Goal: Information Seeking & Learning: Compare options

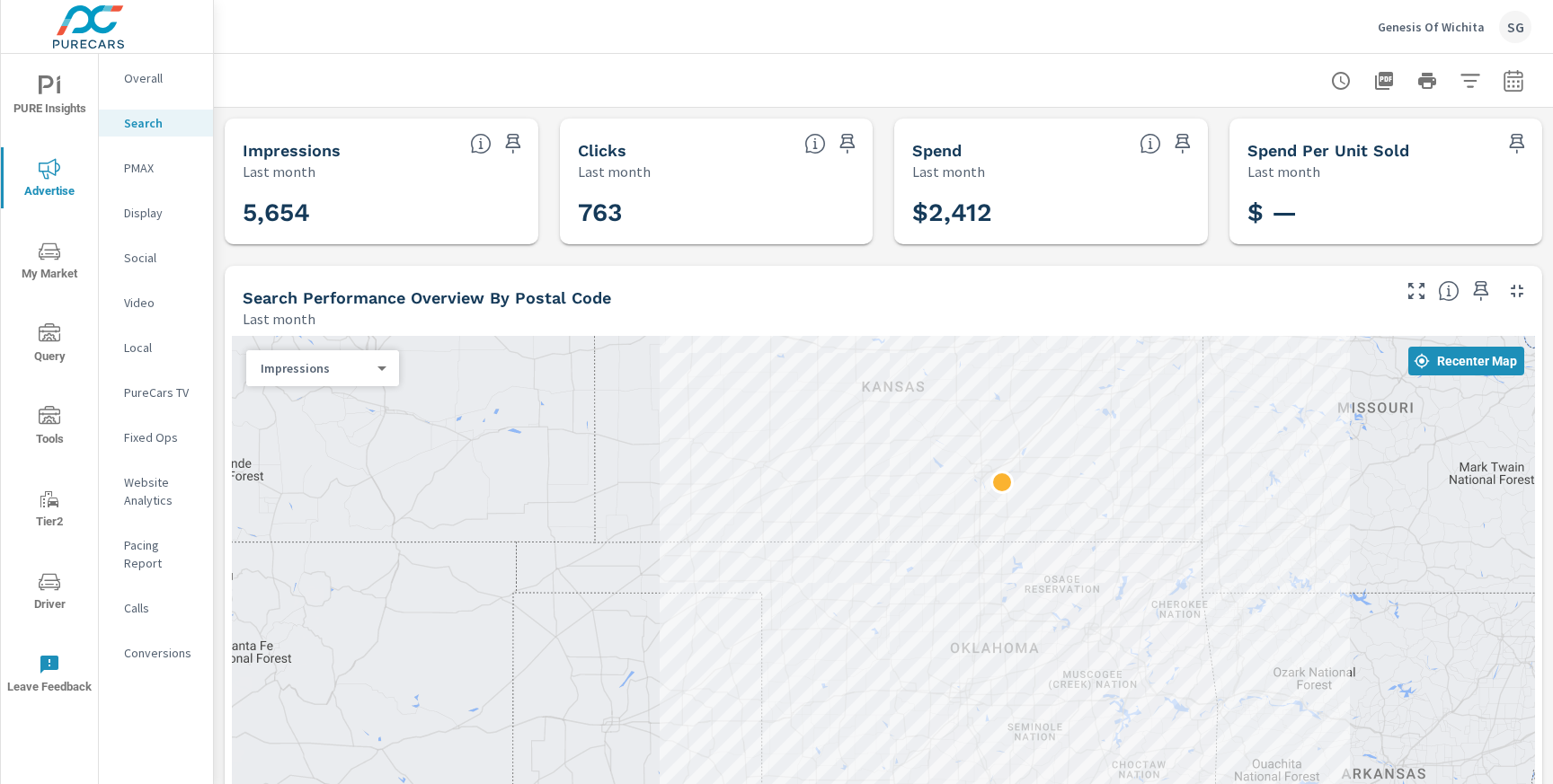
scroll to position [92, 0]
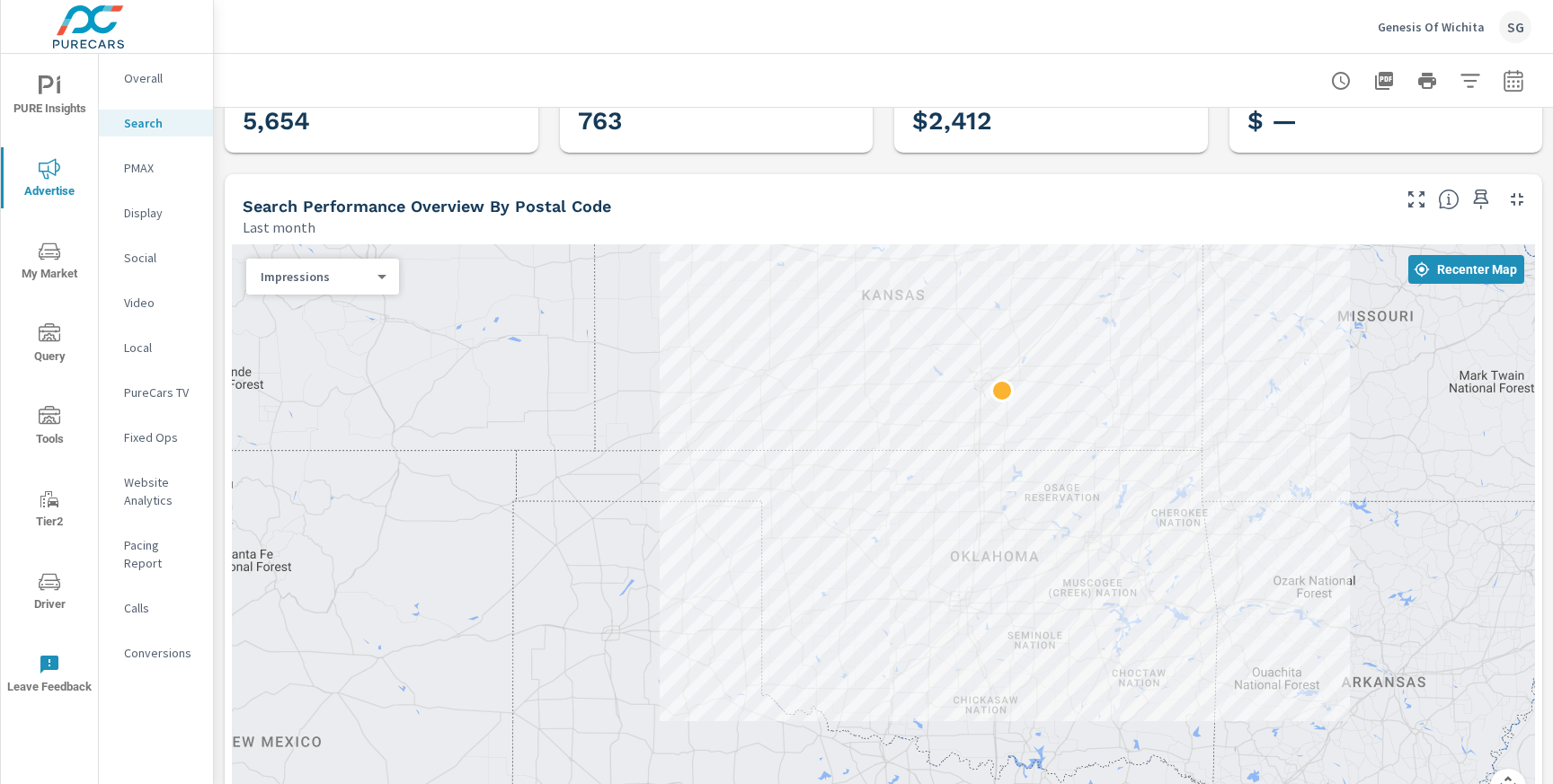
click at [1449, 21] on p "Genesis Of Wichita" at bounding box center [1431, 26] width 107 height 16
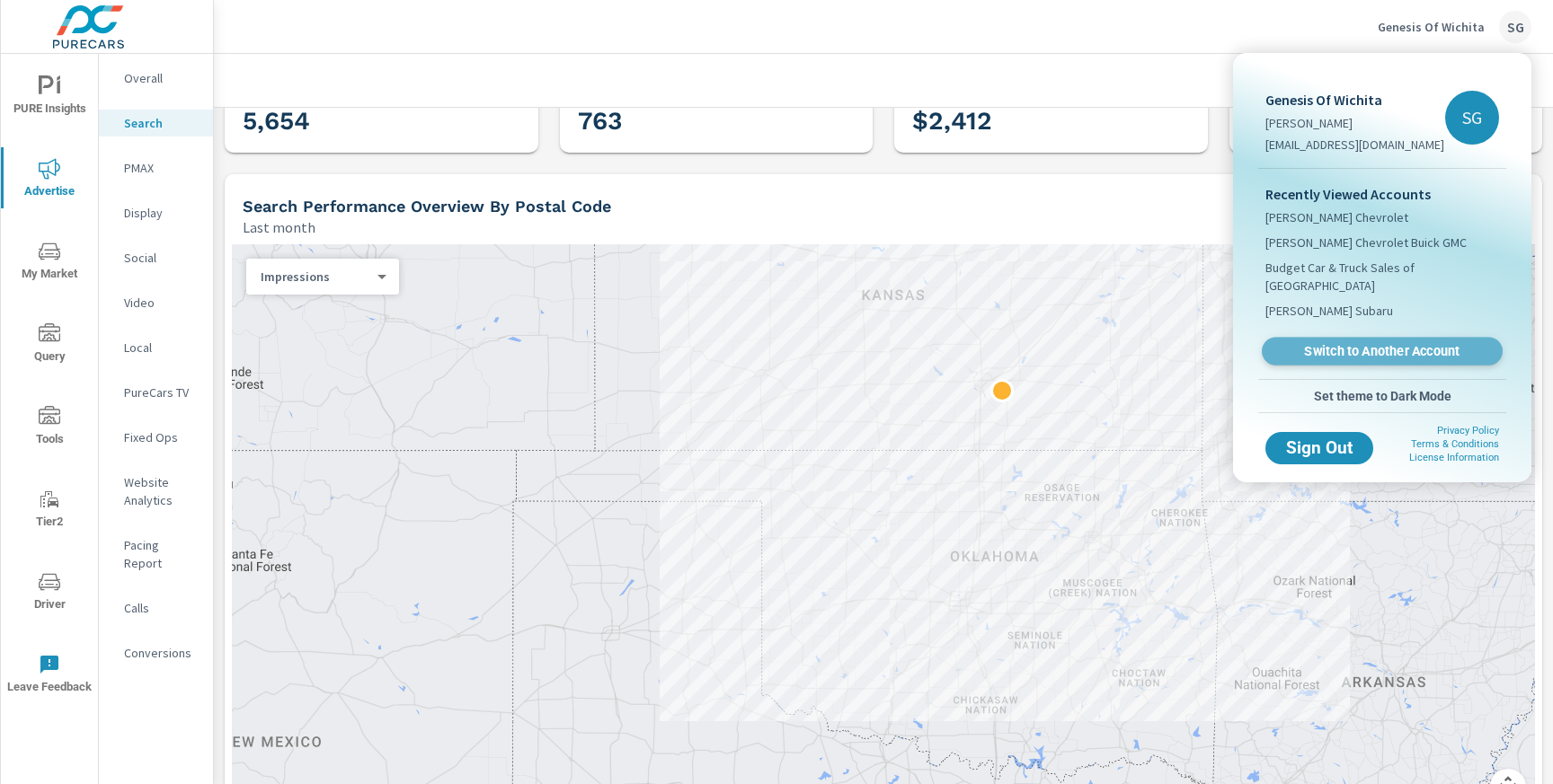
click at [1347, 344] on span "Switch to Another Account" at bounding box center [1382, 352] width 220 height 17
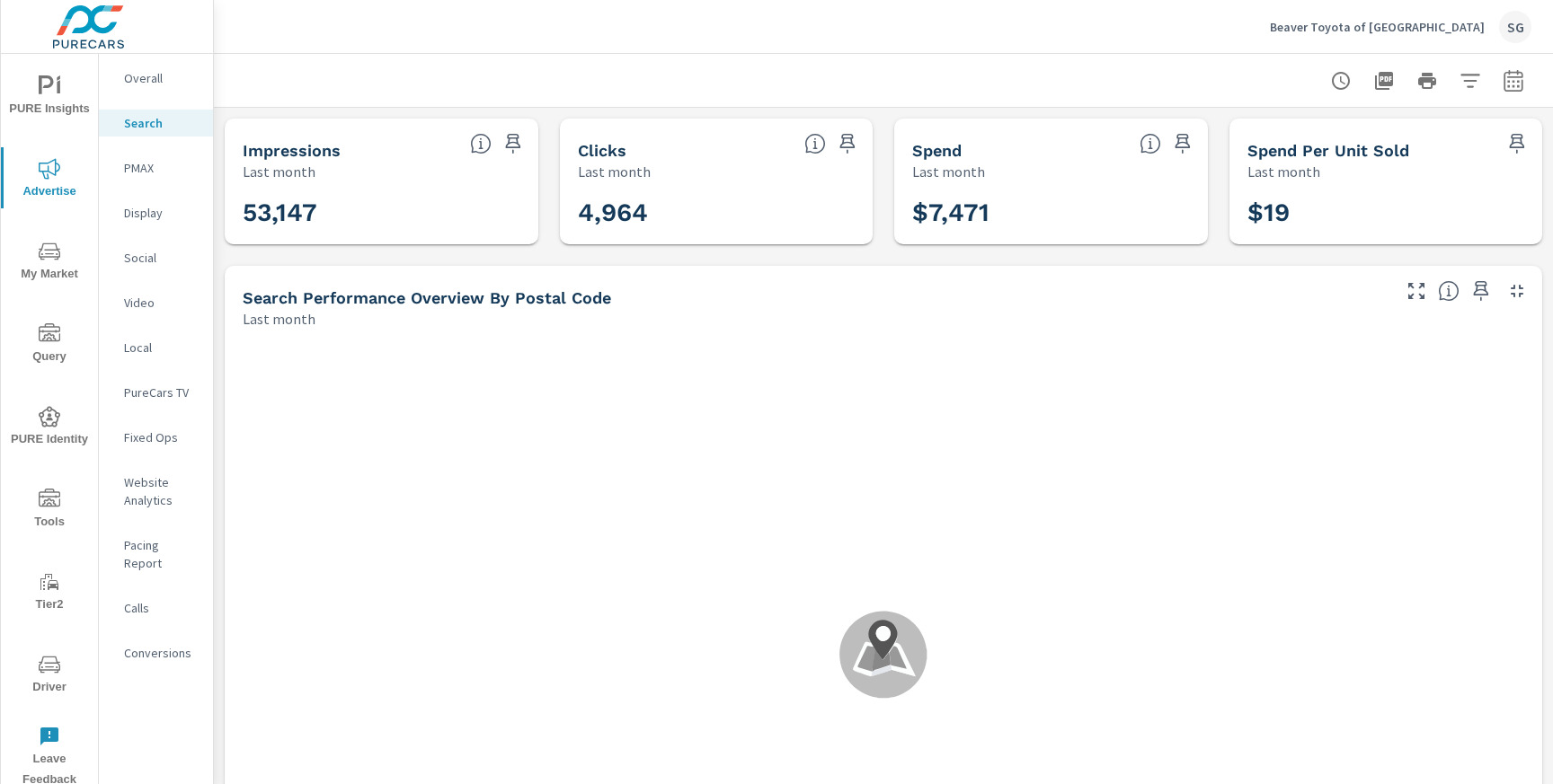
scroll to position [202, 0]
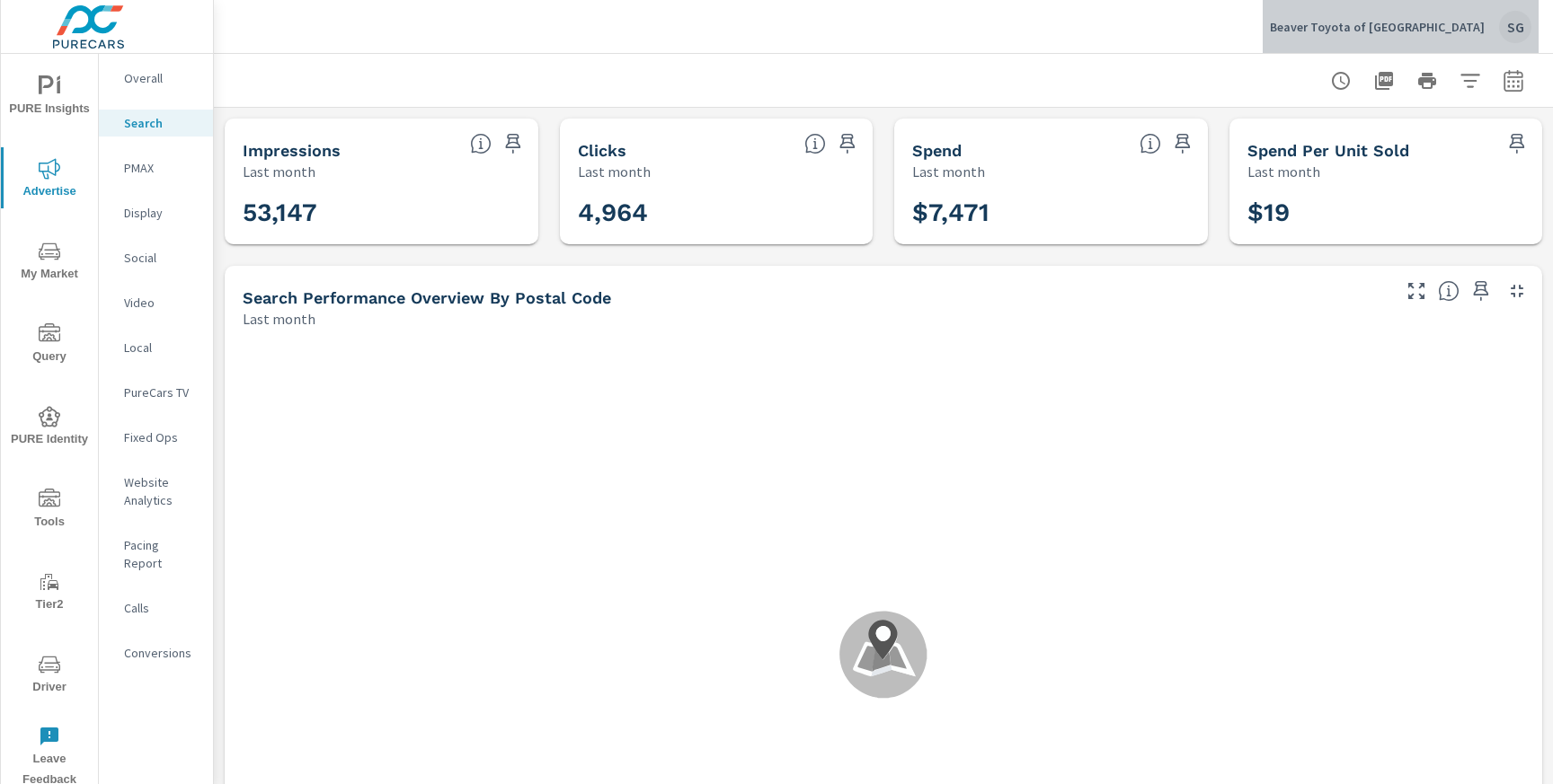
click at [1513, 45] on button "Beaver Toyota of St. Augustine SG" at bounding box center [1400, 26] width 276 height 53
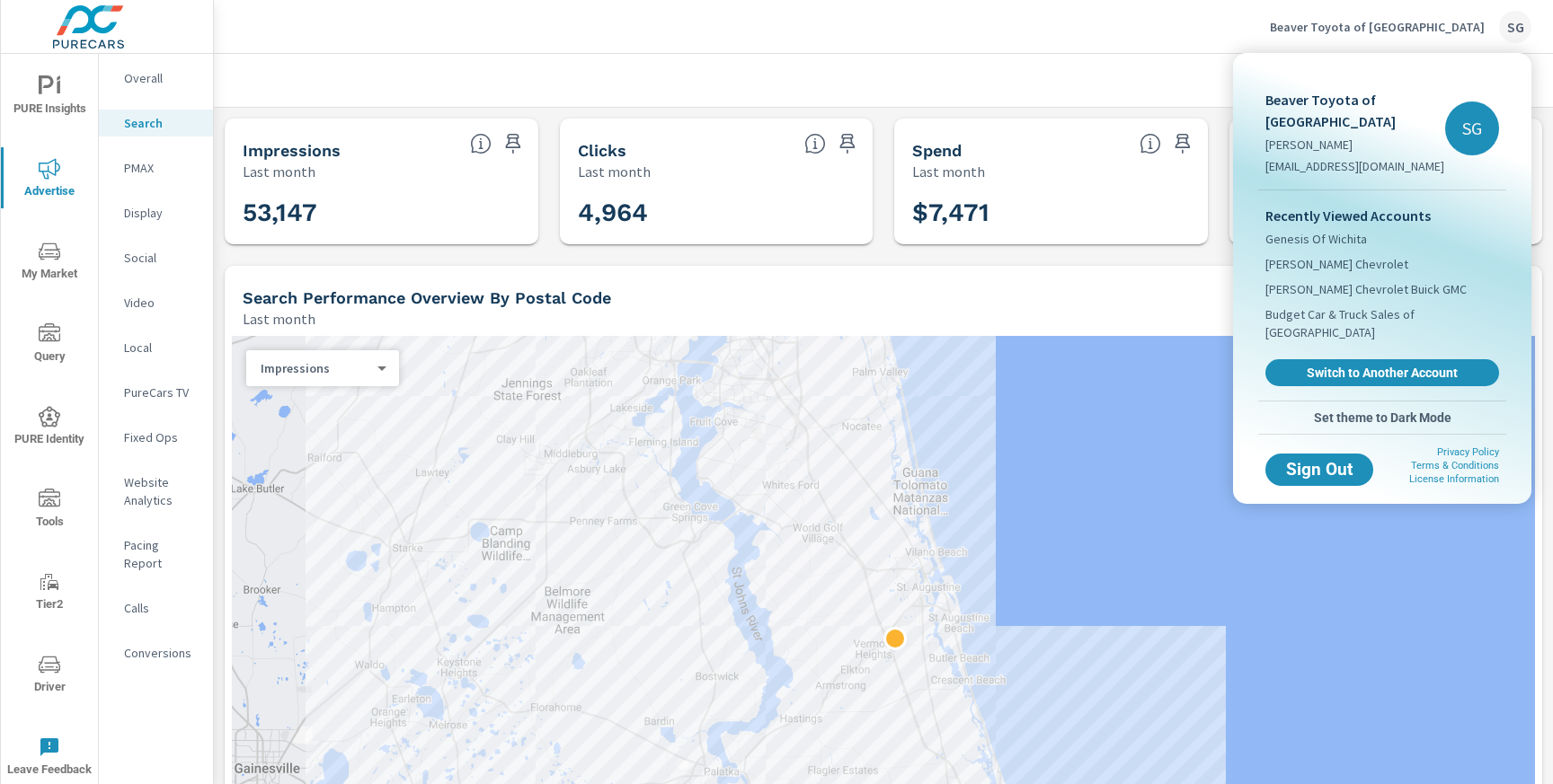
click at [843, 307] on div at bounding box center [776, 392] width 1553 height 784
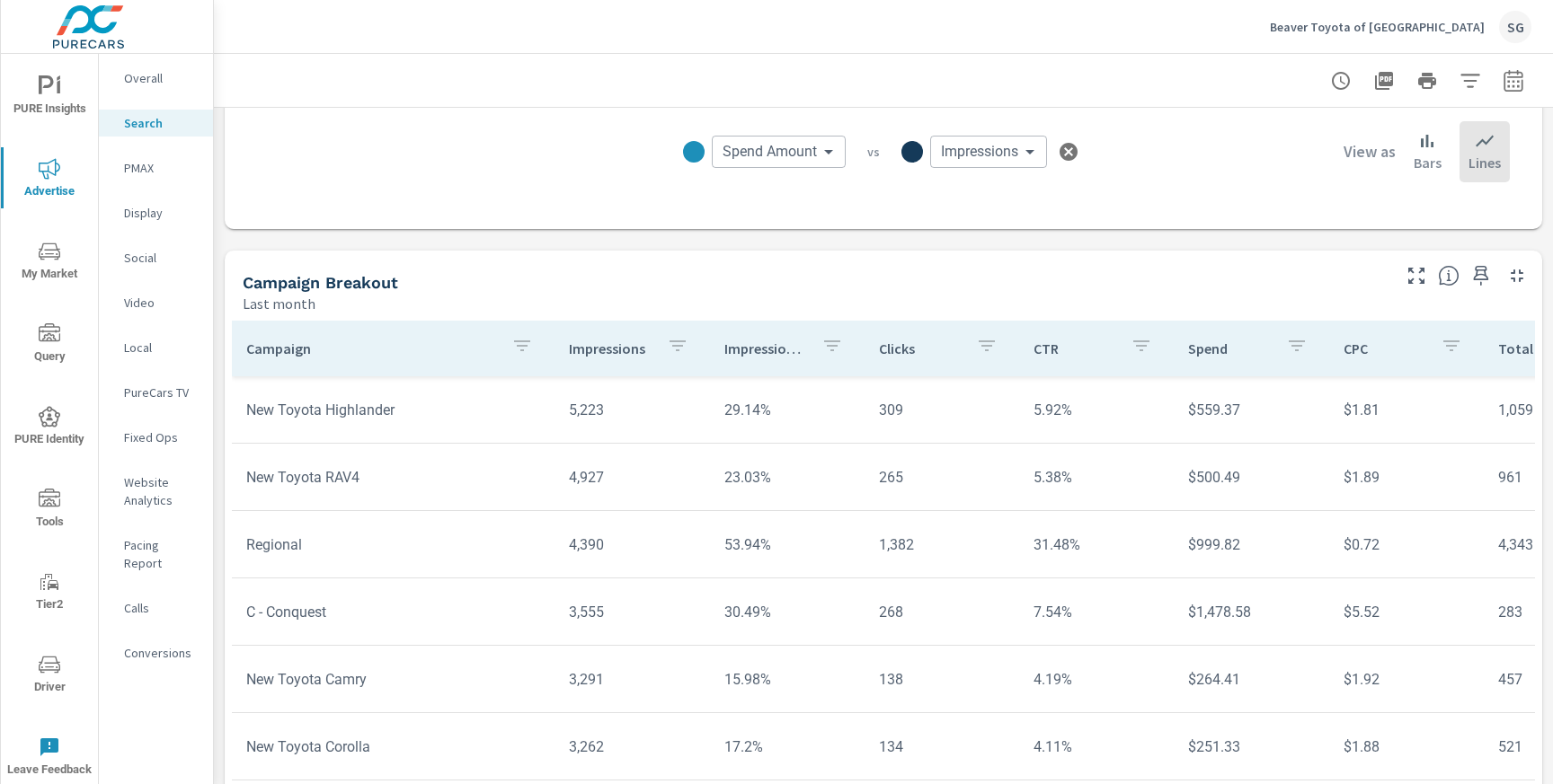
scroll to position [1239, 0]
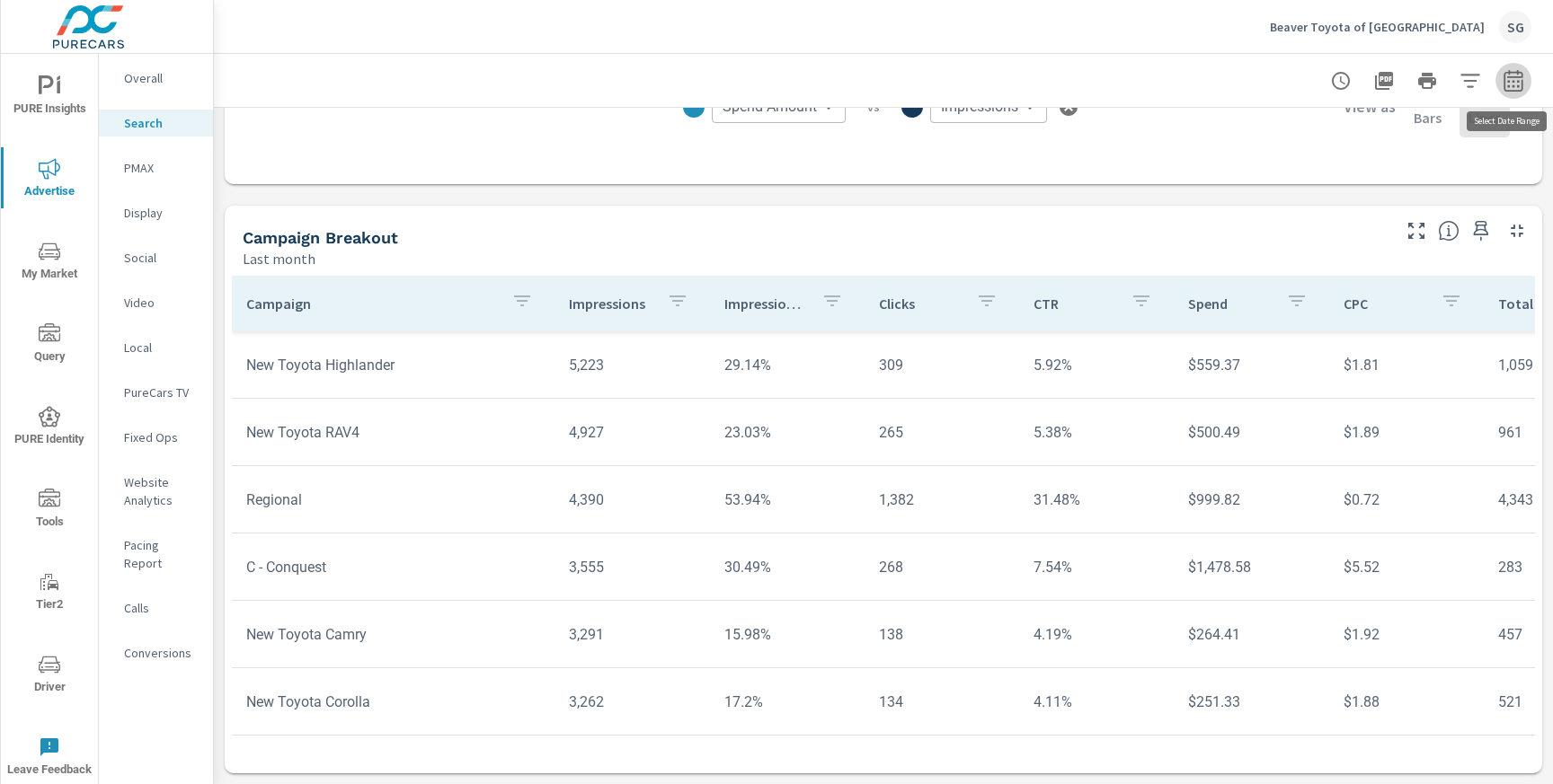
click at [1514, 75] on icon "button" at bounding box center [1513, 80] width 21 height 21
select select "Last month"
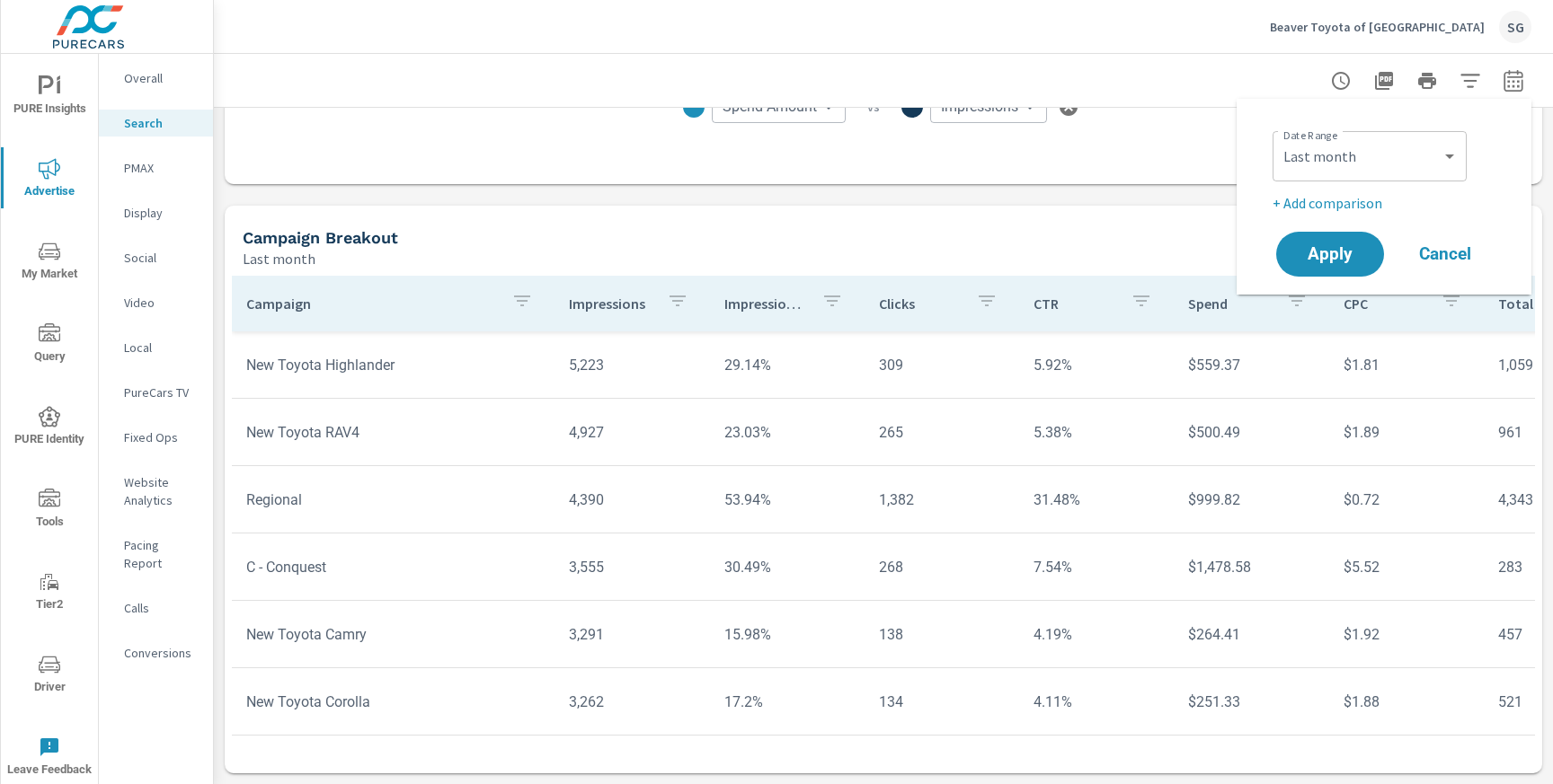
click at [1345, 202] on p "+ Add comparison" at bounding box center [1387, 203] width 230 height 21
select select "Previous period"
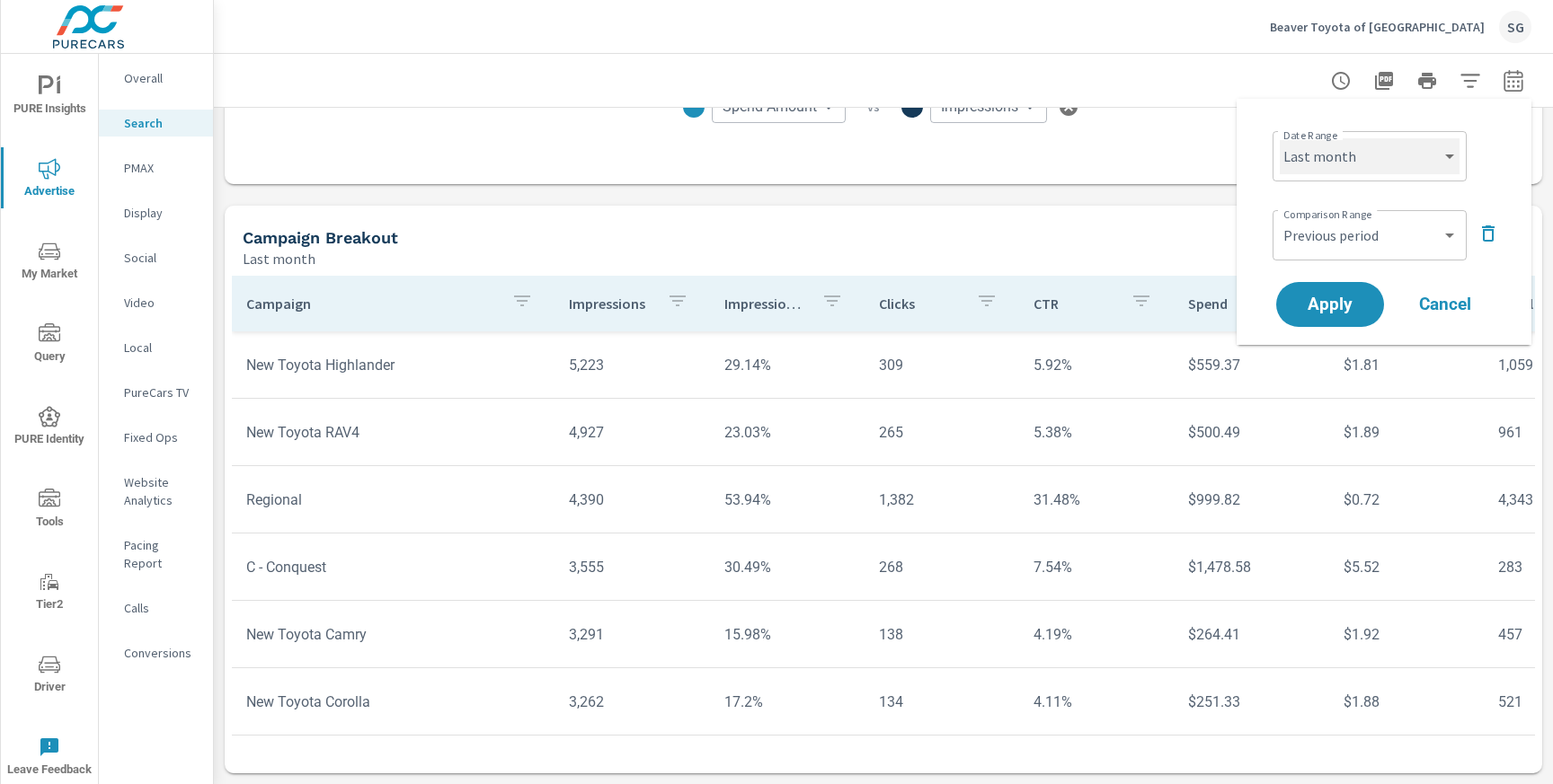
click at [1375, 155] on select "Custom [DATE] Last week Last 7 days Last 14 days Last 30 days Last 45 days Last…" at bounding box center [1370, 156] width 180 height 36
click at [1280, 138] on select "Custom [DATE] Last week Last 7 days Last 14 days Last 30 days Last 45 days Last…" at bounding box center [1370, 156] width 180 height 36
select select "Last 14 days"
click at [1343, 285] on button "Apply" at bounding box center [1329, 305] width 111 height 46
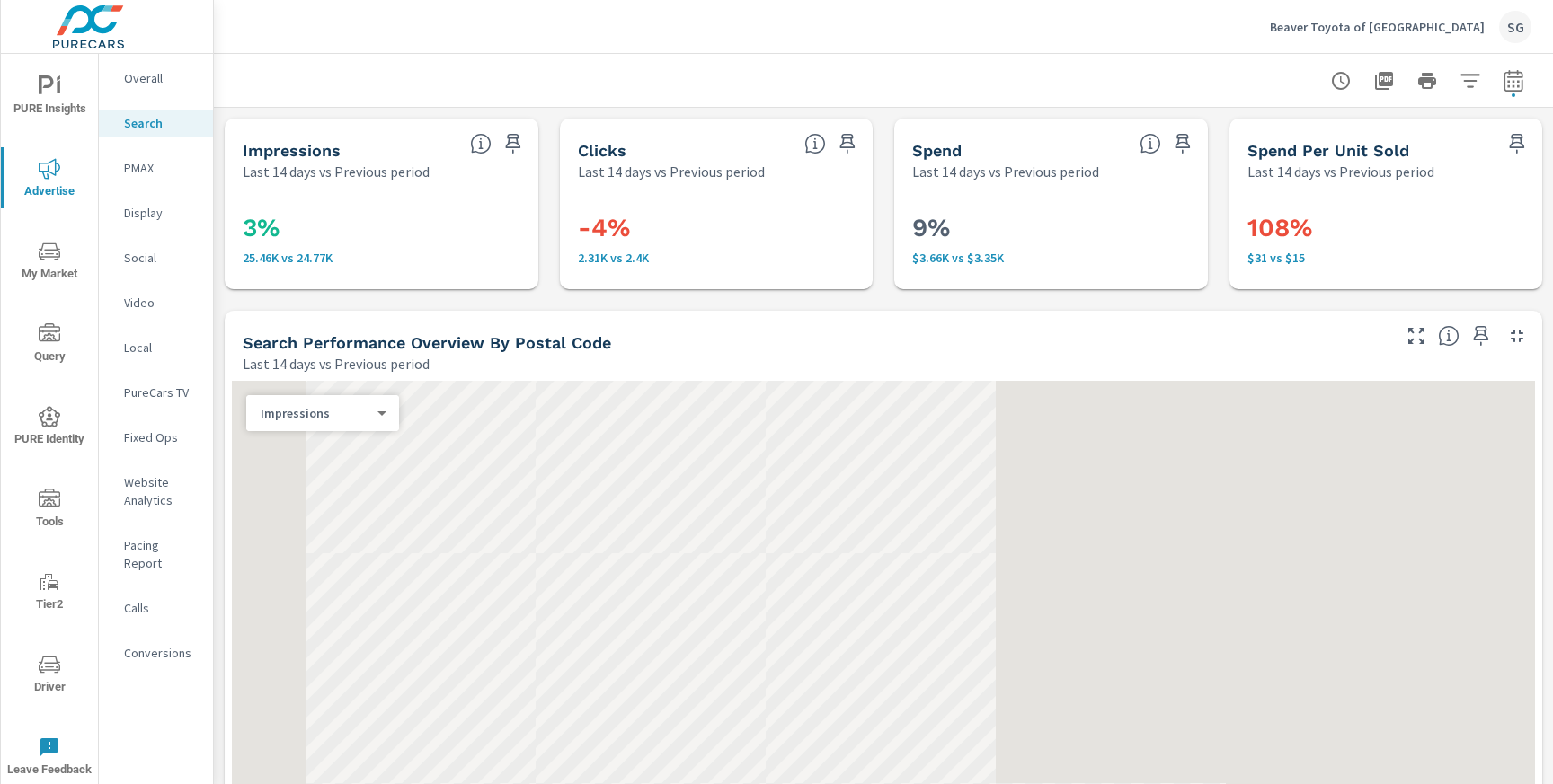
scroll to position [202, 0]
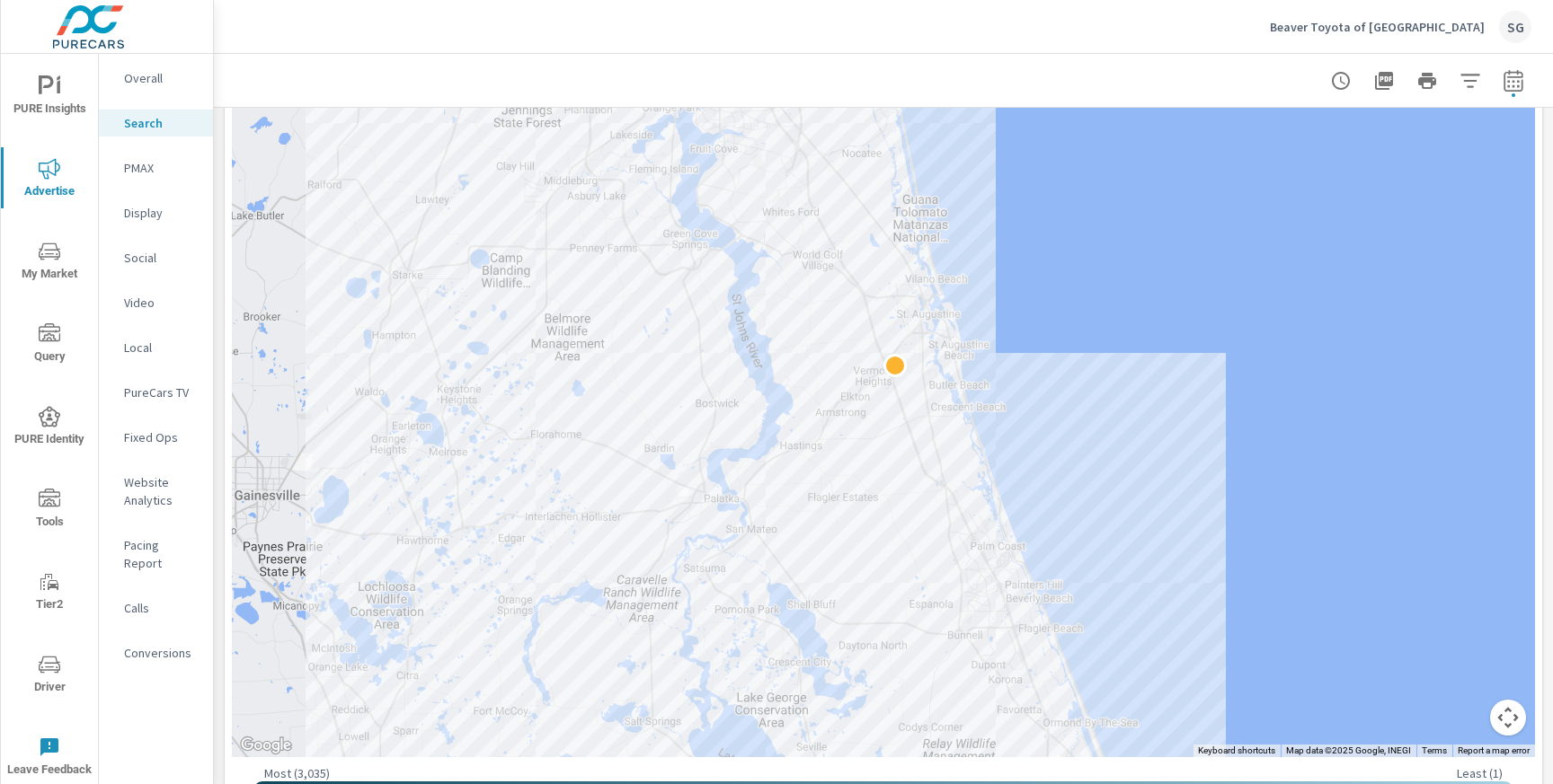
scroll to position [534, 0]
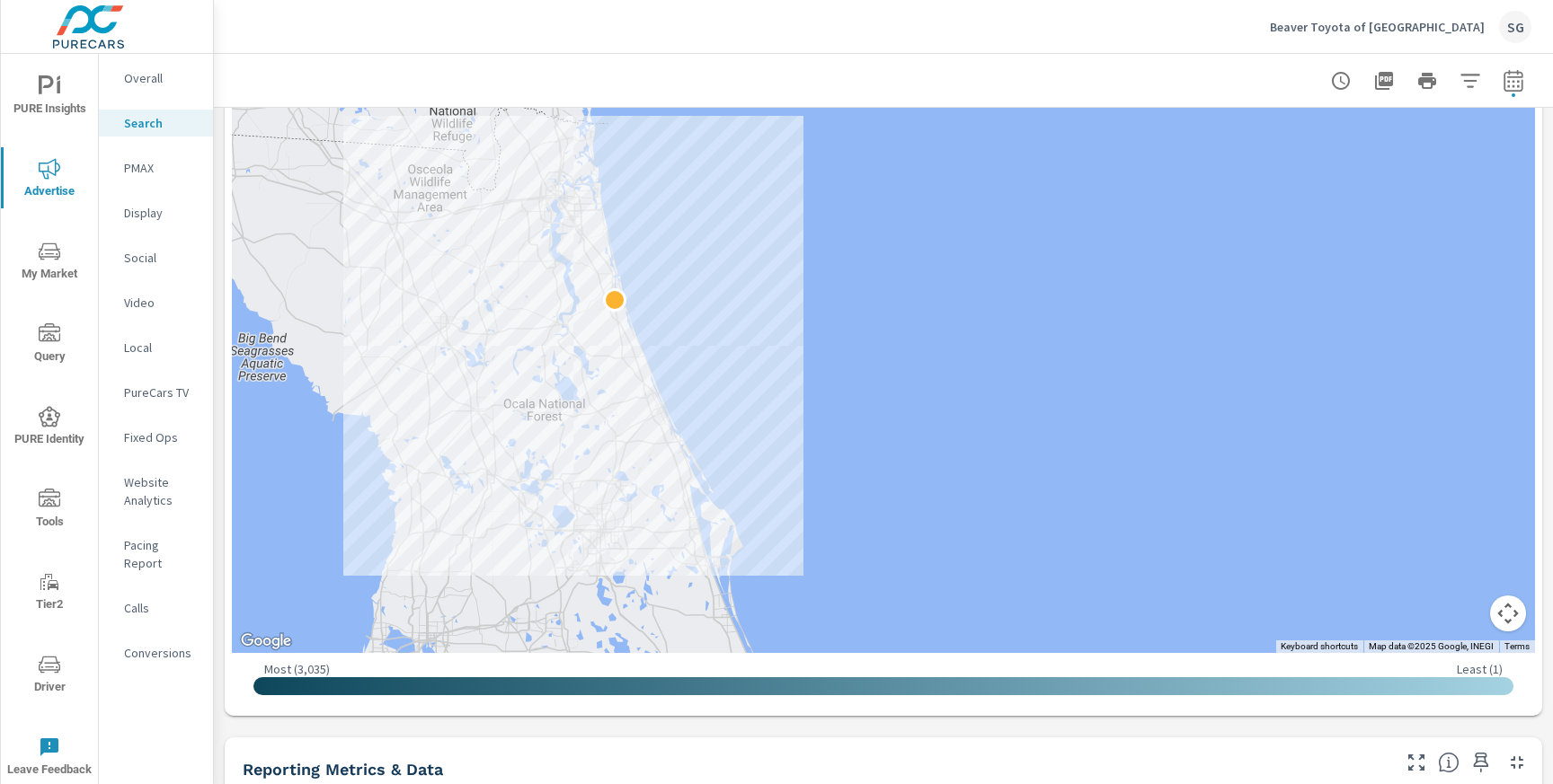
click at [1469, 32] on p "Beaver Toyota of St. Augustine" at bounding box center [1378, 26] width 215 height 16
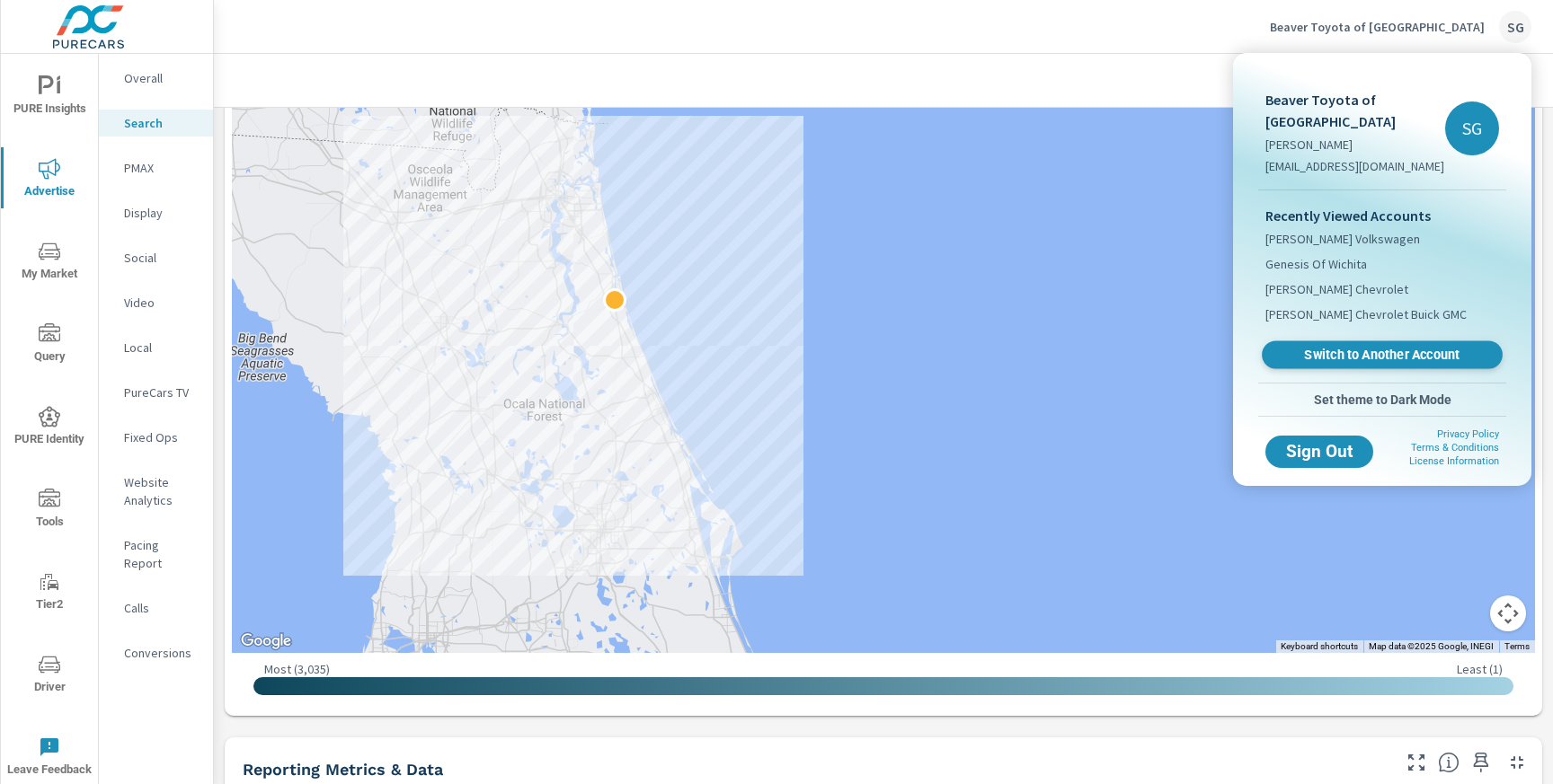
click at [1438, 351] on span "Switch to Another Account" at bounding box center [1382, 355] width 220 height 17
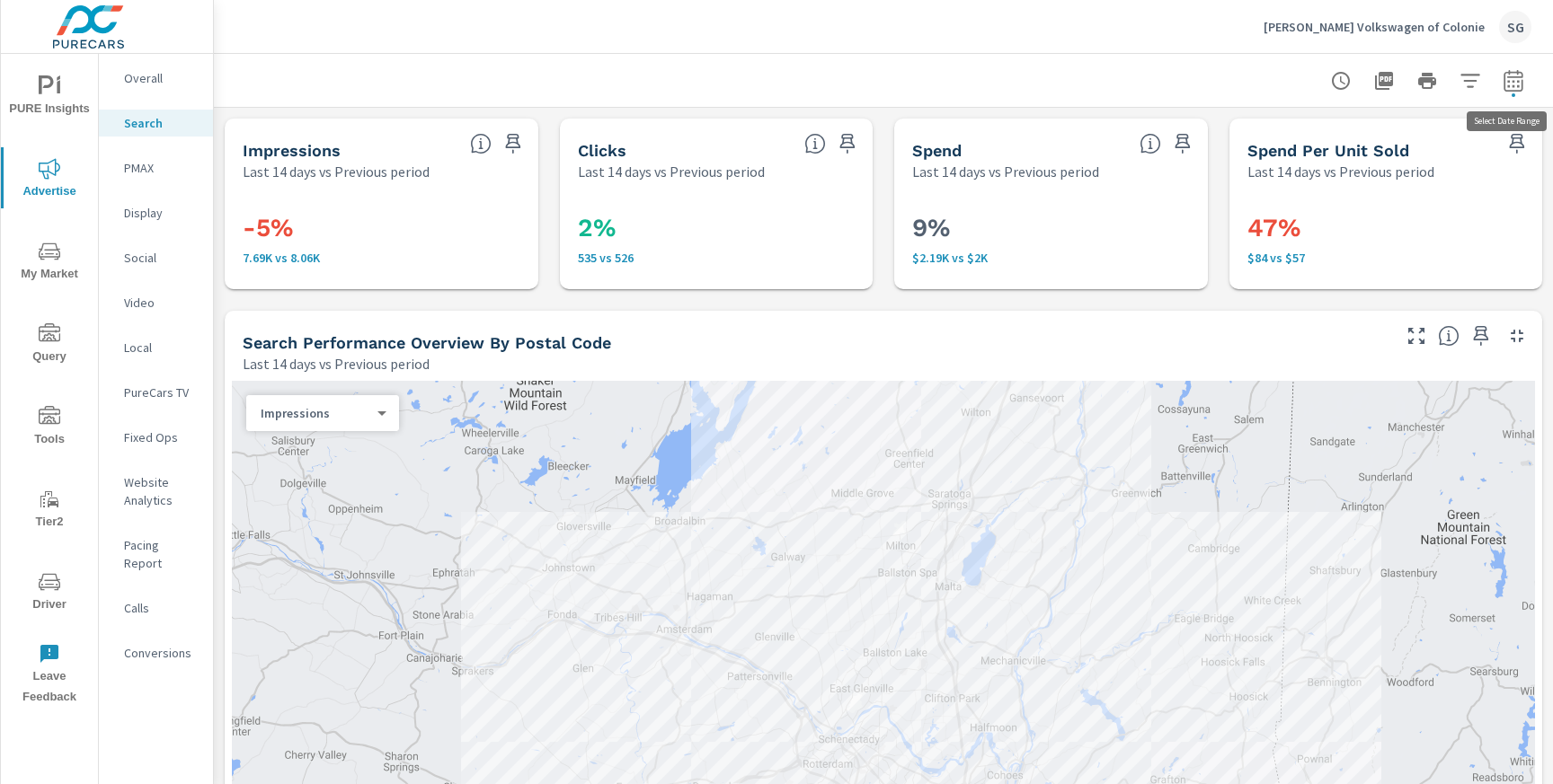
click at [1516, 83] on icon "button" at bounding box center [1513, 80] width 21 height 21
select select "Last 14 days"
select select "Previous period"
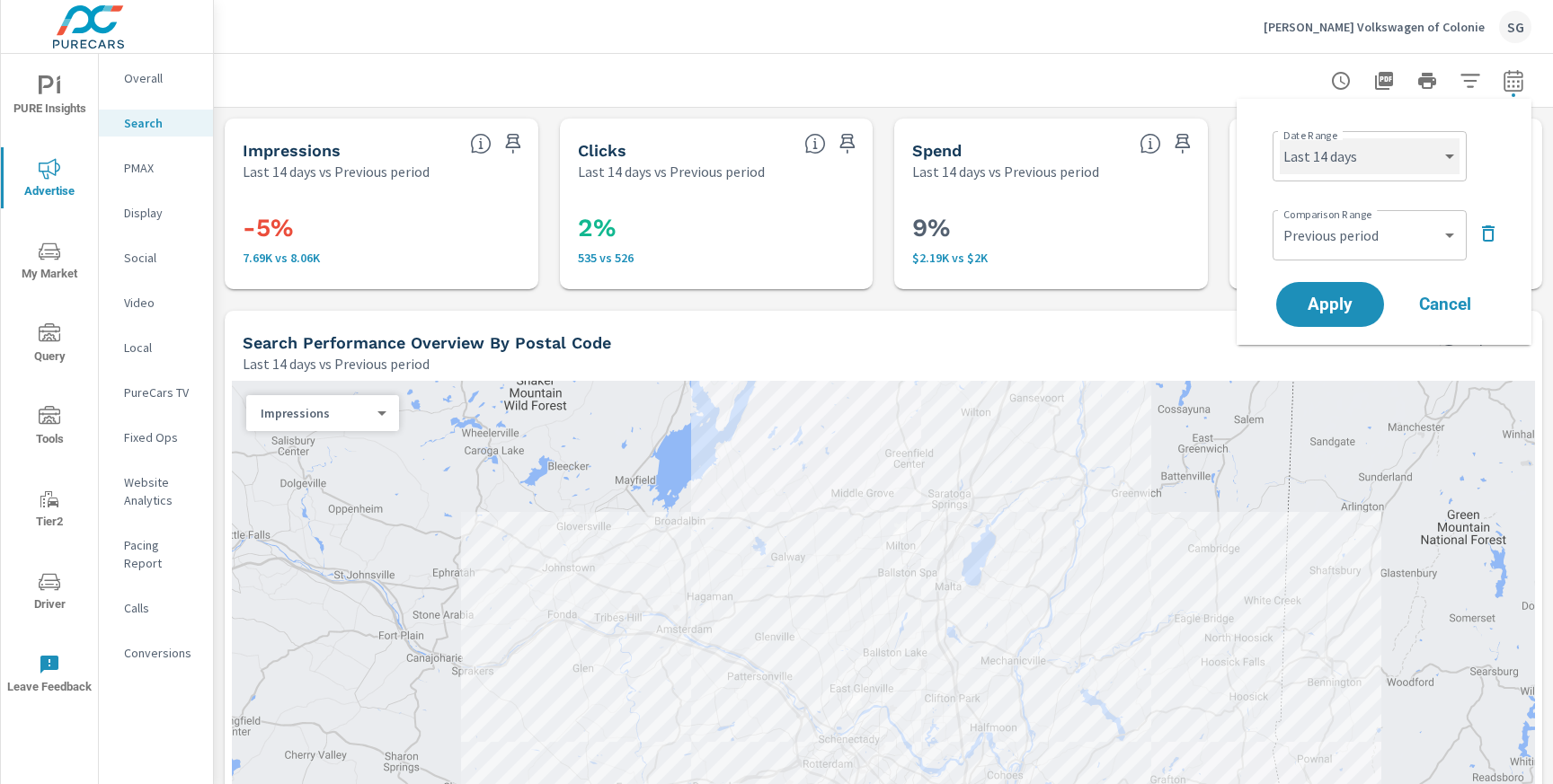
click at [1421, 144] on select "Custom Yesterday Last week Last 7 days Last 14 days Last 30 days Last 45 days L…" at bounding box center [1370, 156] width 180 height 36
click at [1280, 138] on select "Custom Yesterday Last week Last 7 days Last 14 days Last 30 days Last 45 days L…" at bounding box center [1370, 156] width 180 height 36
select select "Last 30 days"
click at [1338, 291] on button "Apply" at bounding box center [1329, 305] width 111 height 46
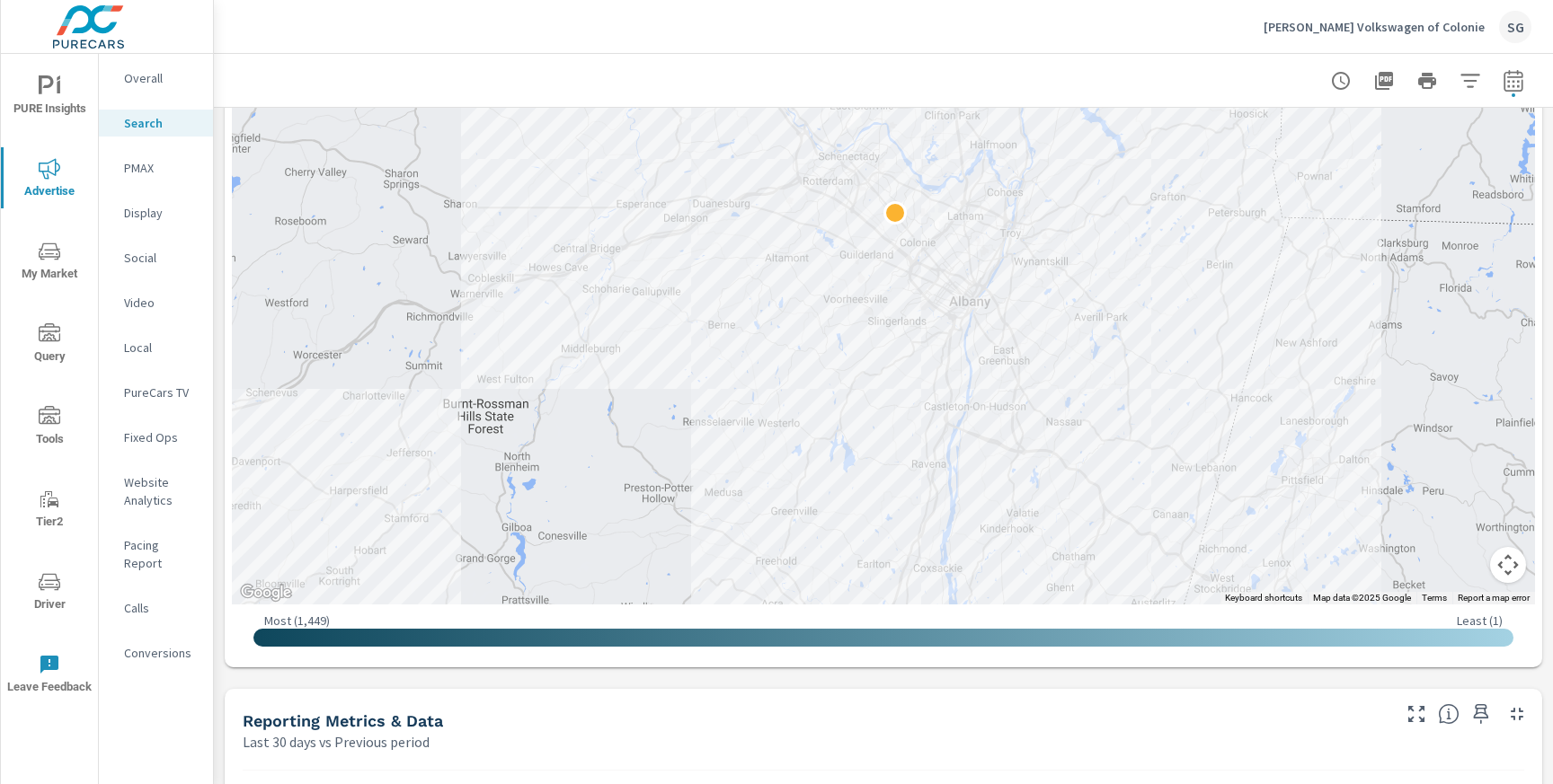
scroll to position [584, 0]
click at [255, 677] on div "Impressions Last 30 days vs Previous period -12% 16.62K vs 18.82K Clicks Last 3…" at bounding box center [883, 773] width 1339 height 2500
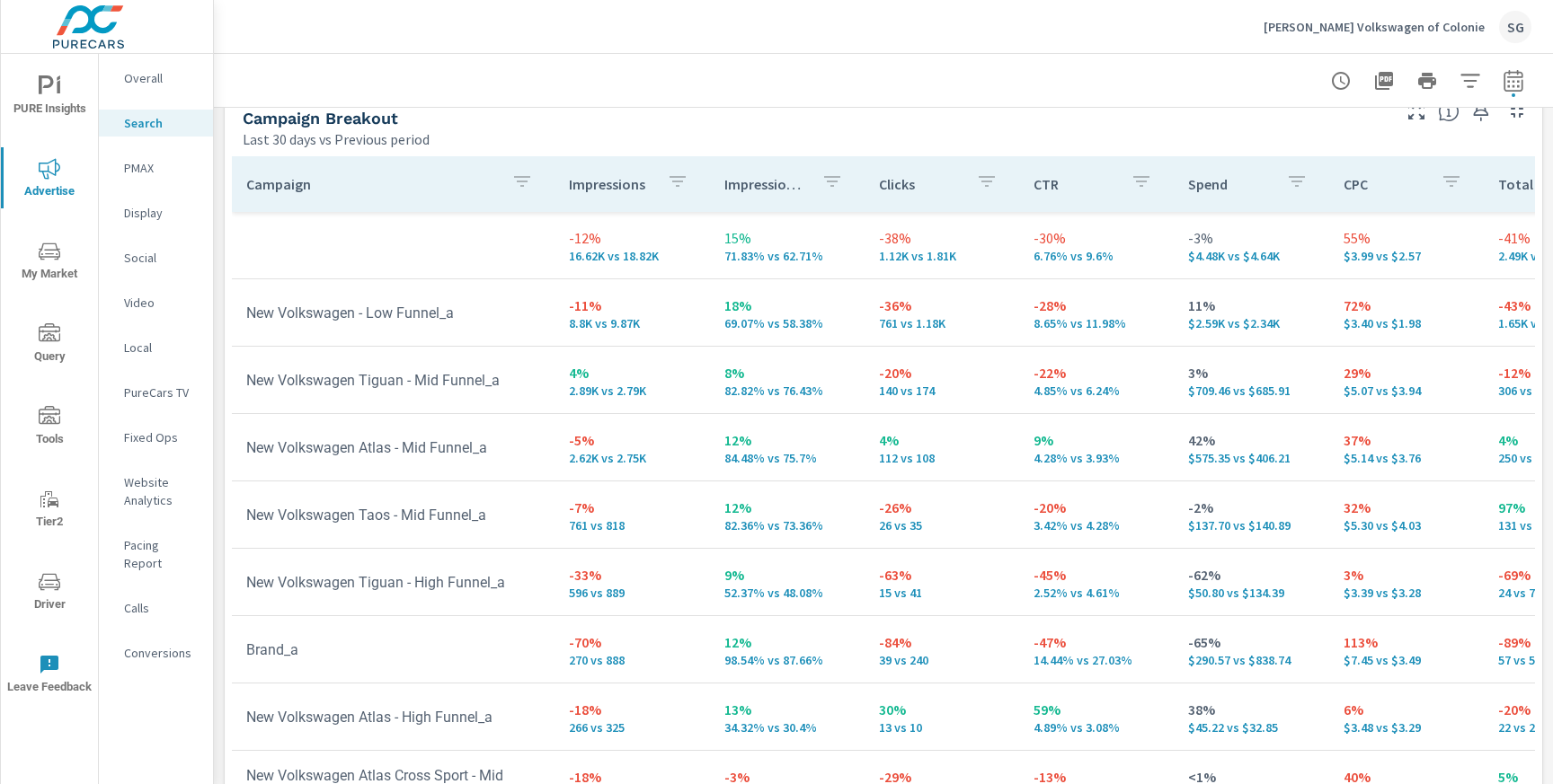
scroll to position [1775, 0]
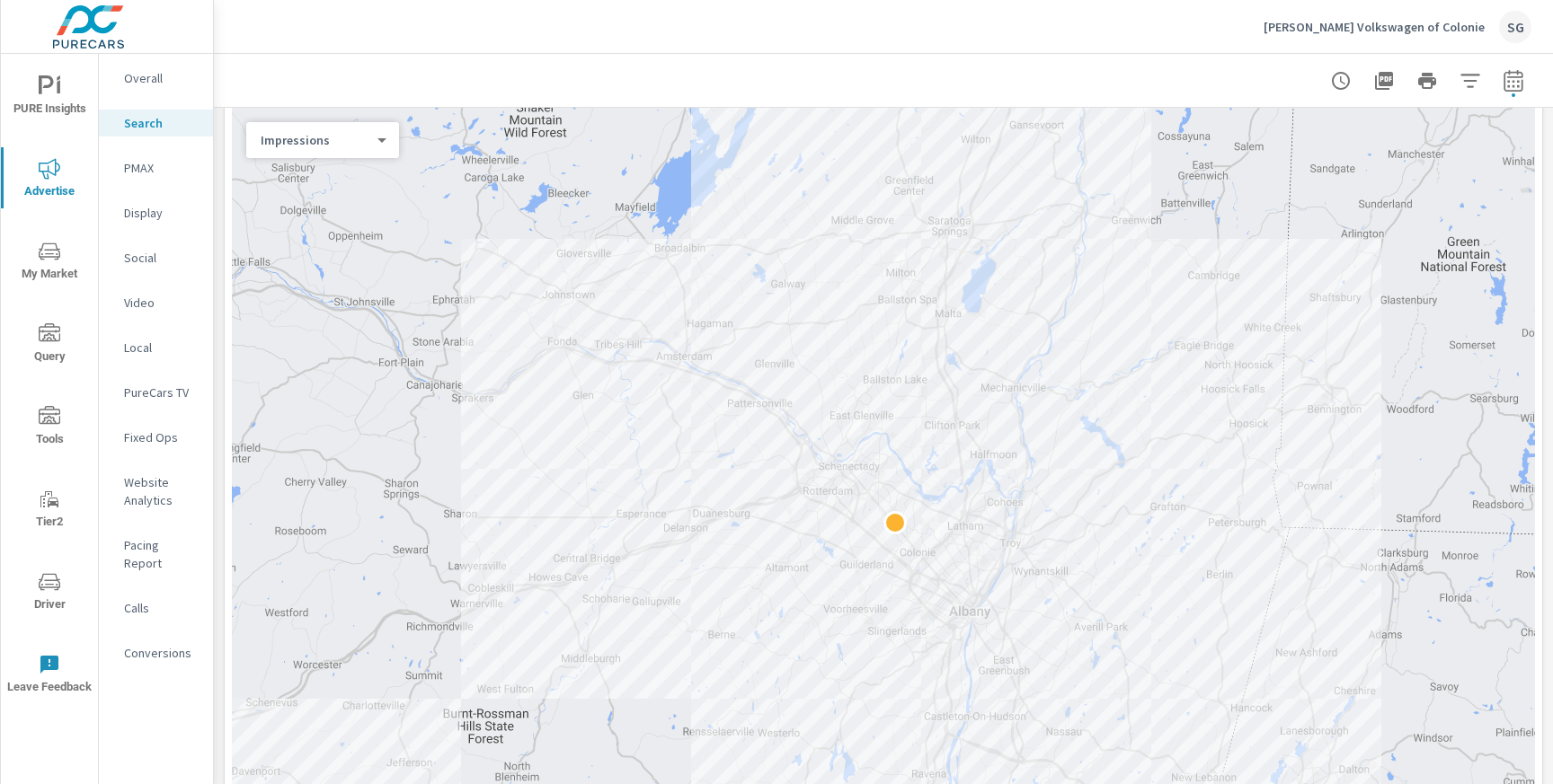
scroll to position [272, 0]
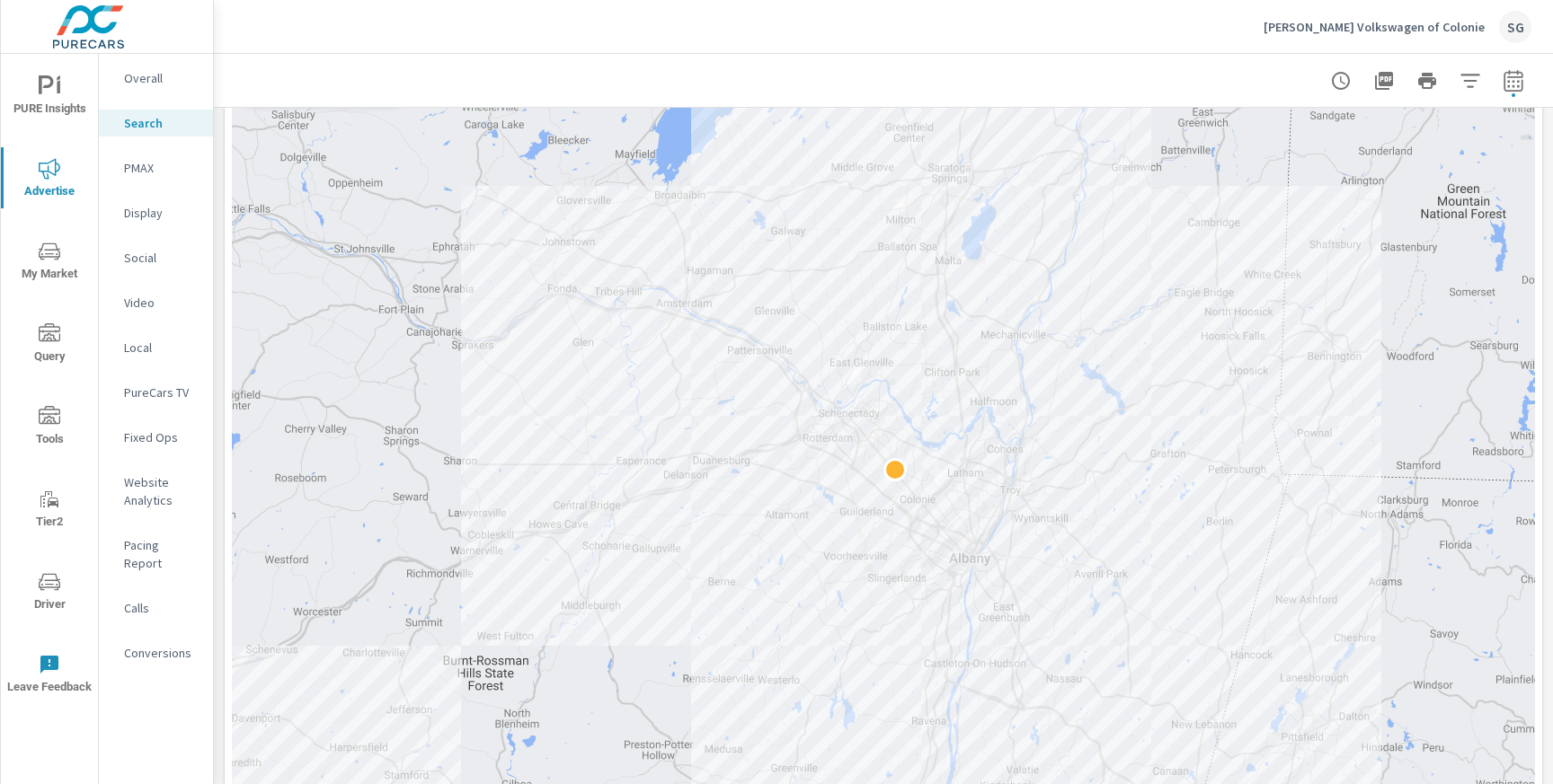
scroll to position [296, 0]
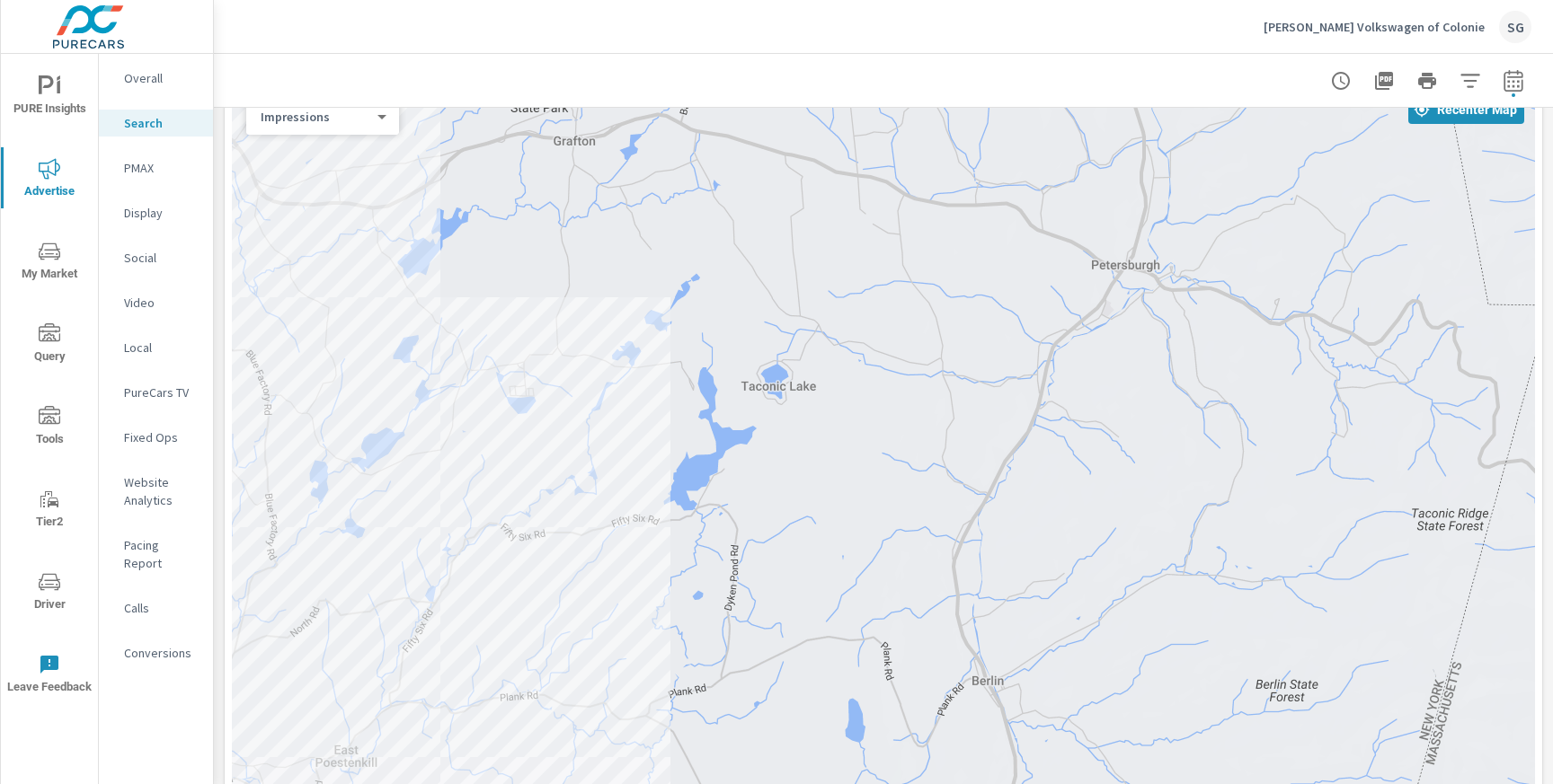
click at [169, 70] on p "Overall" at bounding box center [161, 77] width 75 height 18
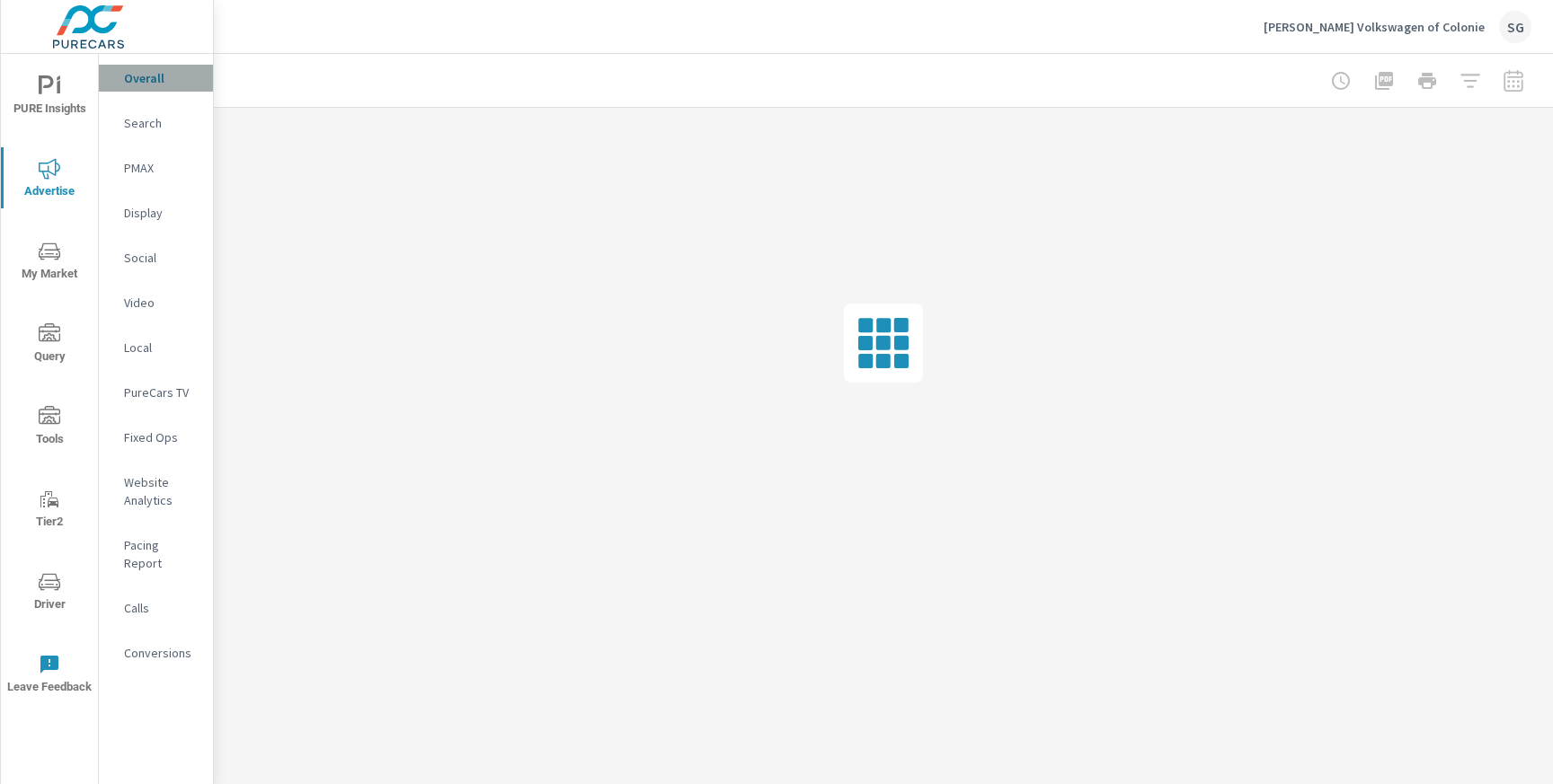
click at [169, 70] on p "Overall" at bounding box center [161, 77] width 75 height 18
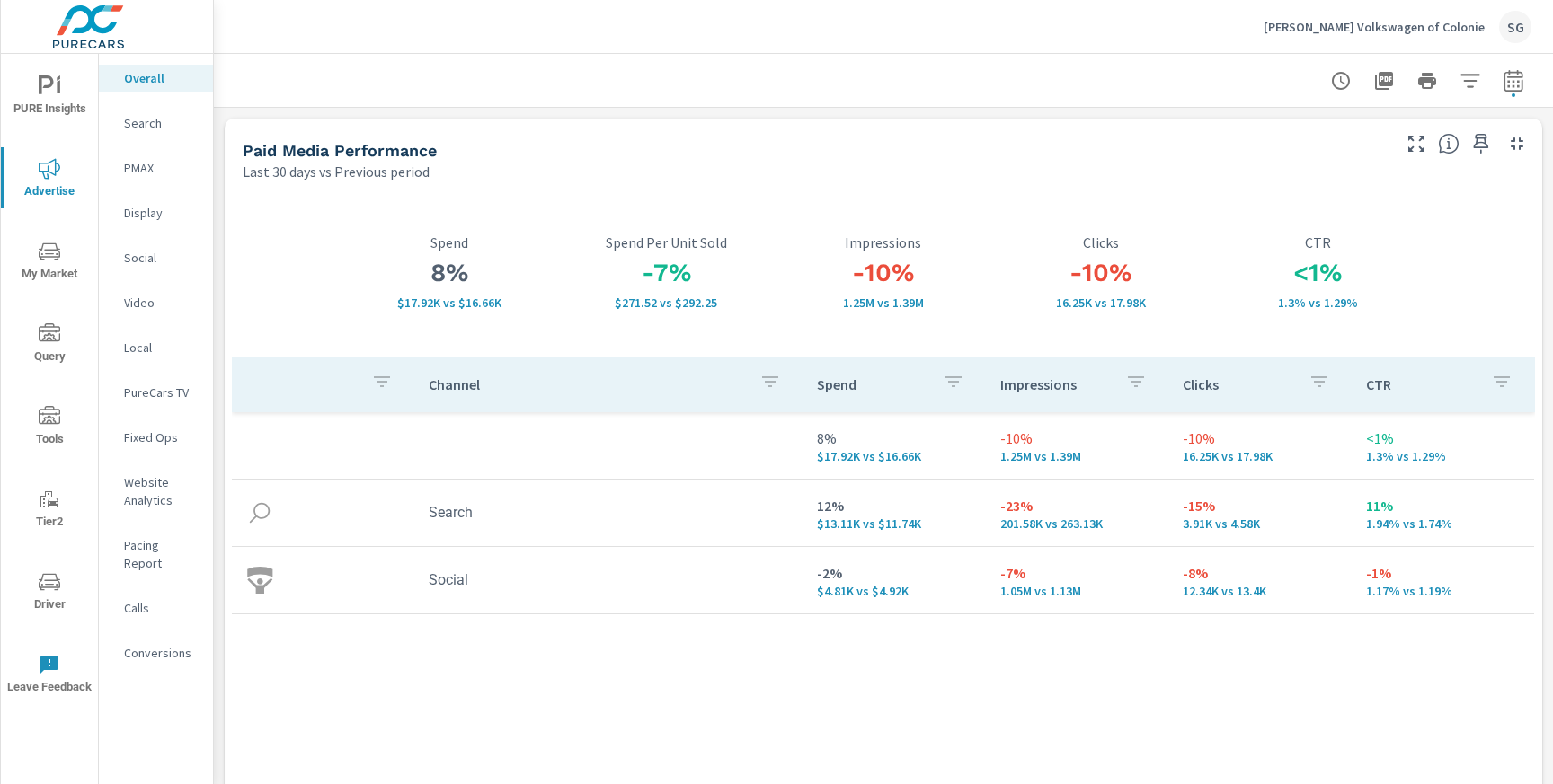
click at [143, 167] on p "PMAX" at bounding box center [161, 167] width 75 height 18
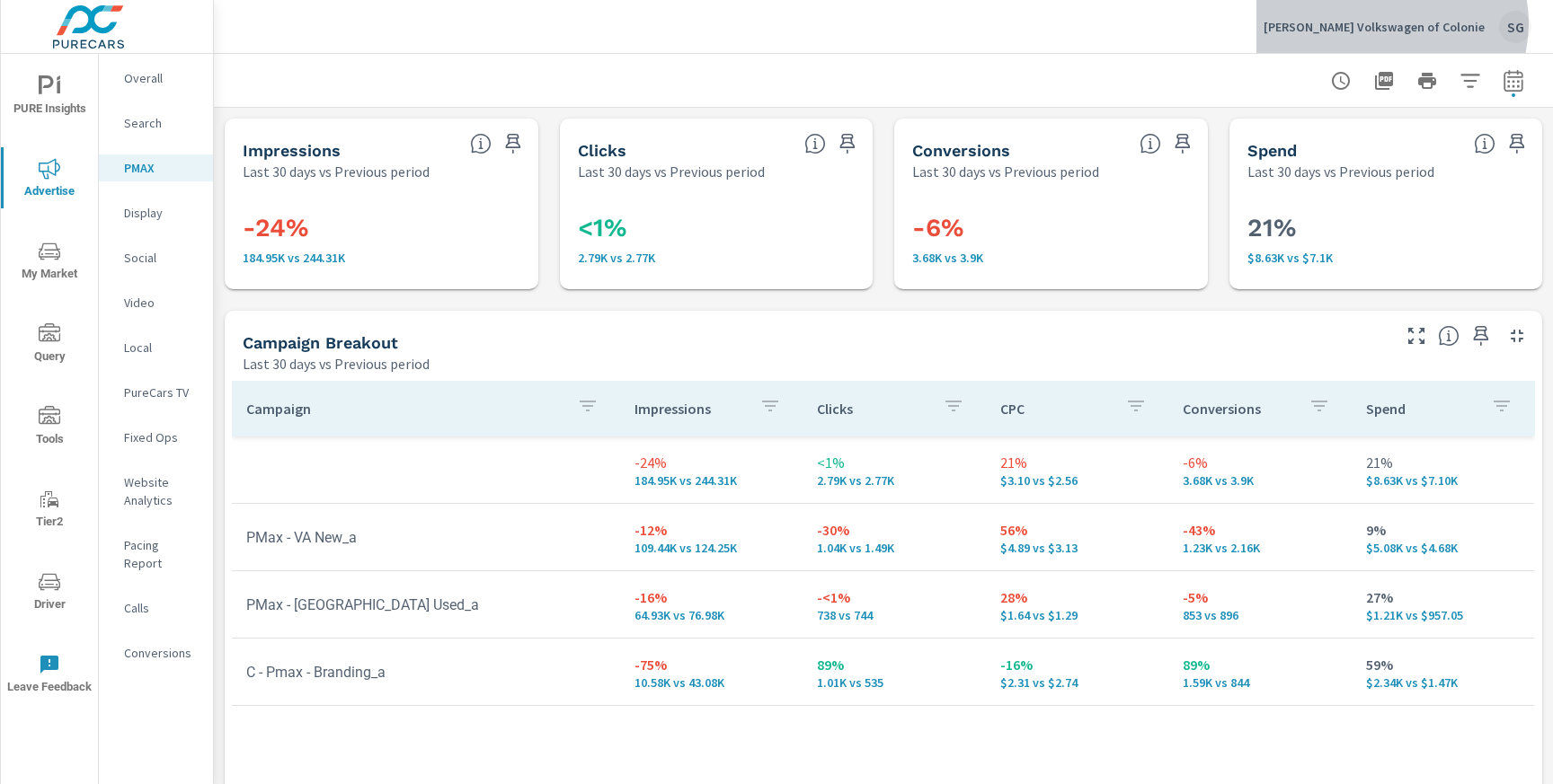
click at [1451, 23] on p "Nemer Volkswagen of Colonie" at bounding box center [1374, 26] width 221 height 16
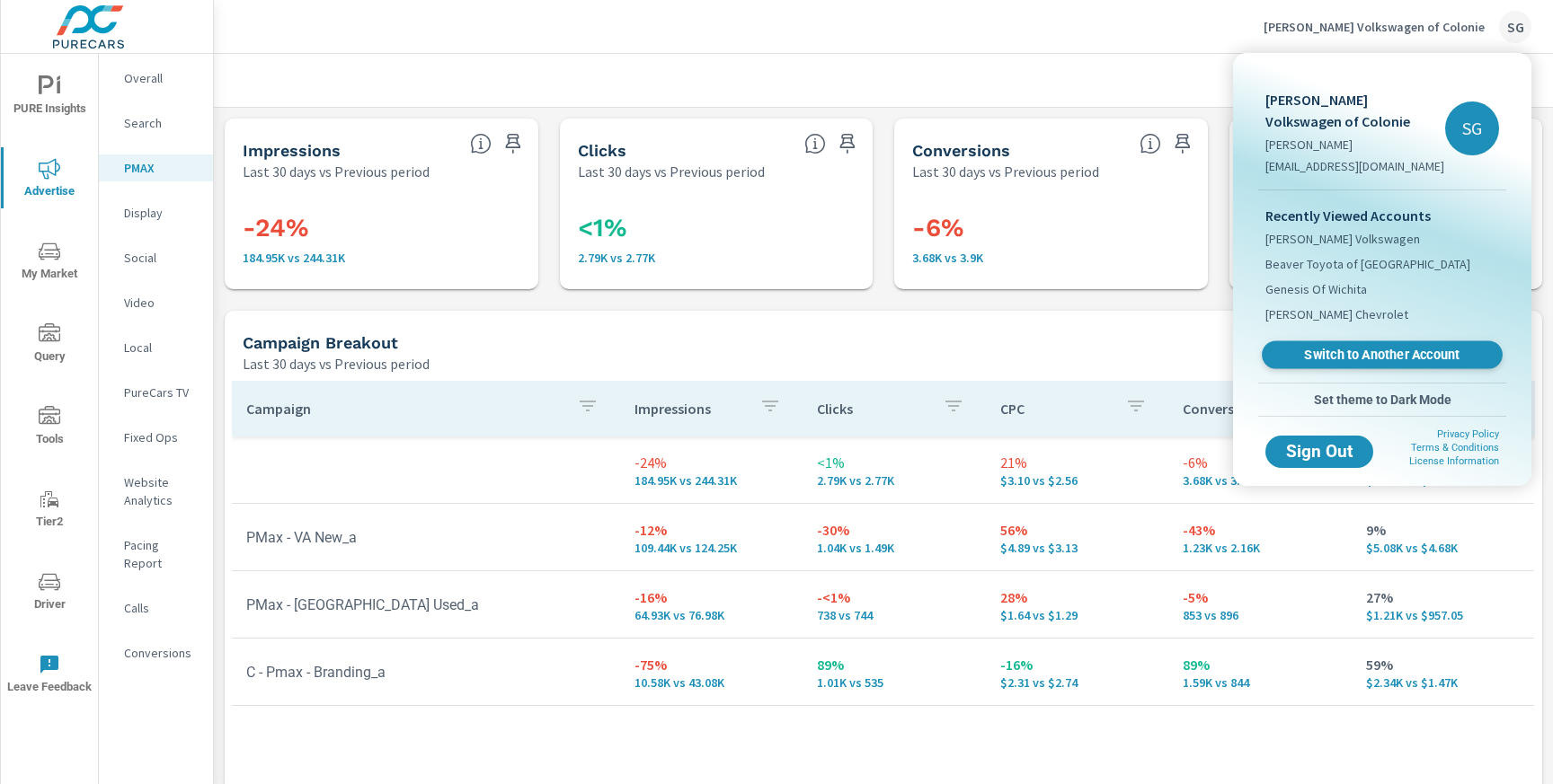
click at [1401, 358] on span "Switch to Another Account" at bounding box center [1382, 355] width 220 height 17
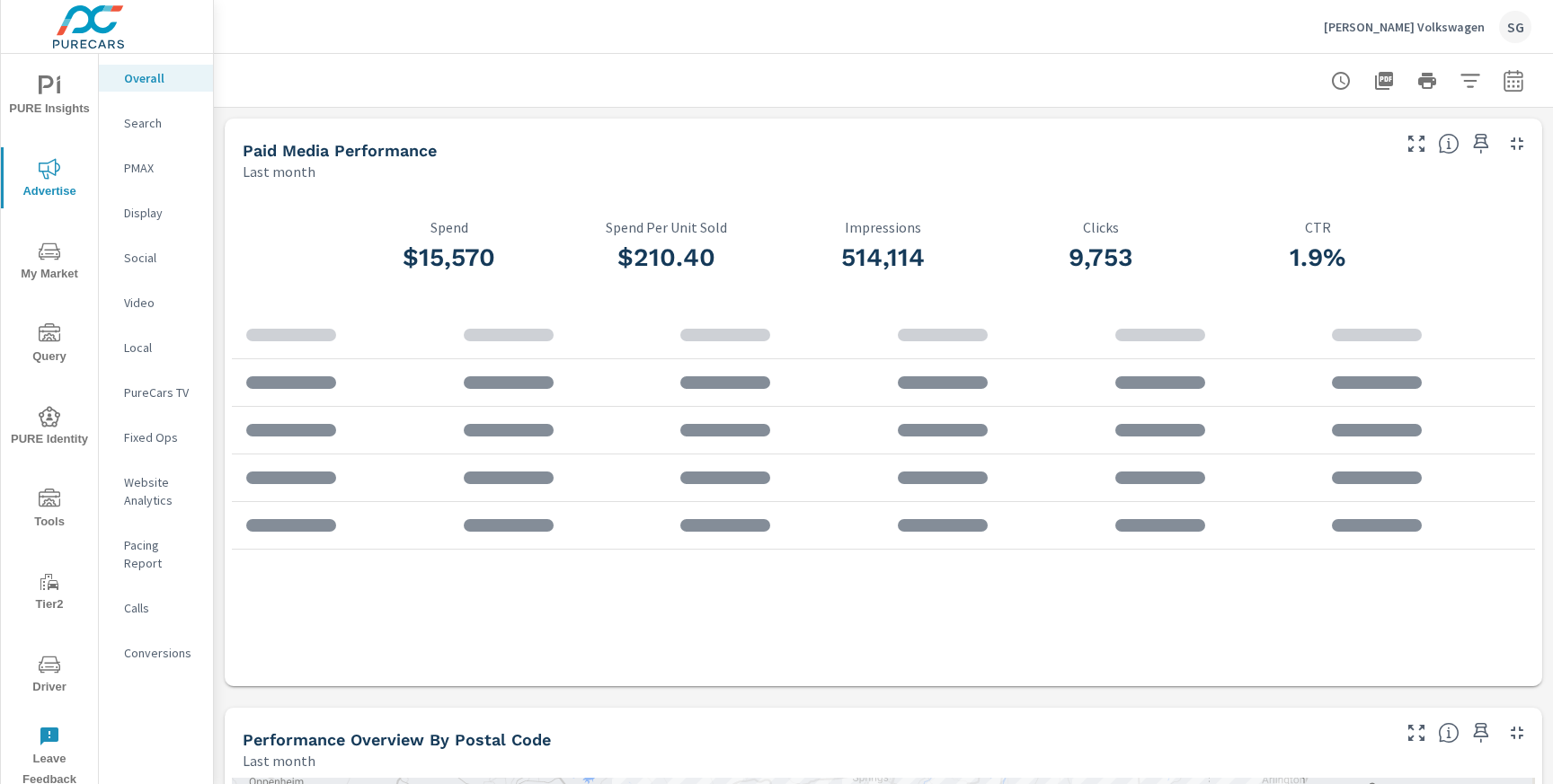
click at [1511, 90] on icon "button" at bounding box center [1512, 79] width 18 height 21
select select "Last month"
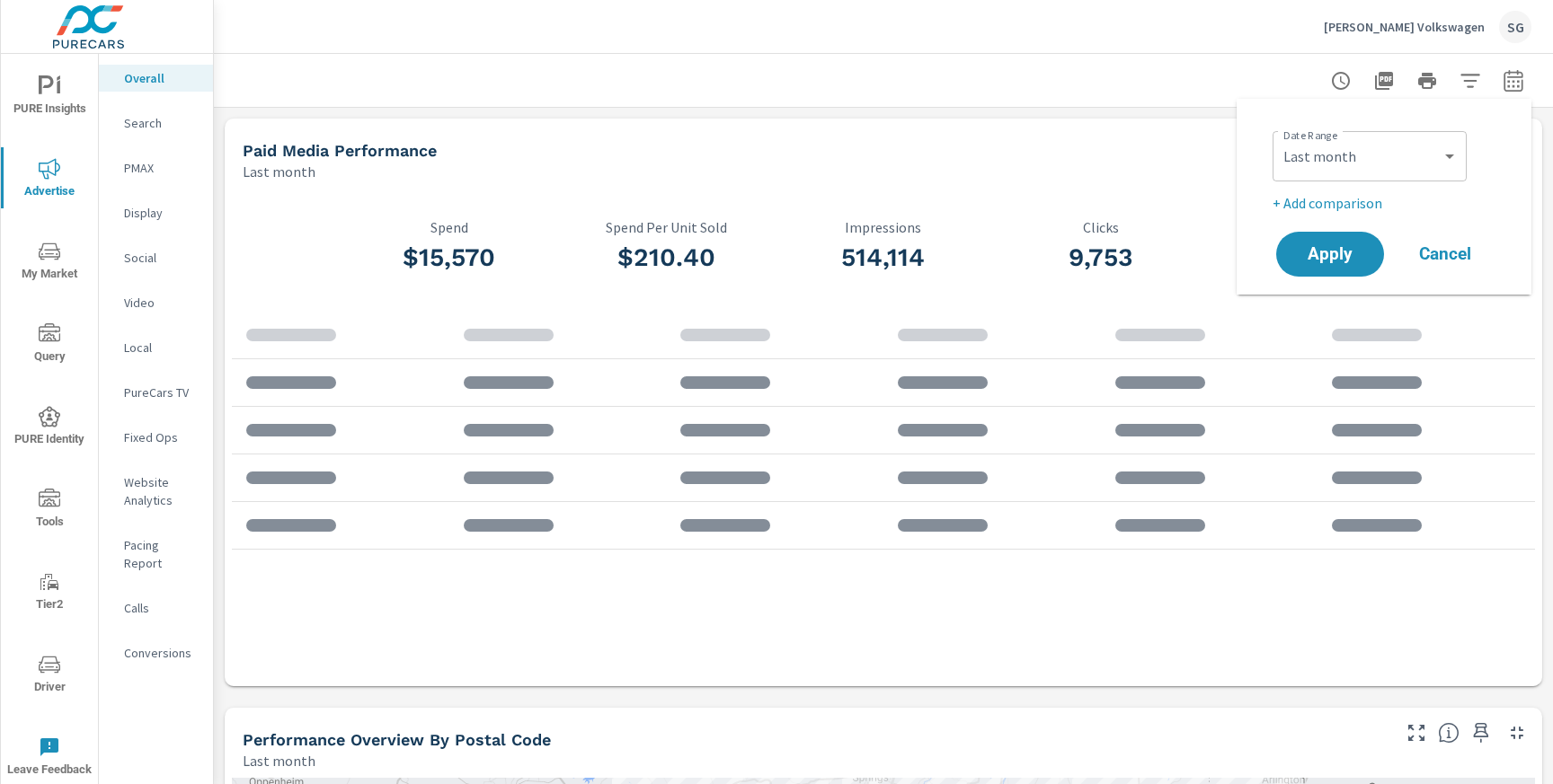
click at [1363, 207] on p "+ Add comparison" at bounding box center [1387, 203] width 230 height 21
select select "Previous period"
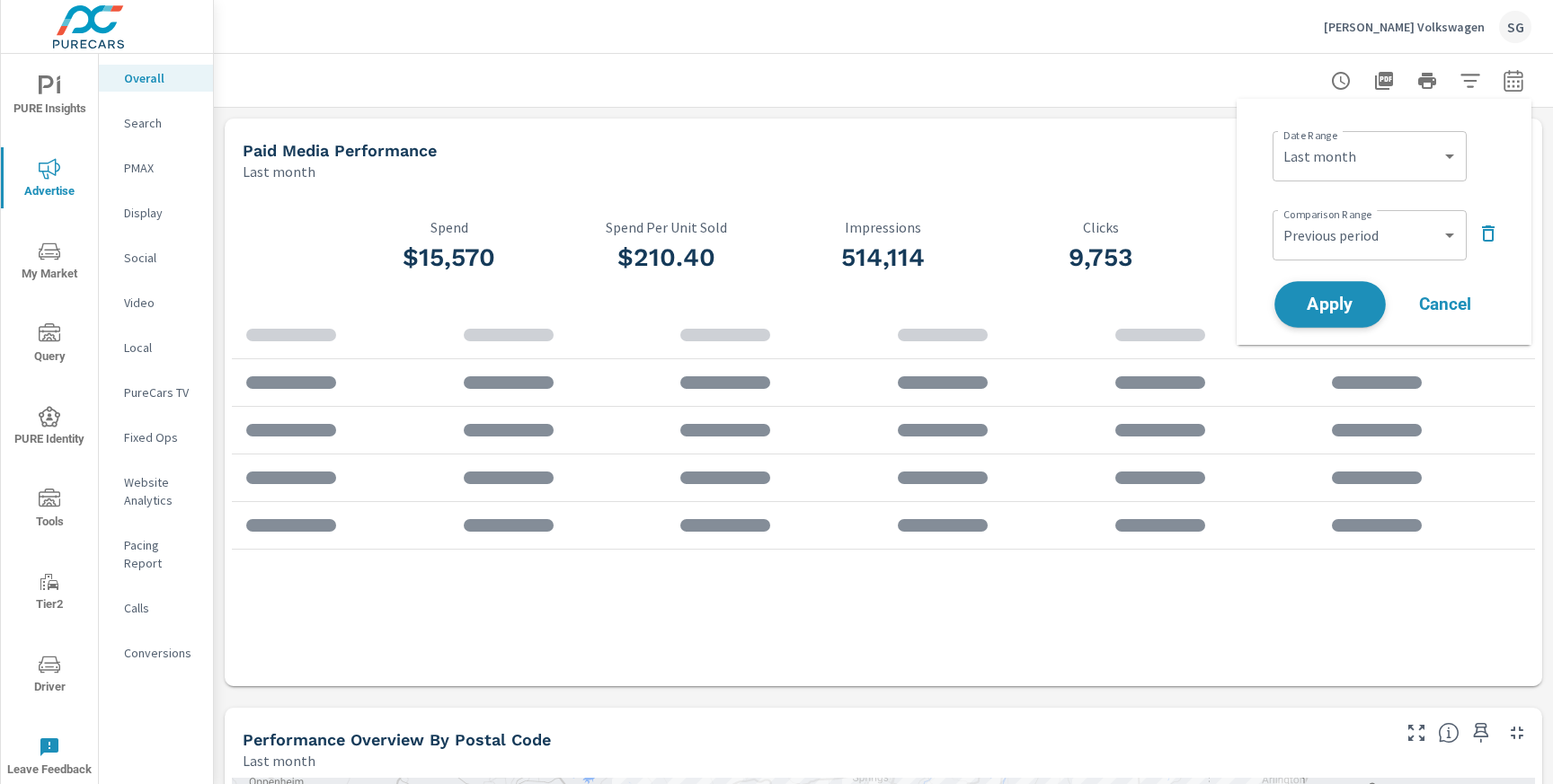
click at [1340, 303] on span "Apply" at bounding box center [1330, 305] width 74 height 17
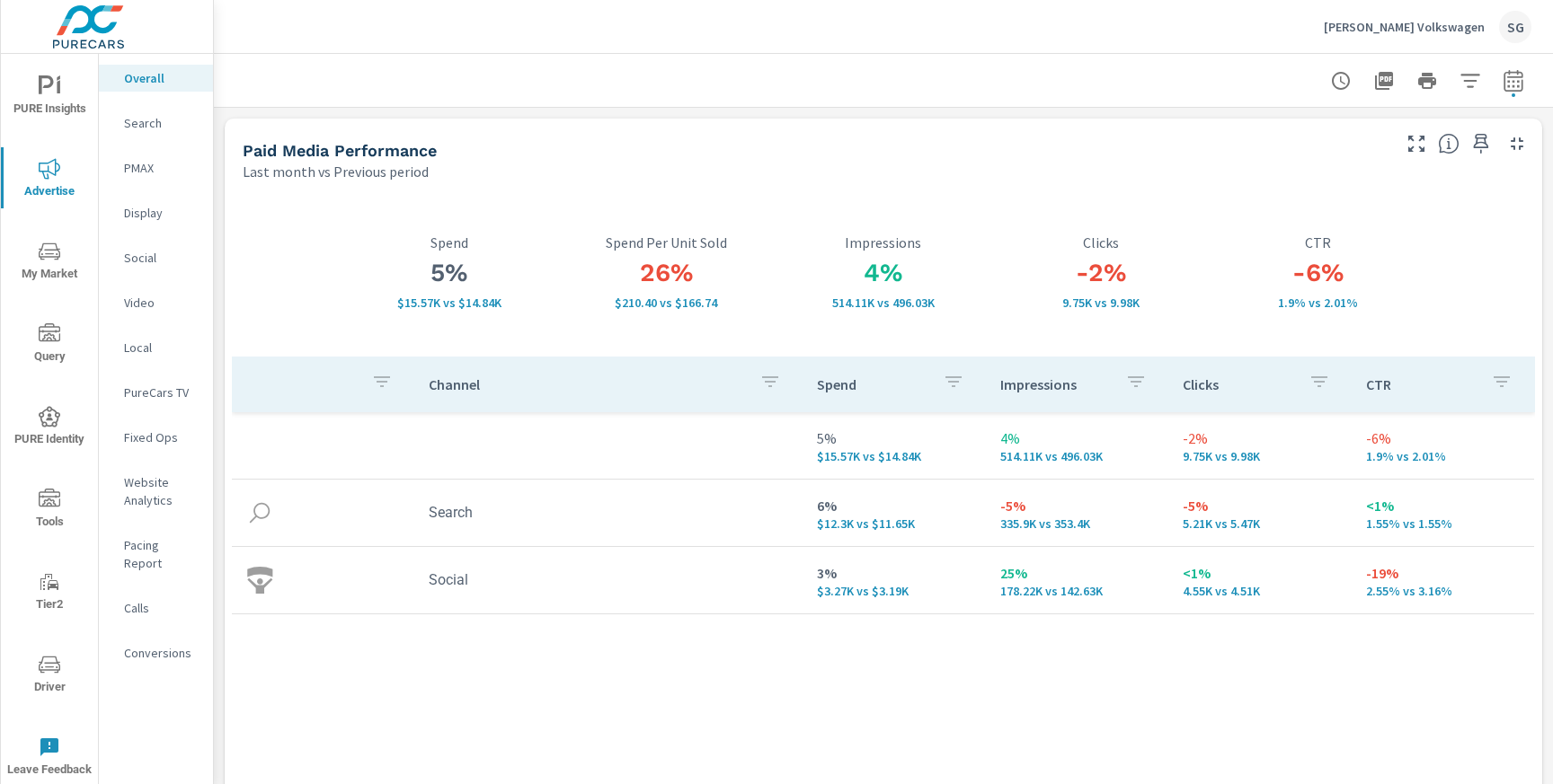
click at [138, 128] on p "Search" at bounding box center [161, 123] width 75 height 18
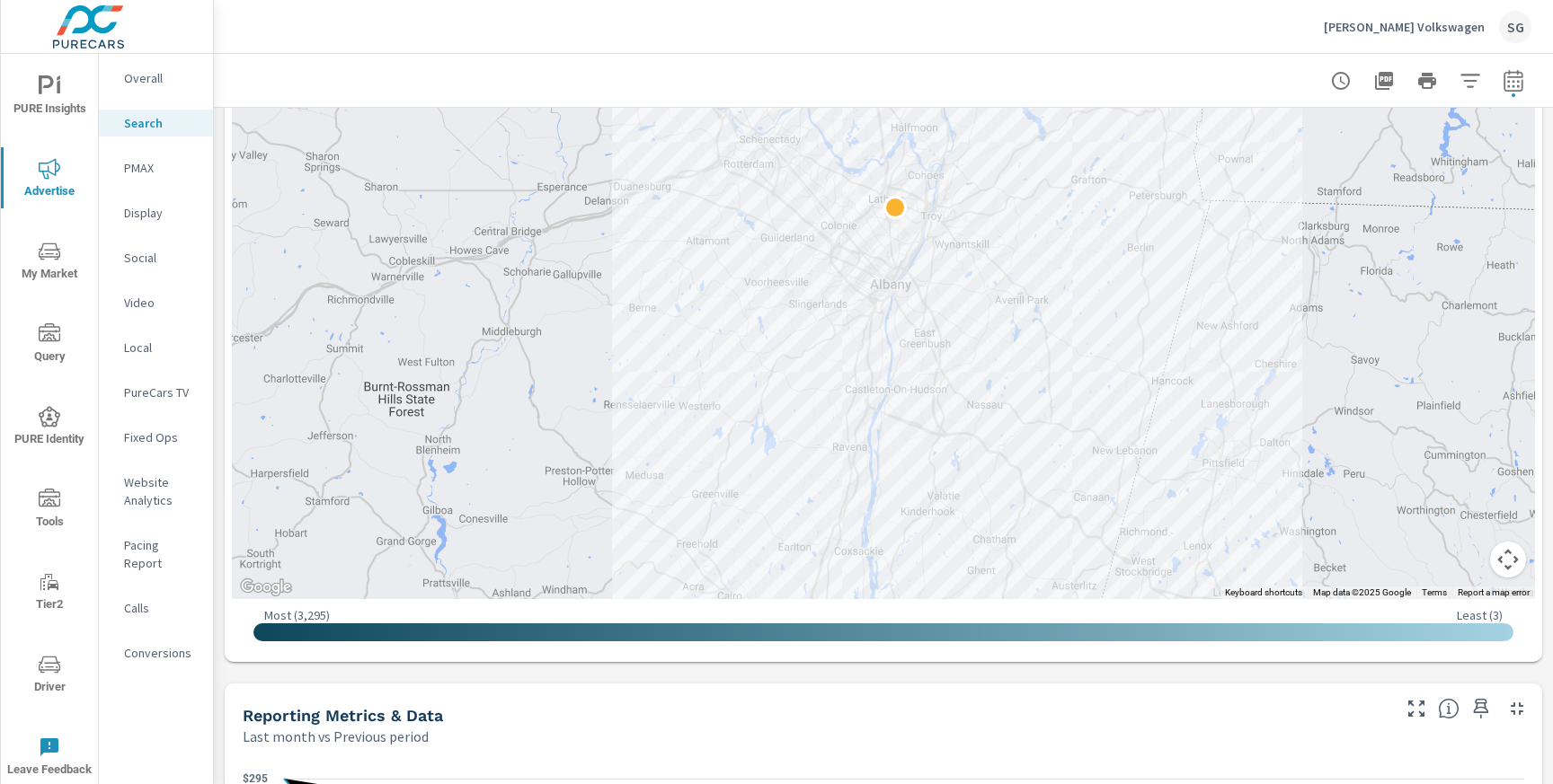
scroll to position [486, 0]
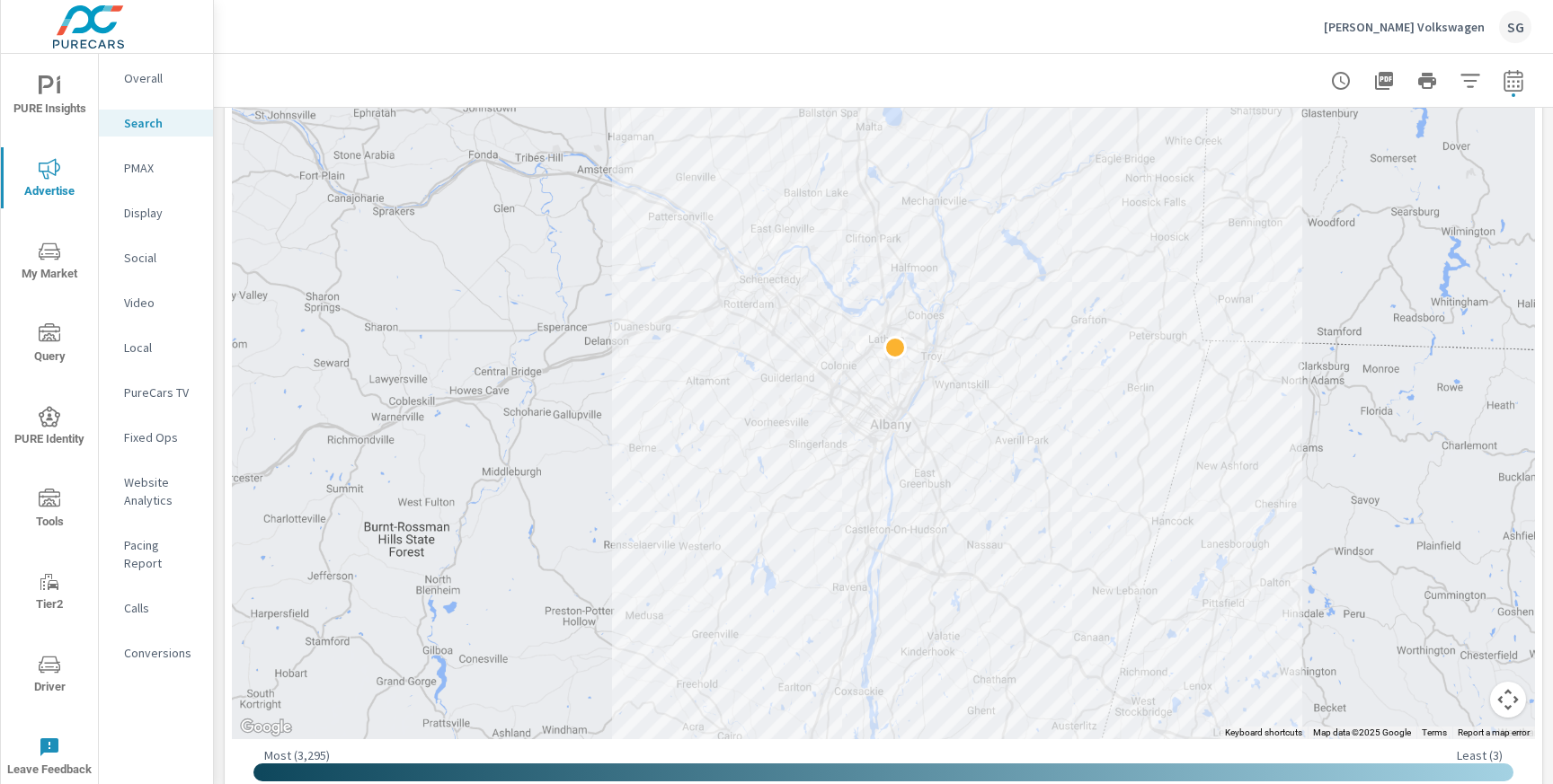
scroll to position [379, 0]
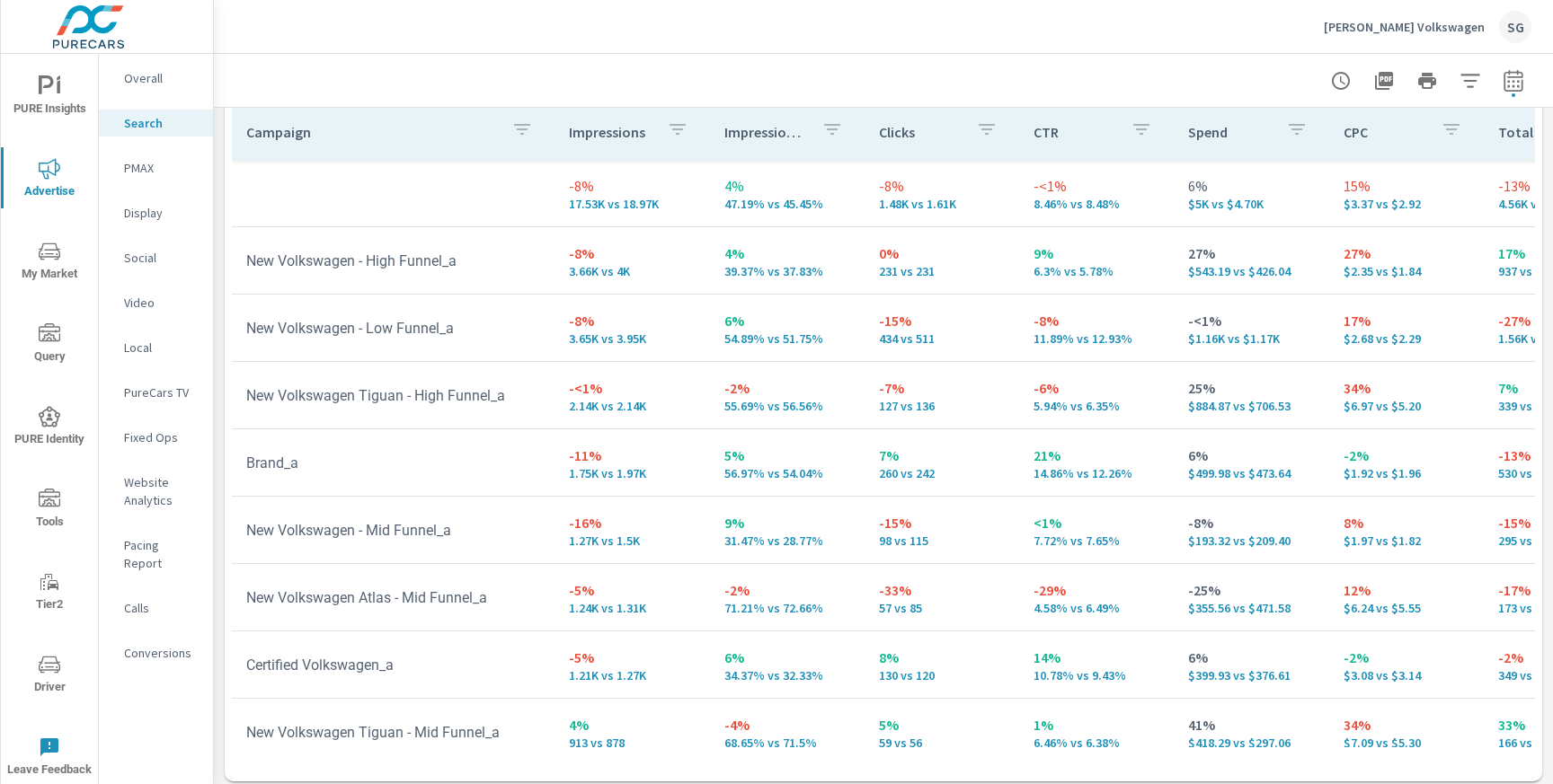
scroll to position [1824, 0]
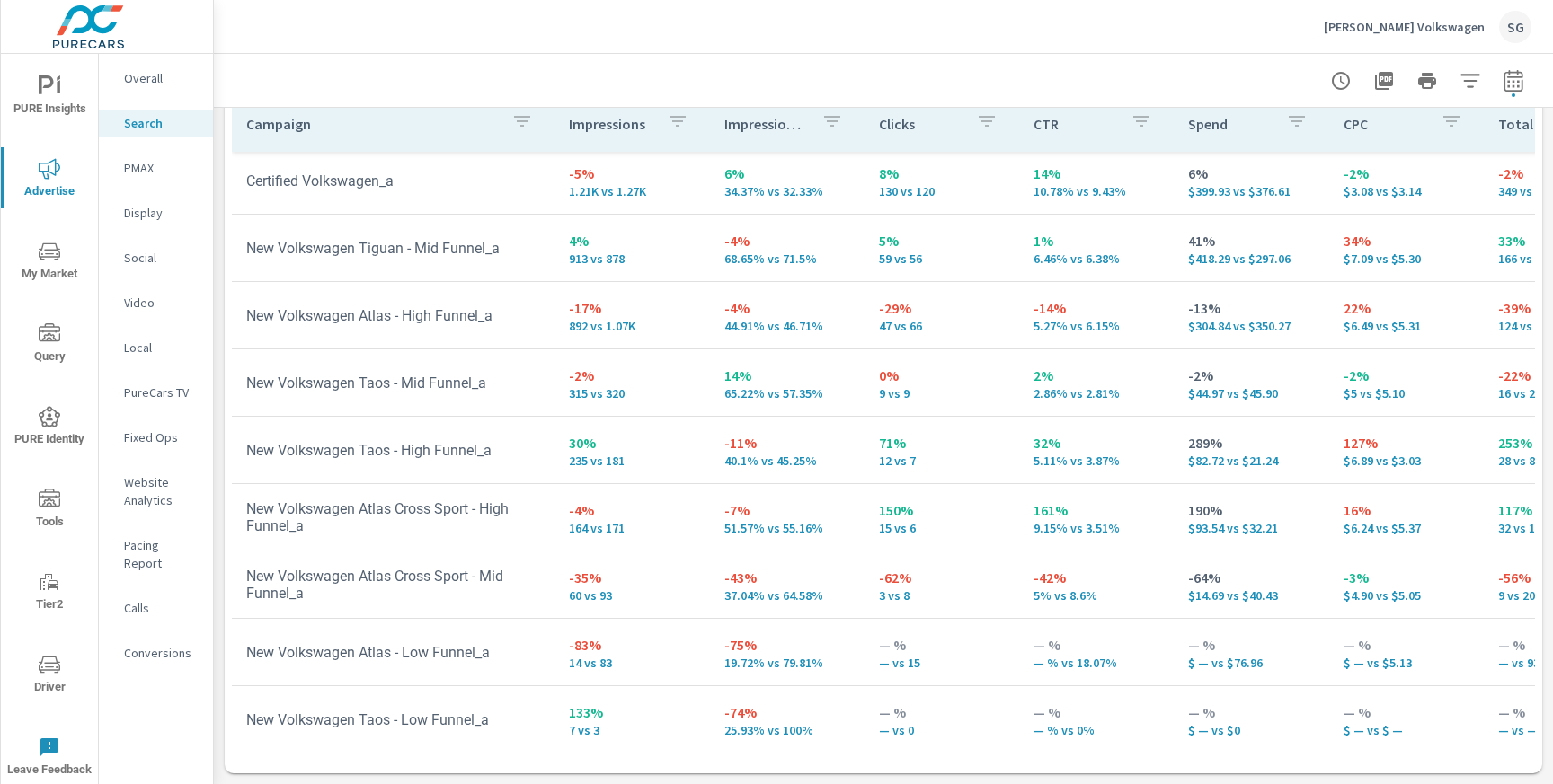
scroll to position [625, 0]
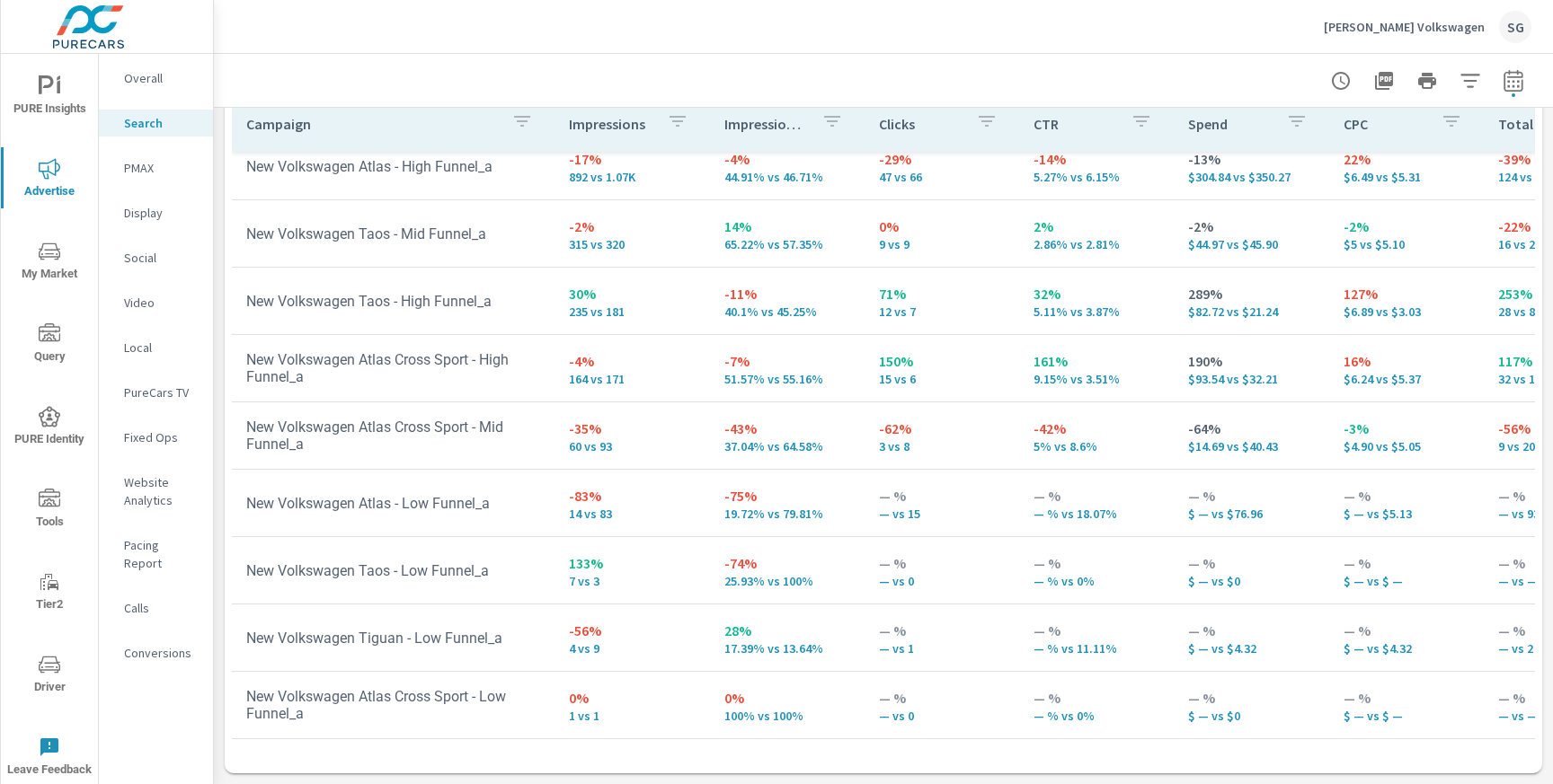
scroll to position [54, 0]
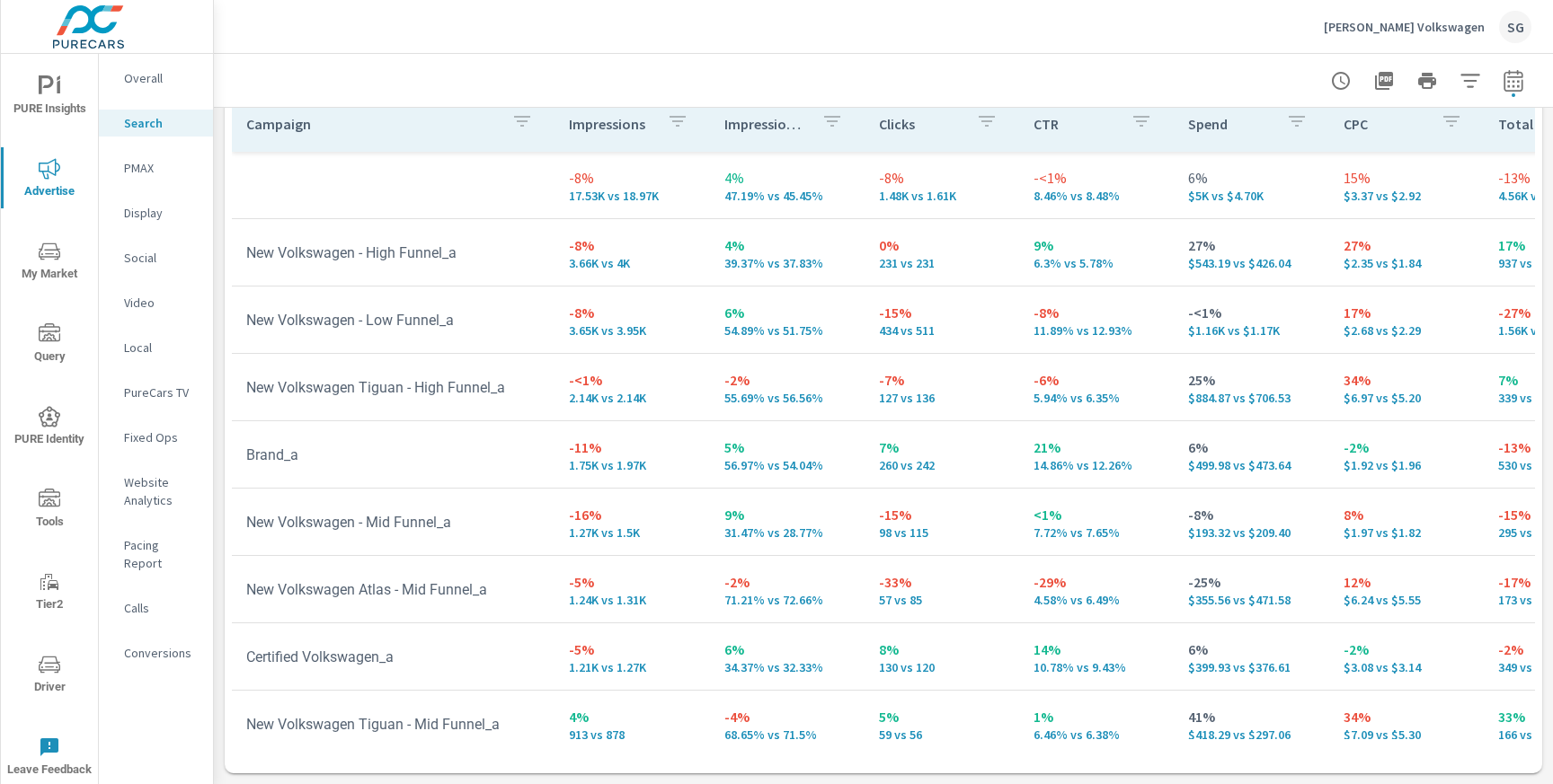
click at [147, 178] on div "PMAX" at bounding box center [156, 168] width 114 height 27
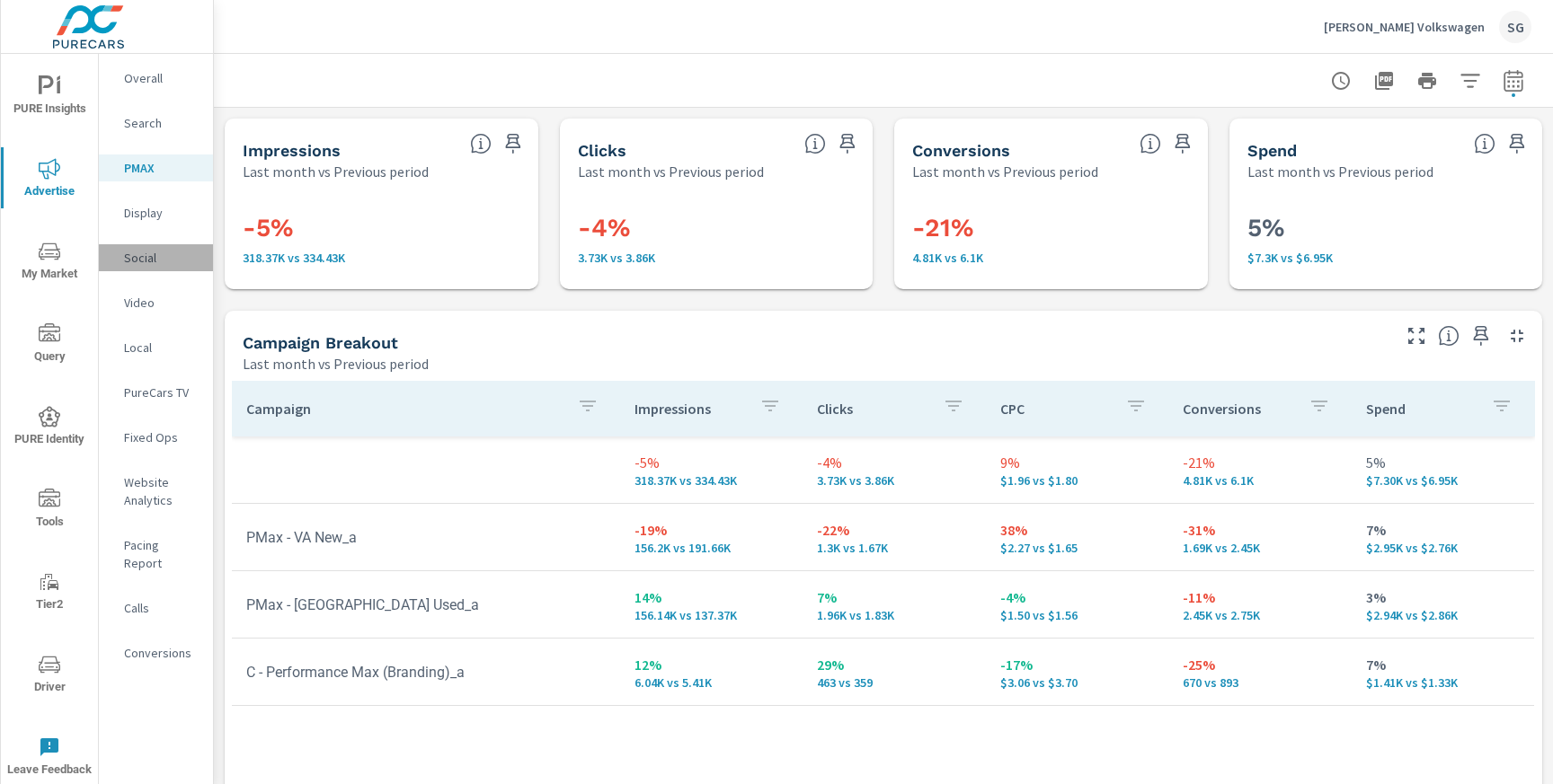
click at [124, 267] on div "Social" at bounding box center [156, 257] width 114 height 27
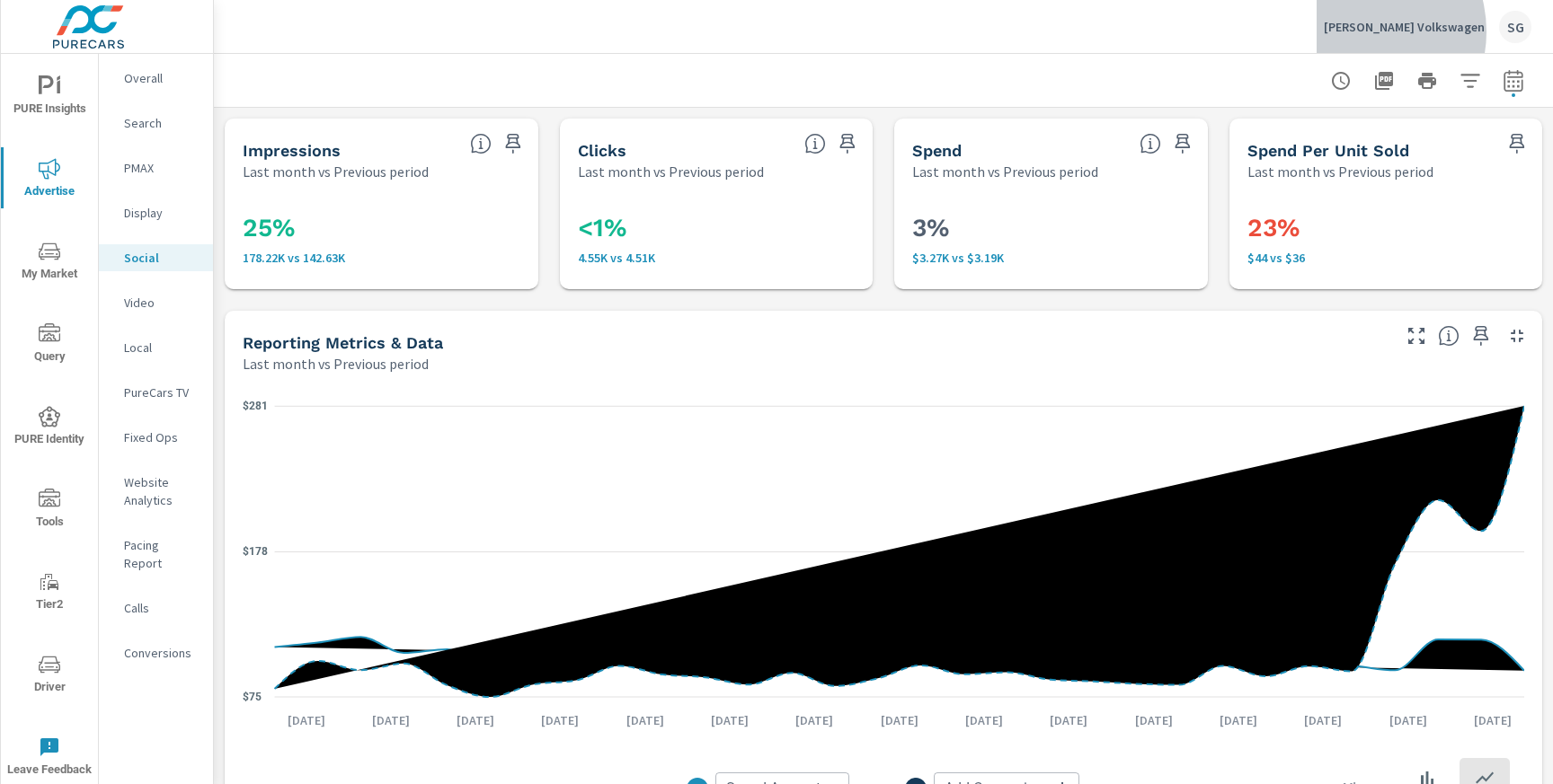
click at [1413, 31] on p "Nemer Volkswagen" at bounding box center [1404, 26] width 161 height 16
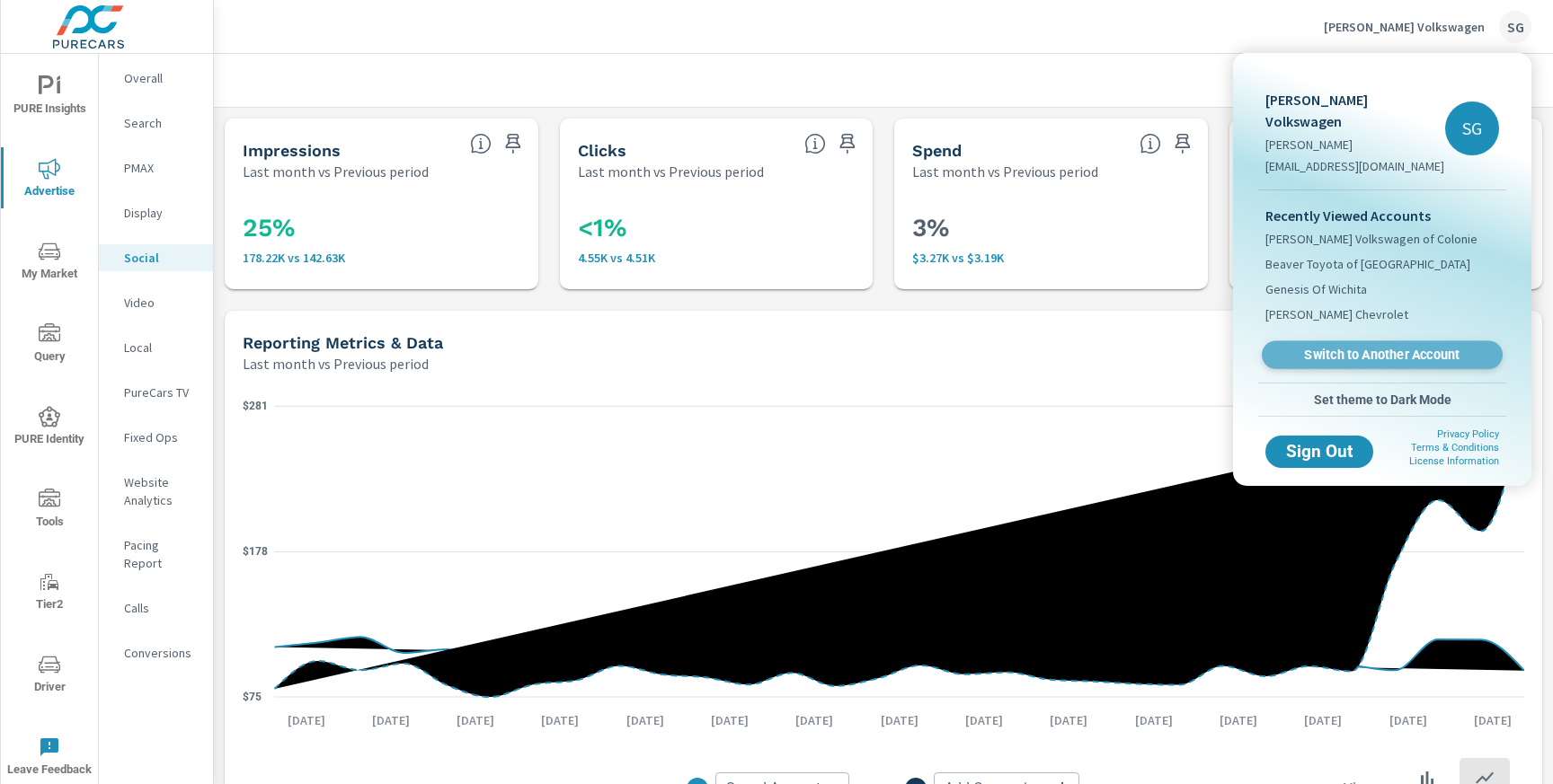
click at [1359, 347] on span "Switch to Another Account" at bounding box center [1382, 355] width 220 height 17
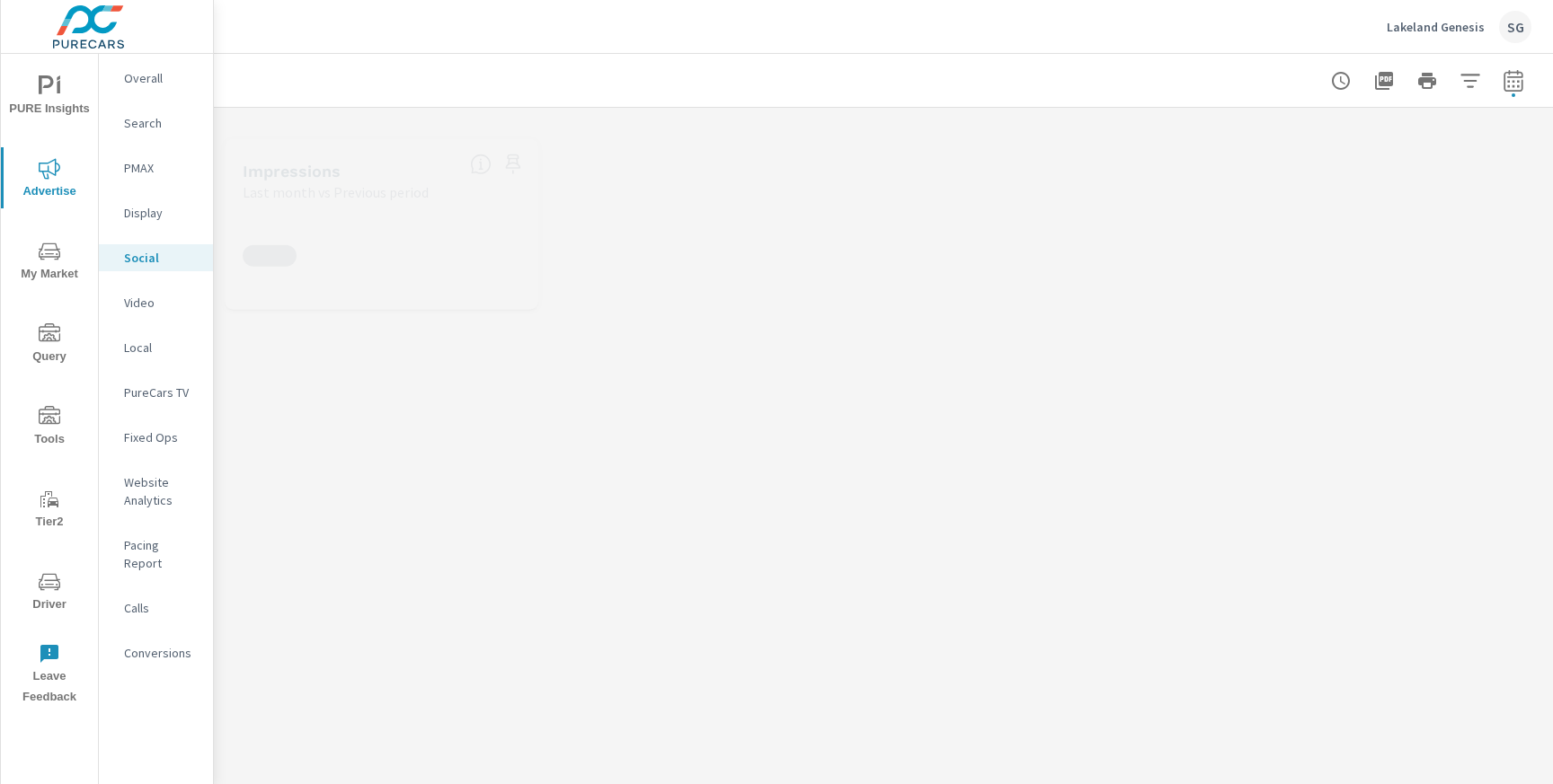
click at [57, 583] on icon "nav menu" at bounding box center [49, 582] width 21 height 21
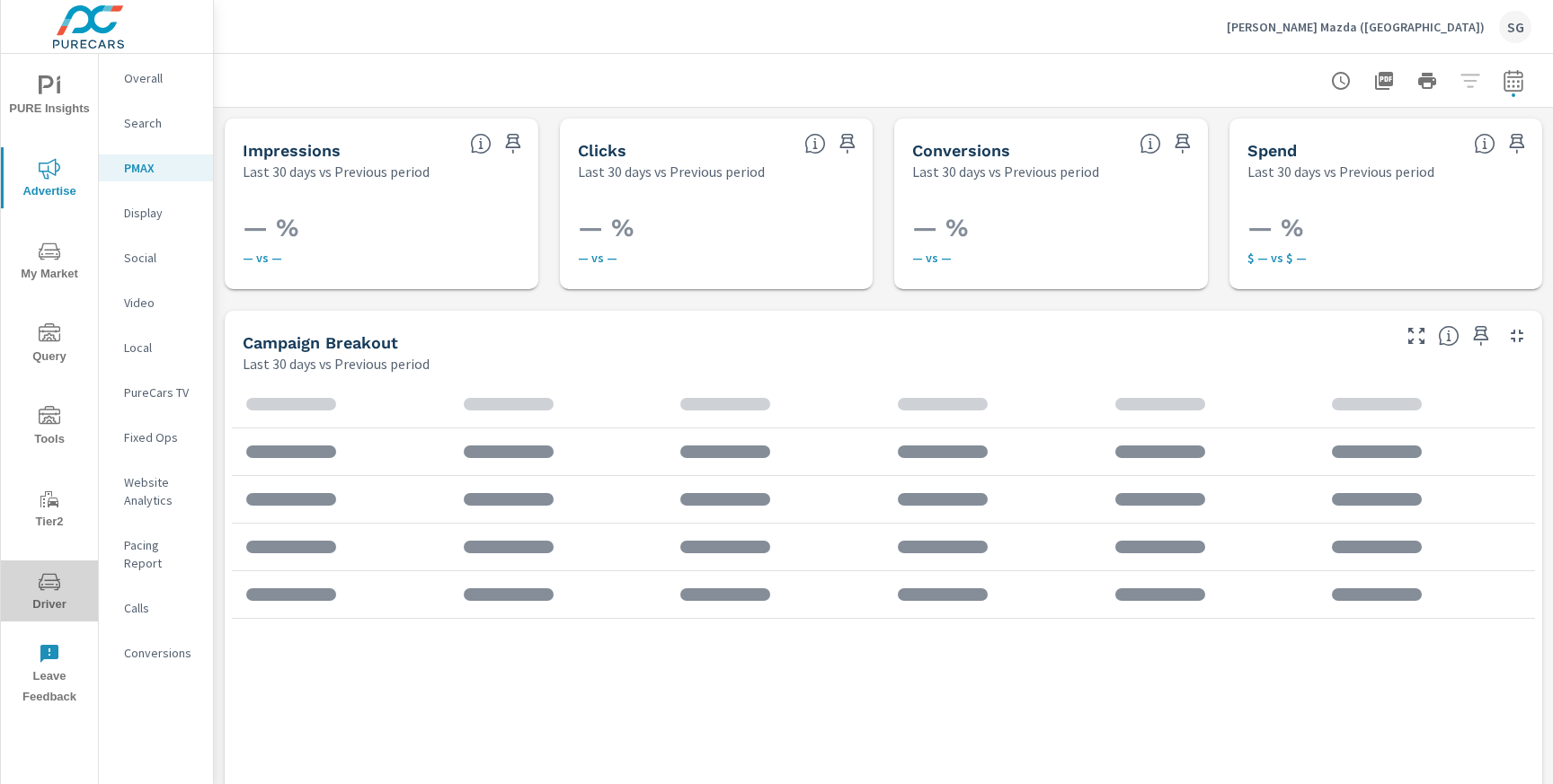
click at [51, 586] on icon "nav menu" at bounding box center [49, 582] width 21 height 21
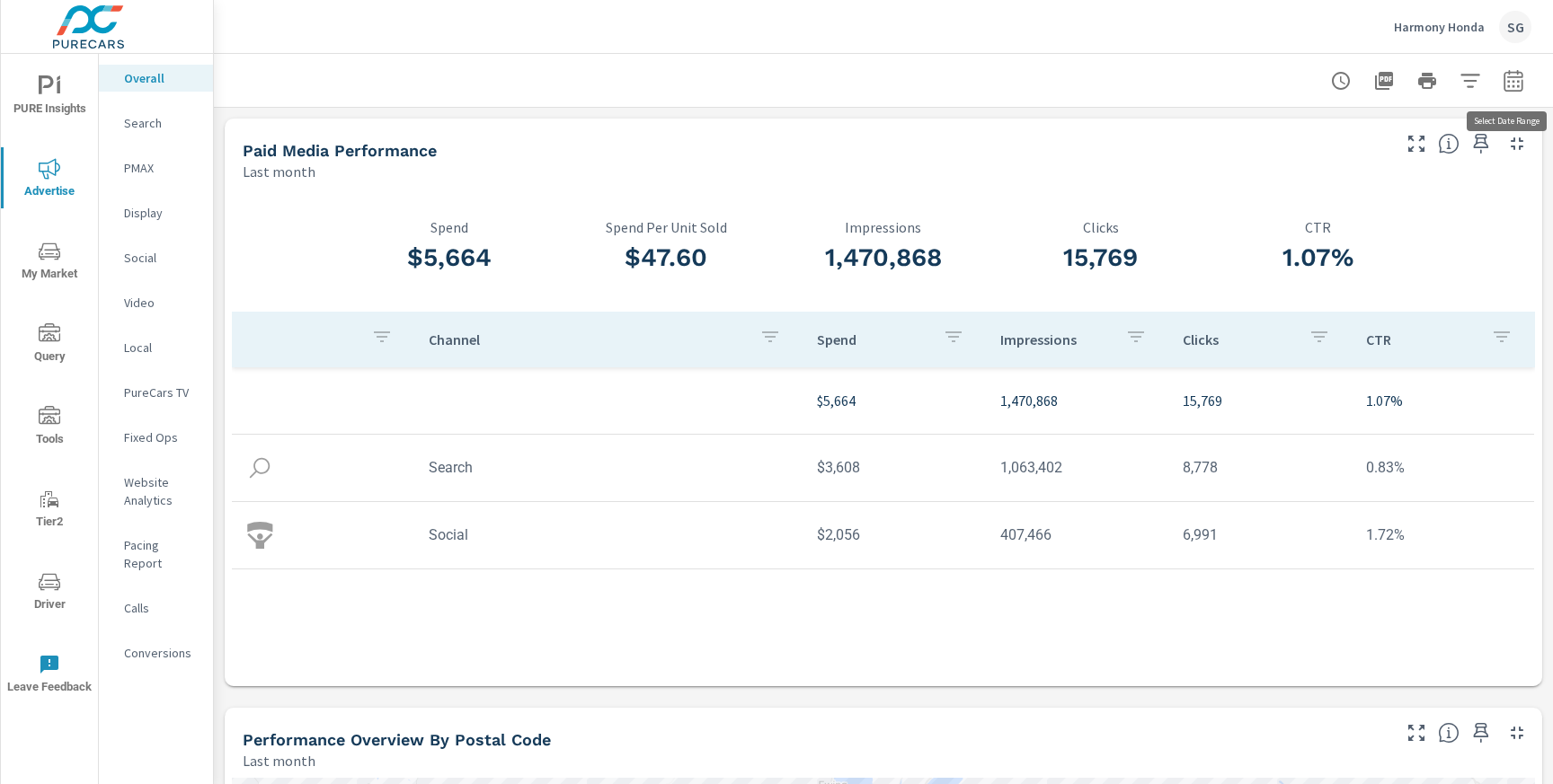
click at [1527, 82] on button "button" at bounding box center [1513, 80] width 36 height 36
select select "Last month"
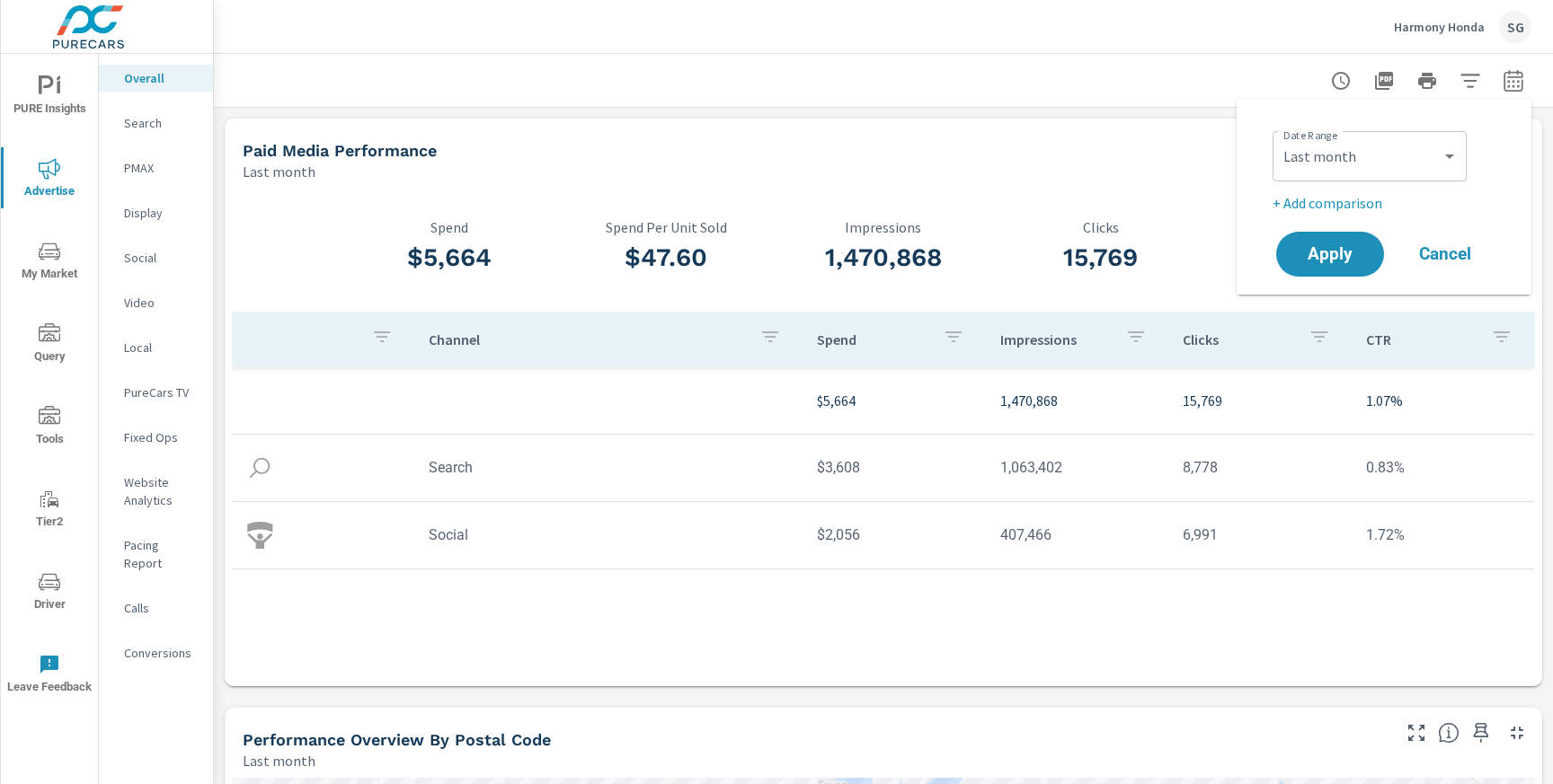
click at [1361, 201] on p "+ Add comparison" at bounding box center [1387, 203] width 230 height 21
select select "Previous period"
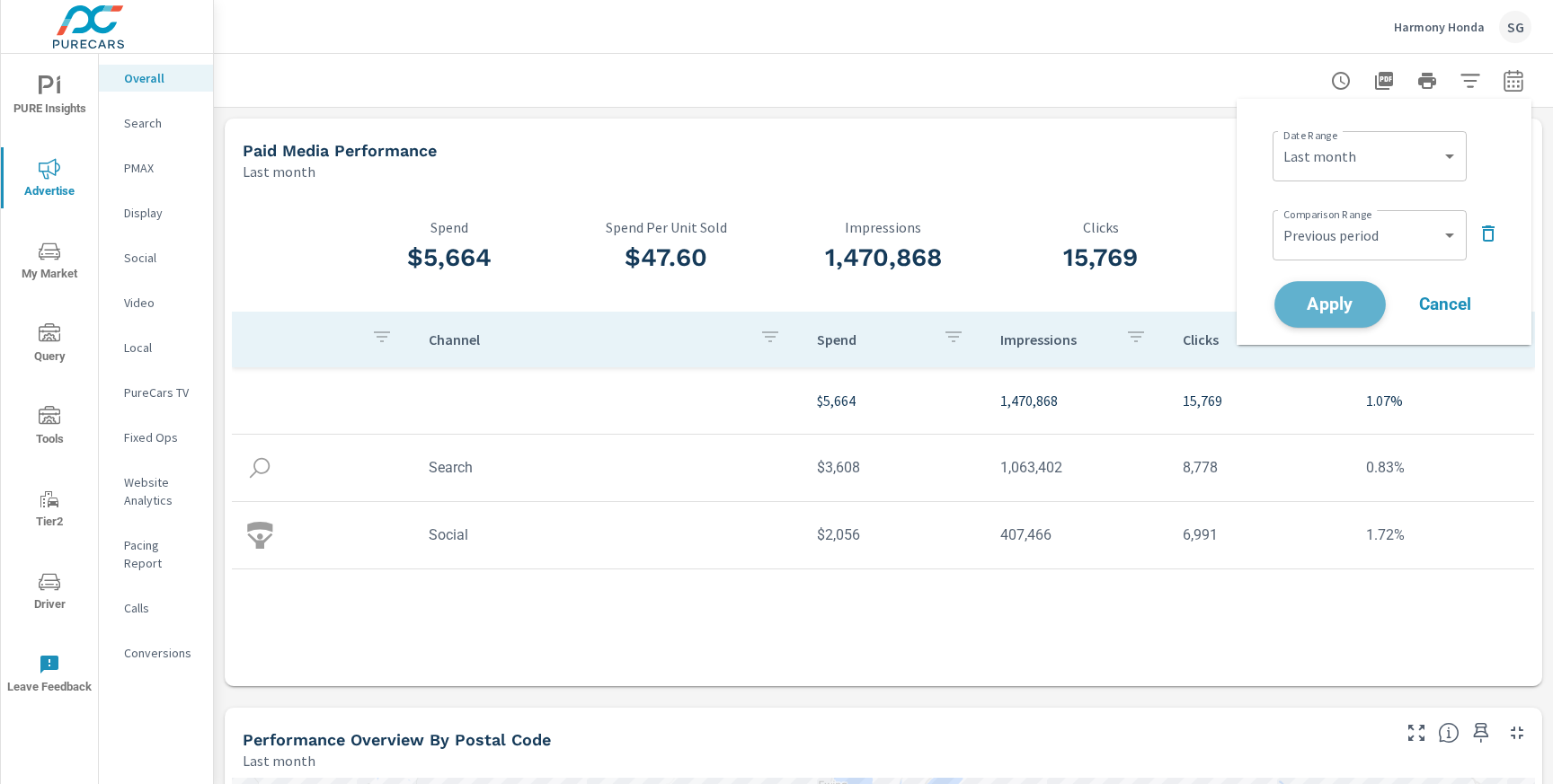
click at [1326, 298] on span "Apply" at bounding box center [1330, 305] width 74 height 17
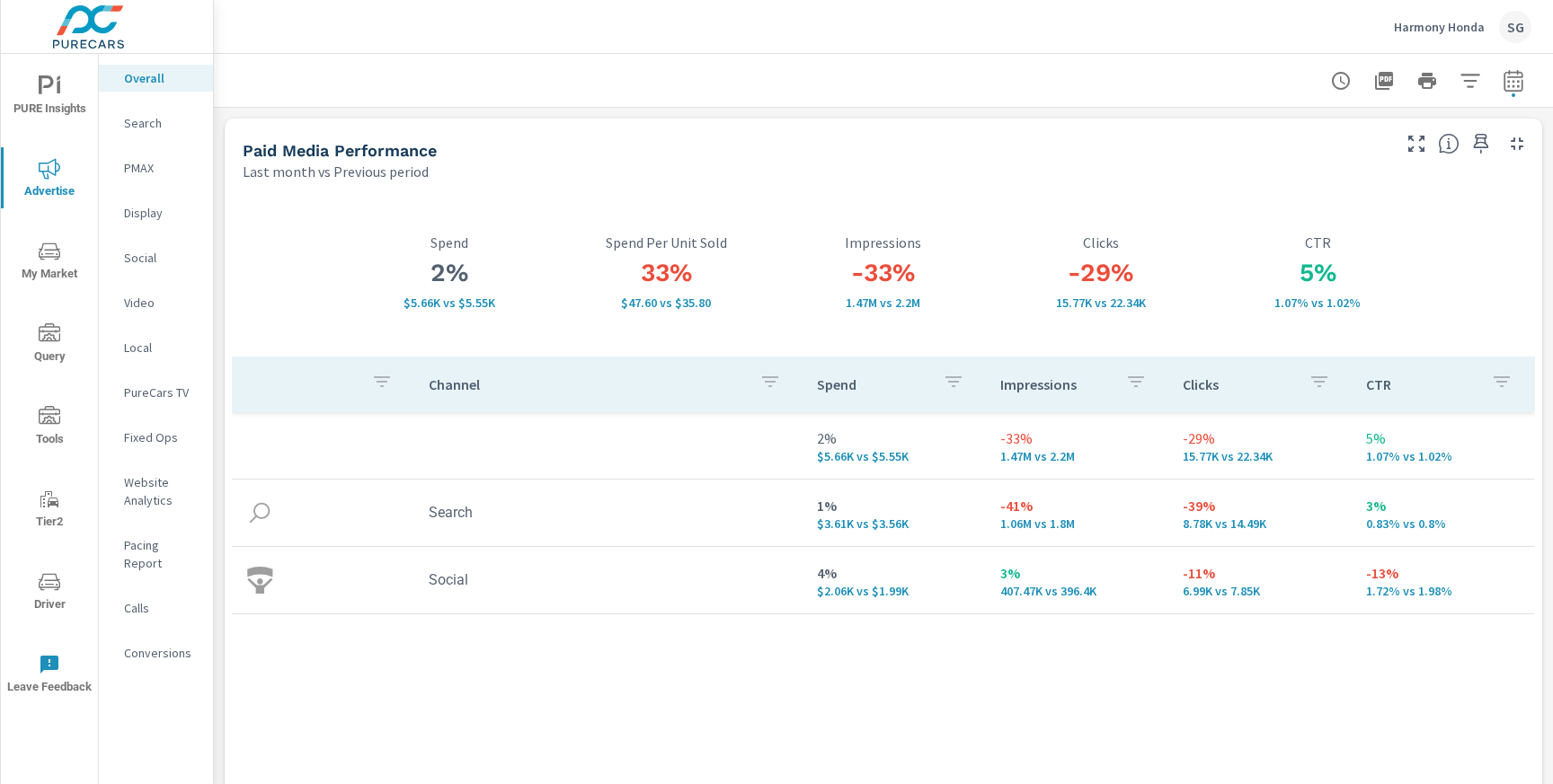
click at [144, 123] on p "Search" at bounding box center [161, 123] width 75 height 18
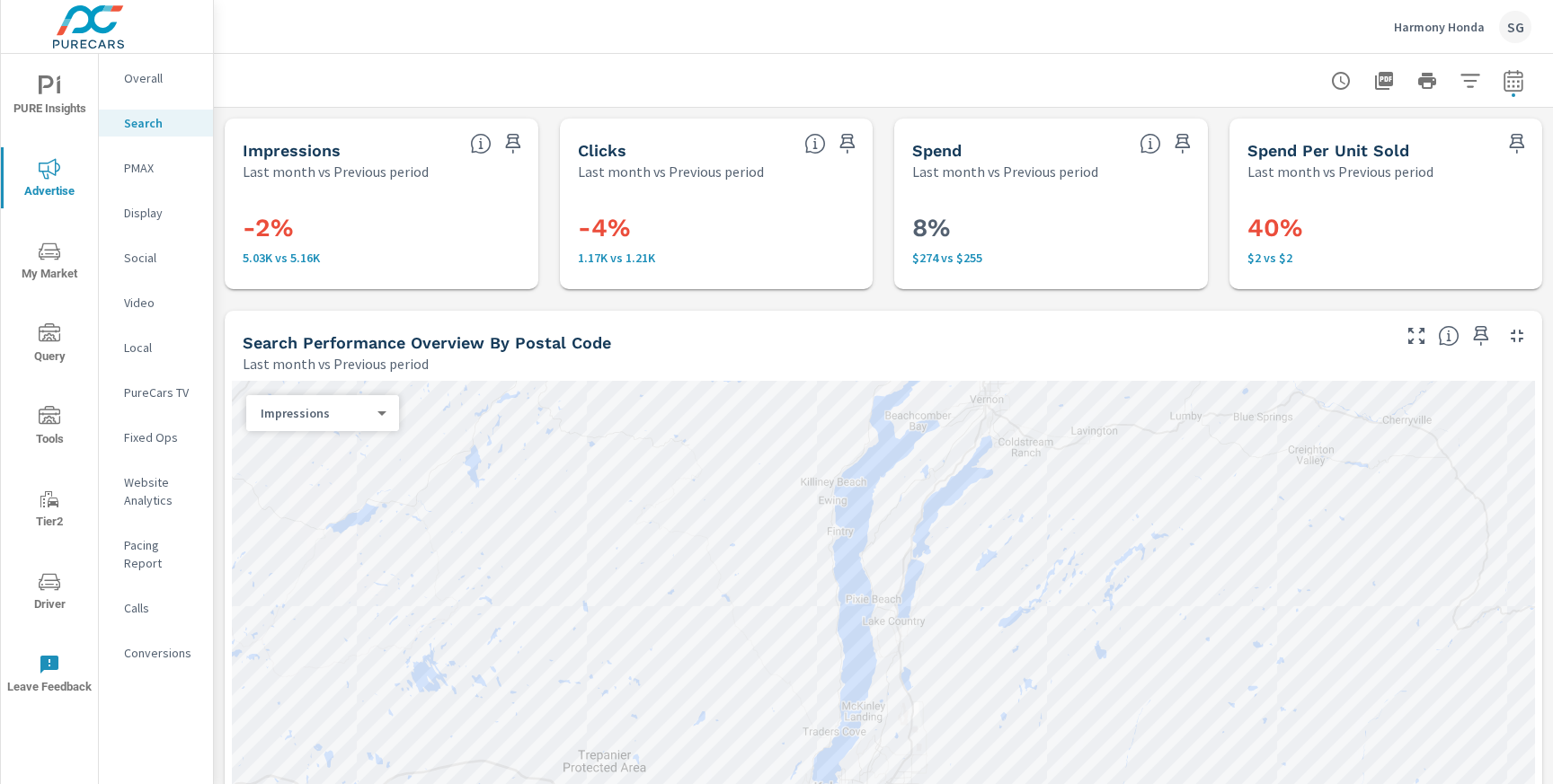
click at [155, 171] on p "PMAX" at bounding box center [161, 167] width 75 height 18
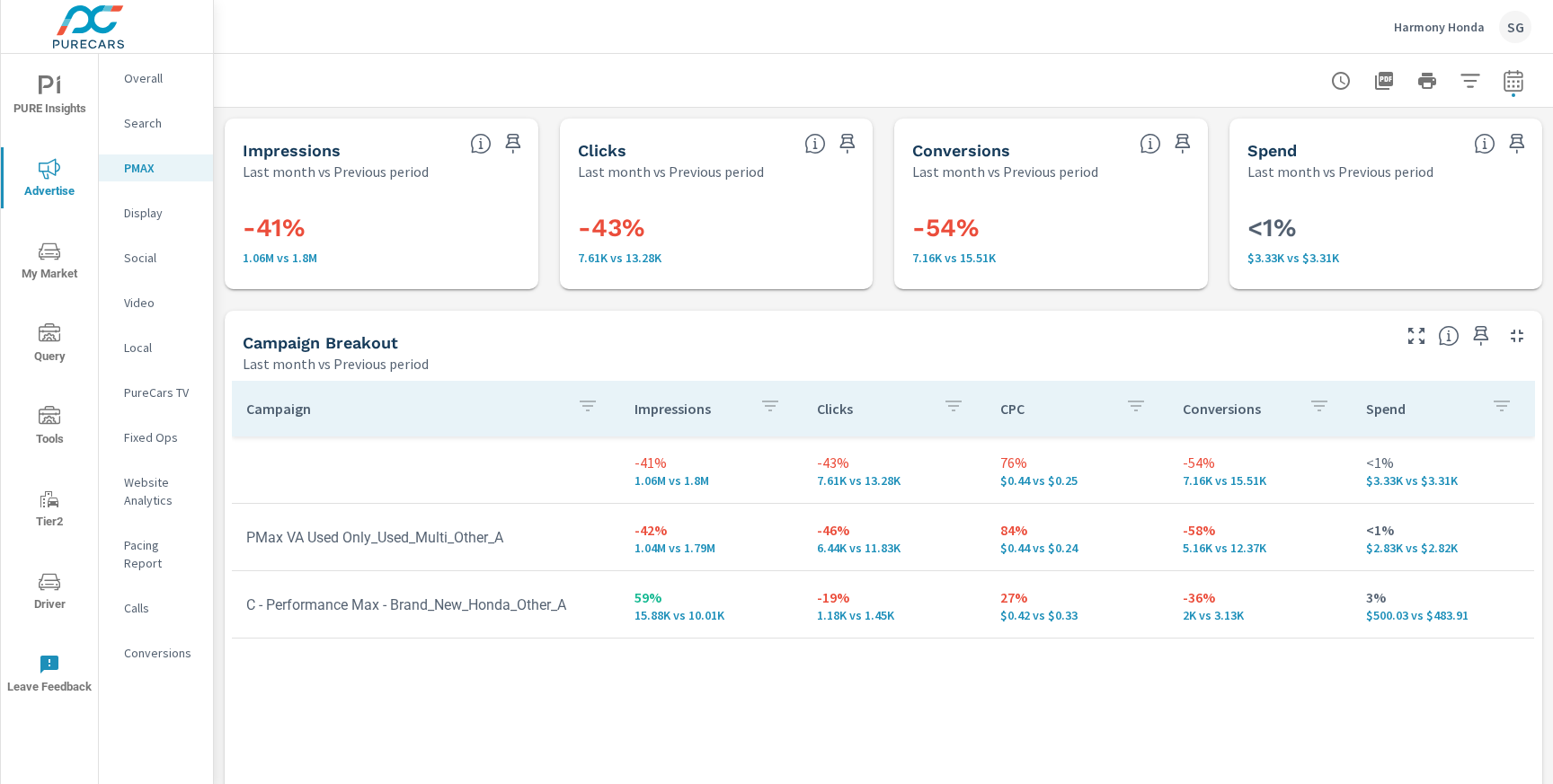
click at [134, 122] on p "Search" at bounding box center [161, 123] width 75 height 18
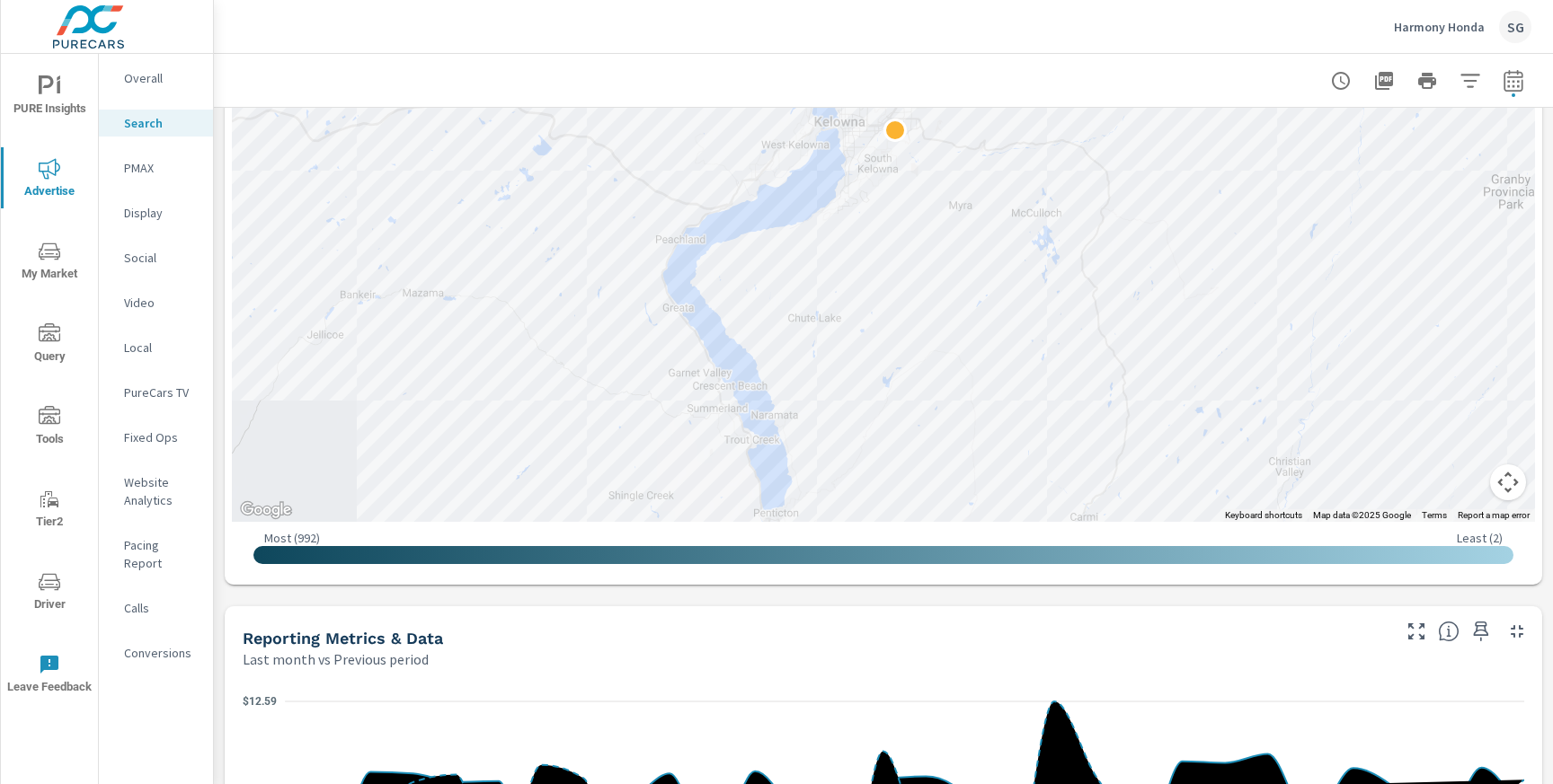
scroll to position [667, 0]
click at [214, 392] on div "Impressions Last month vs Previous period -2% 5.03K vs 5.16K Clicks Last month …" at bounding box center [883, 691] width 1339 height 2500
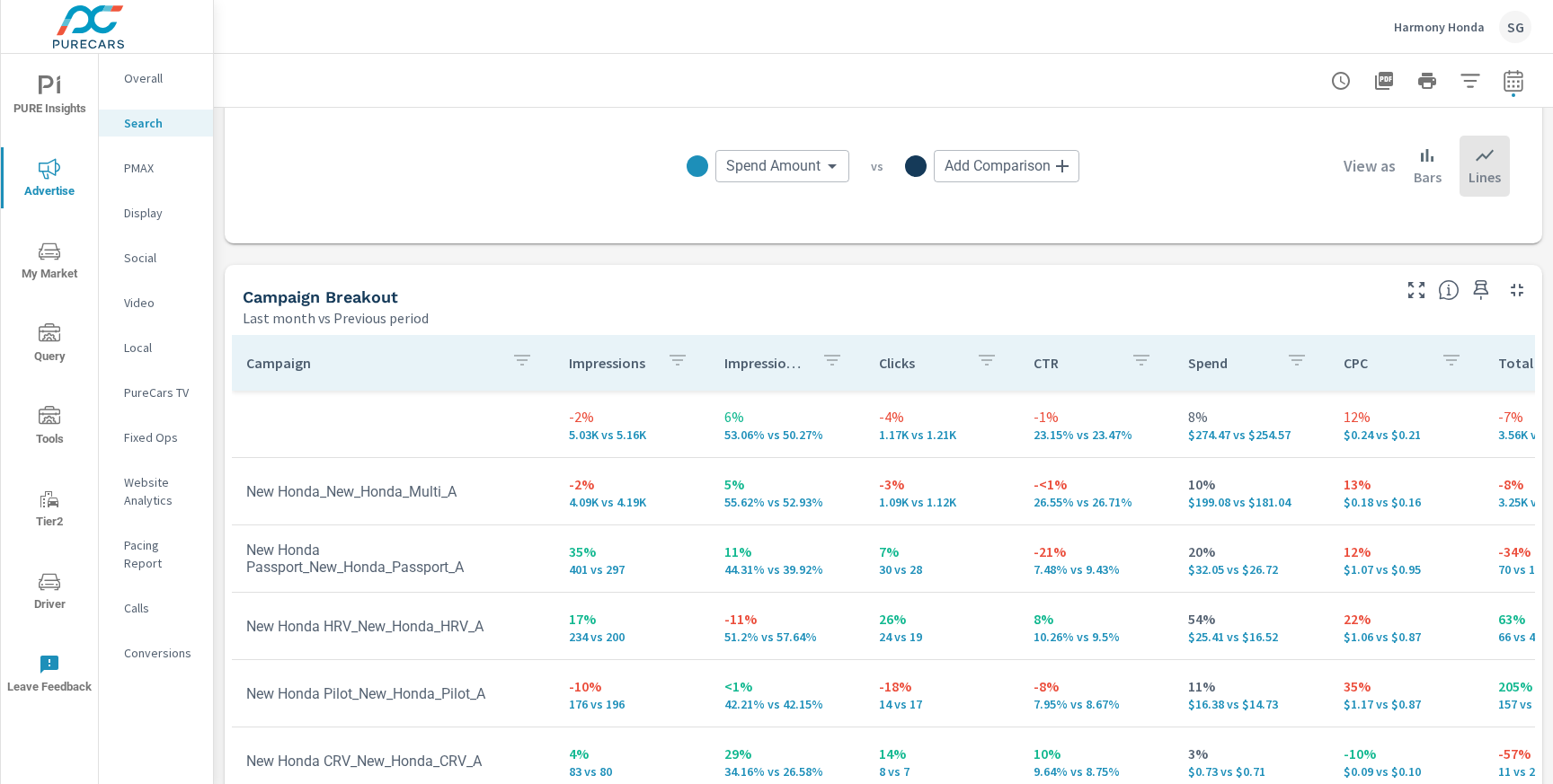
scroll to position [1824, 0]
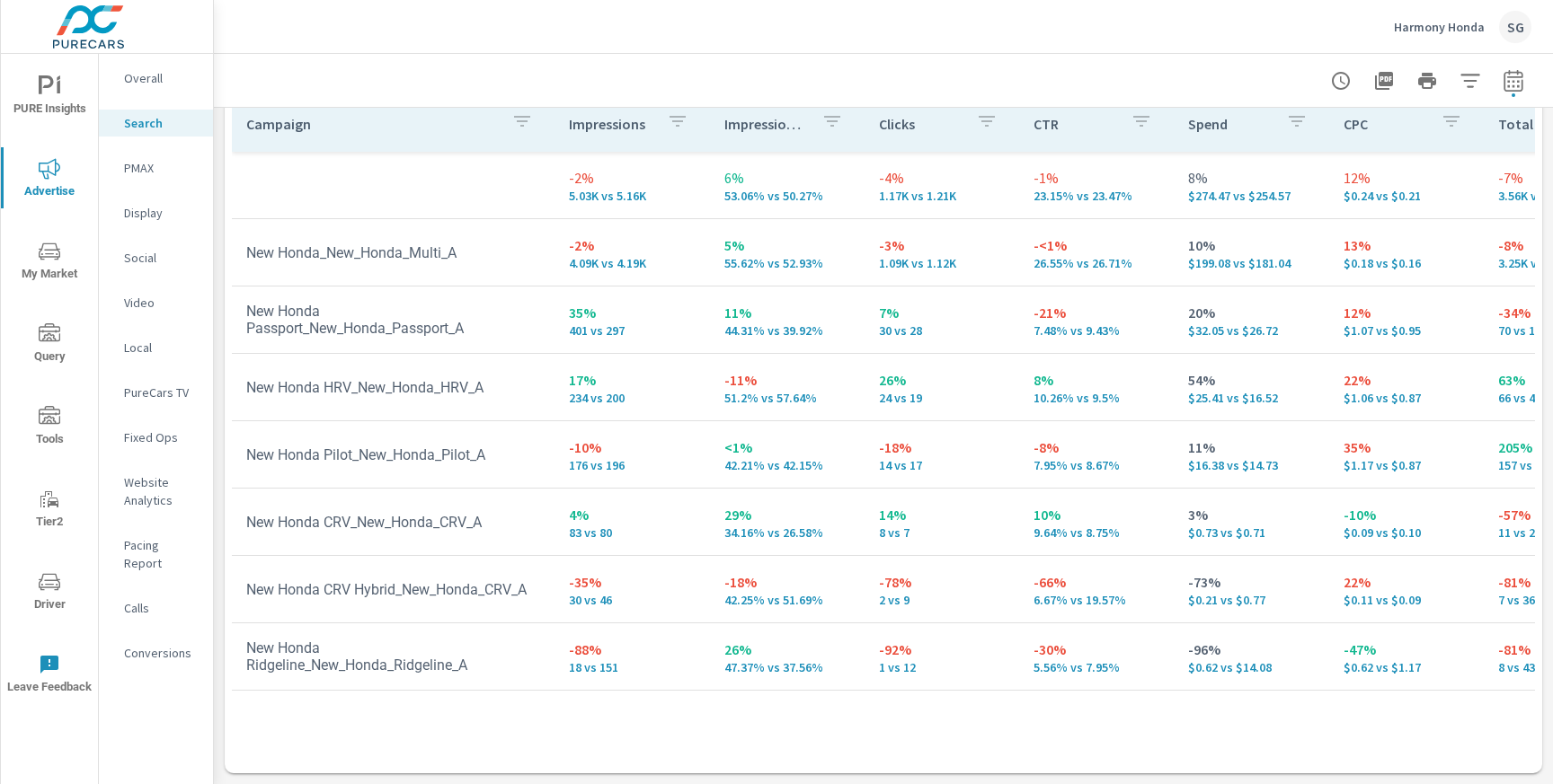
click at [142, 257] on p "Social" at bounding box center [161, 257] width 75 height 18
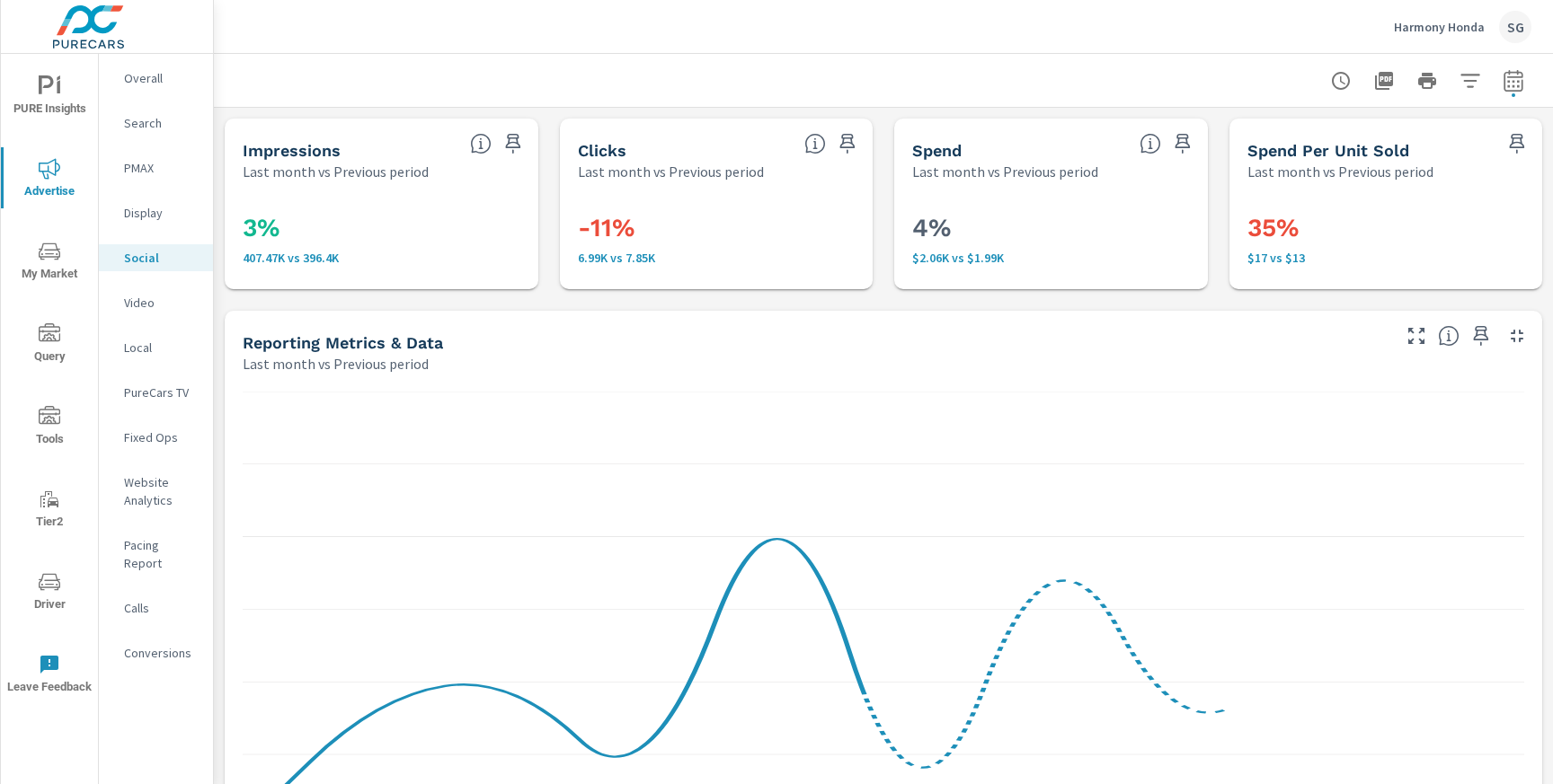
click at [1512, 94] on span "button" at bounding box center [1513, 96] width 4 height 4
select select "Last month"
select select "Previous period"
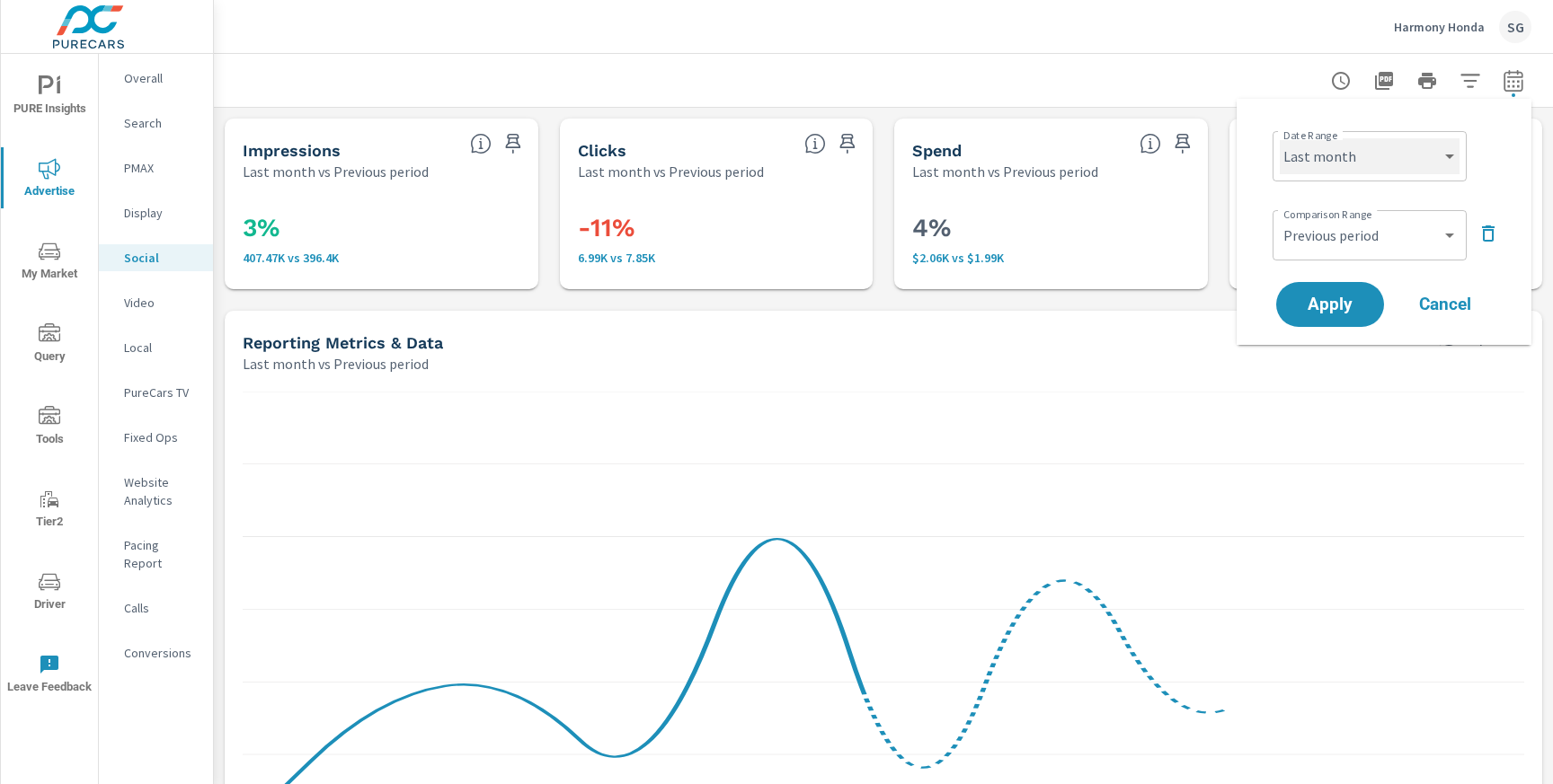
click at [1401, 161] on select "Custom Yesterday Last week Last 7 days Last 14 days Last 30 days Last 45 days L…" at bounding box center [1370, 156] width 180 height 36
click at [1280, 138] on select "Custom Yesterday Last week Last 7 days Last 14 days Last 30 days Last 45 days L…" at bounding box center [1370, 156] width 180 height 36
select select "Last 30 days"
click at [1313, 317] on button "Apply" at bounding box center [1329, 305] width 111 height 46
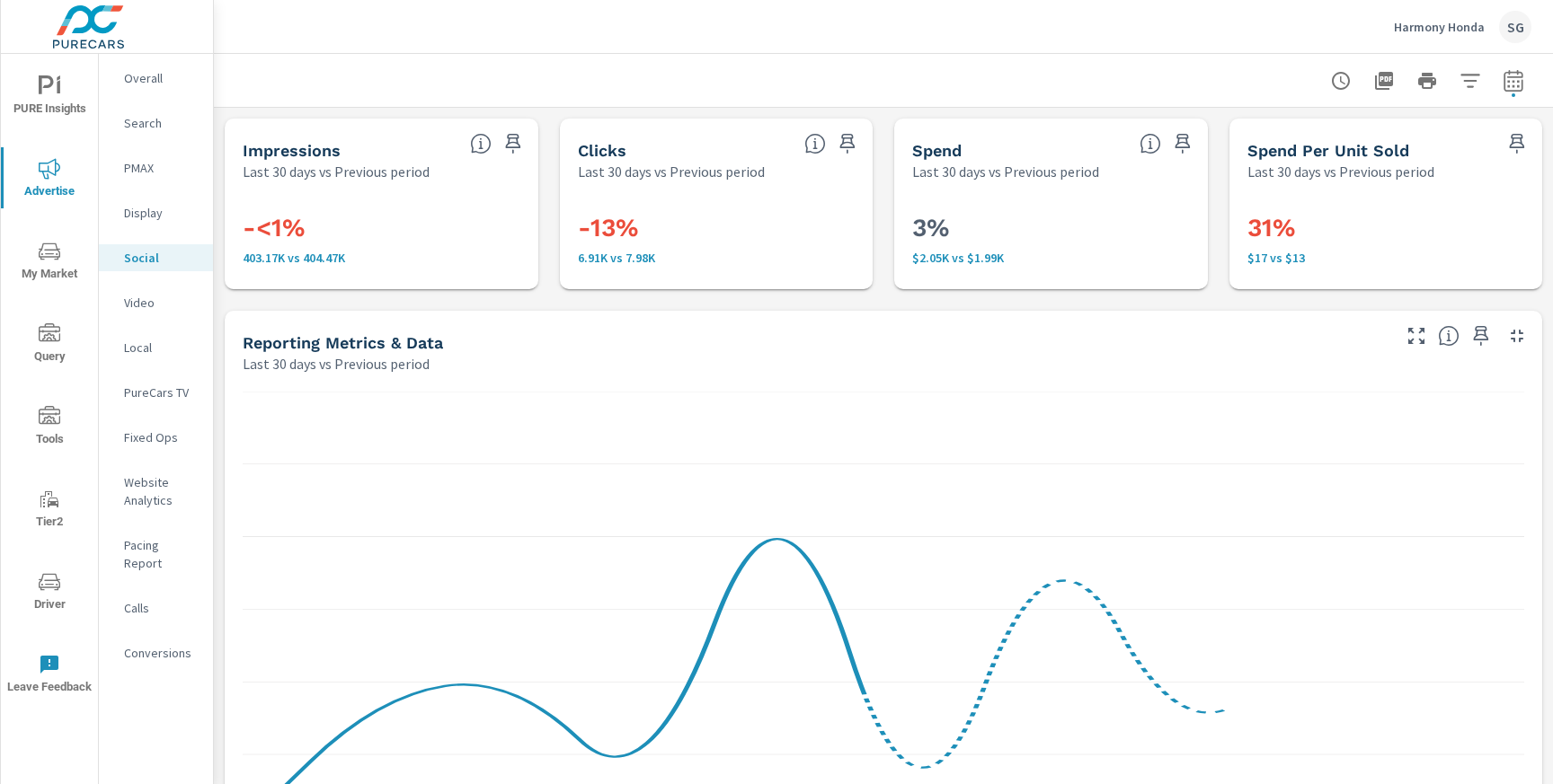
click at [1513, 81] on icon "button" at bounding box center [1513, 83] width 12 height 7
select select "Last 30 days"
select select "Previous period"
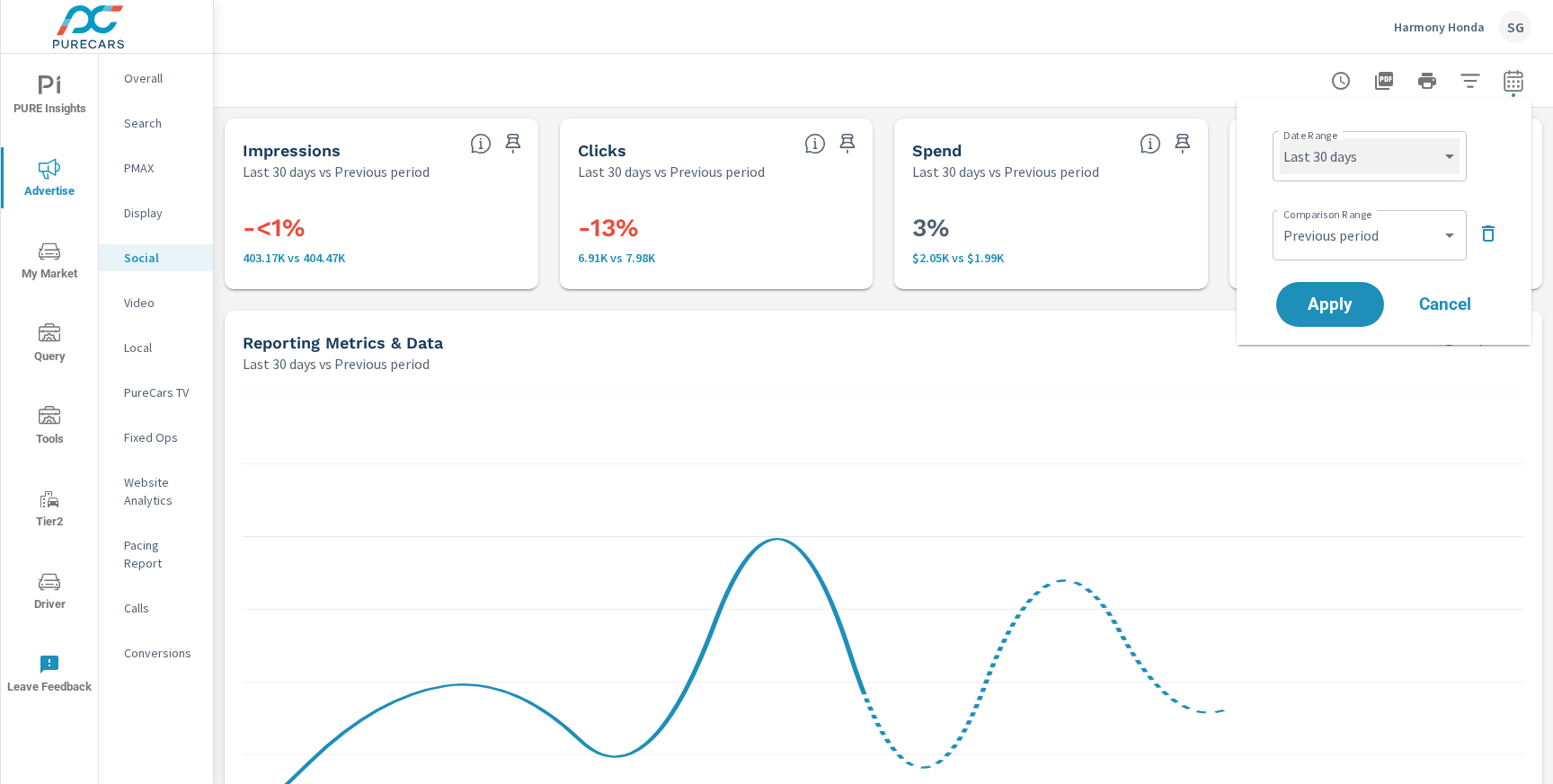
click at [1371, 140] on select "Custom Yesterday Last week Last 7 days Last 14 days Last 30 days Last 45 days L…" at bounding box center [1370, 156] width 180 height 36
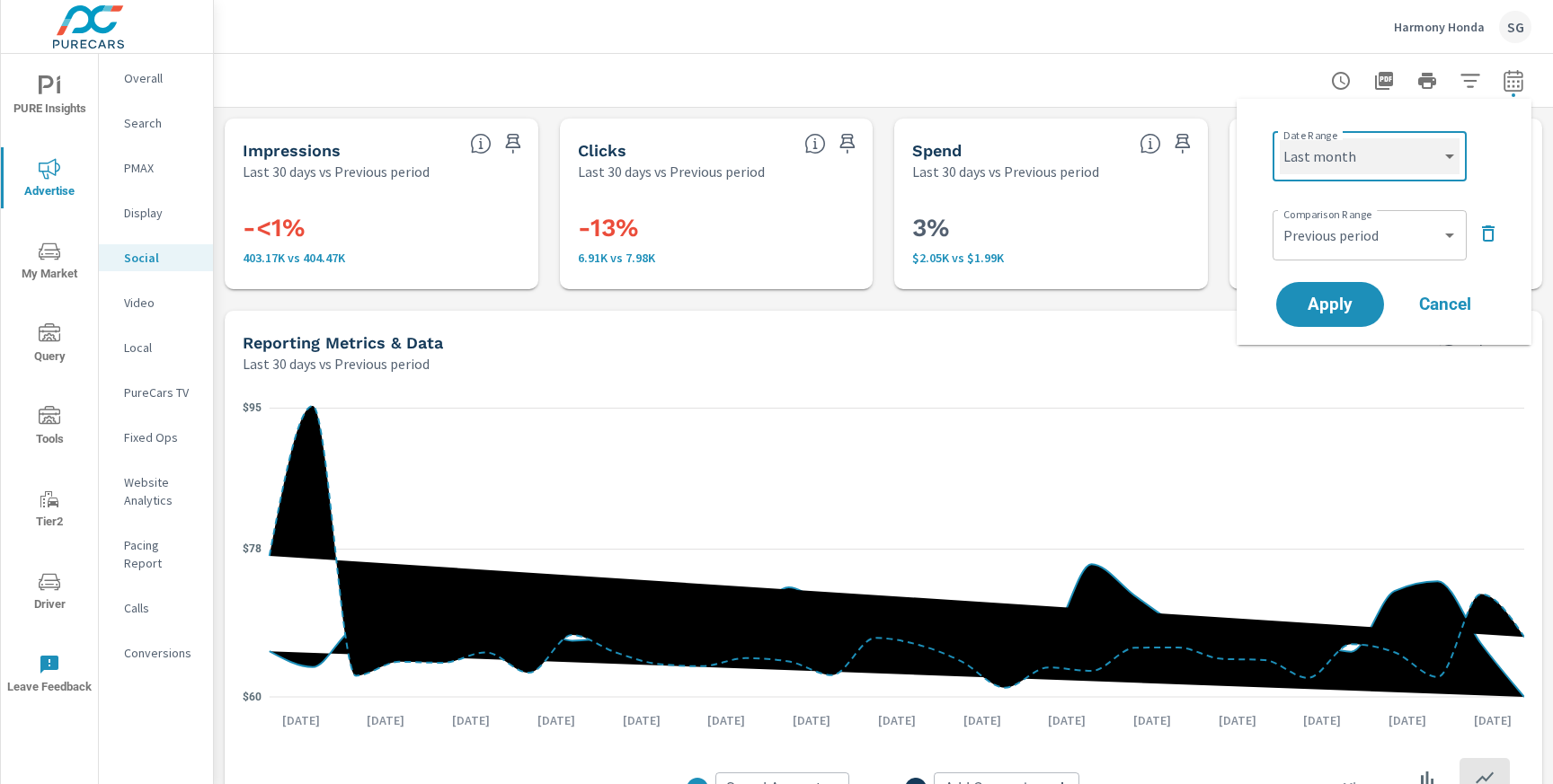
click at [1280, 138] on select "Custom Yesterday Last week Last 7 days Last 14 days Last 30 days Last 45 days L…" at bounding box center [1370, 156] width 180 height 36
select select "Last month"
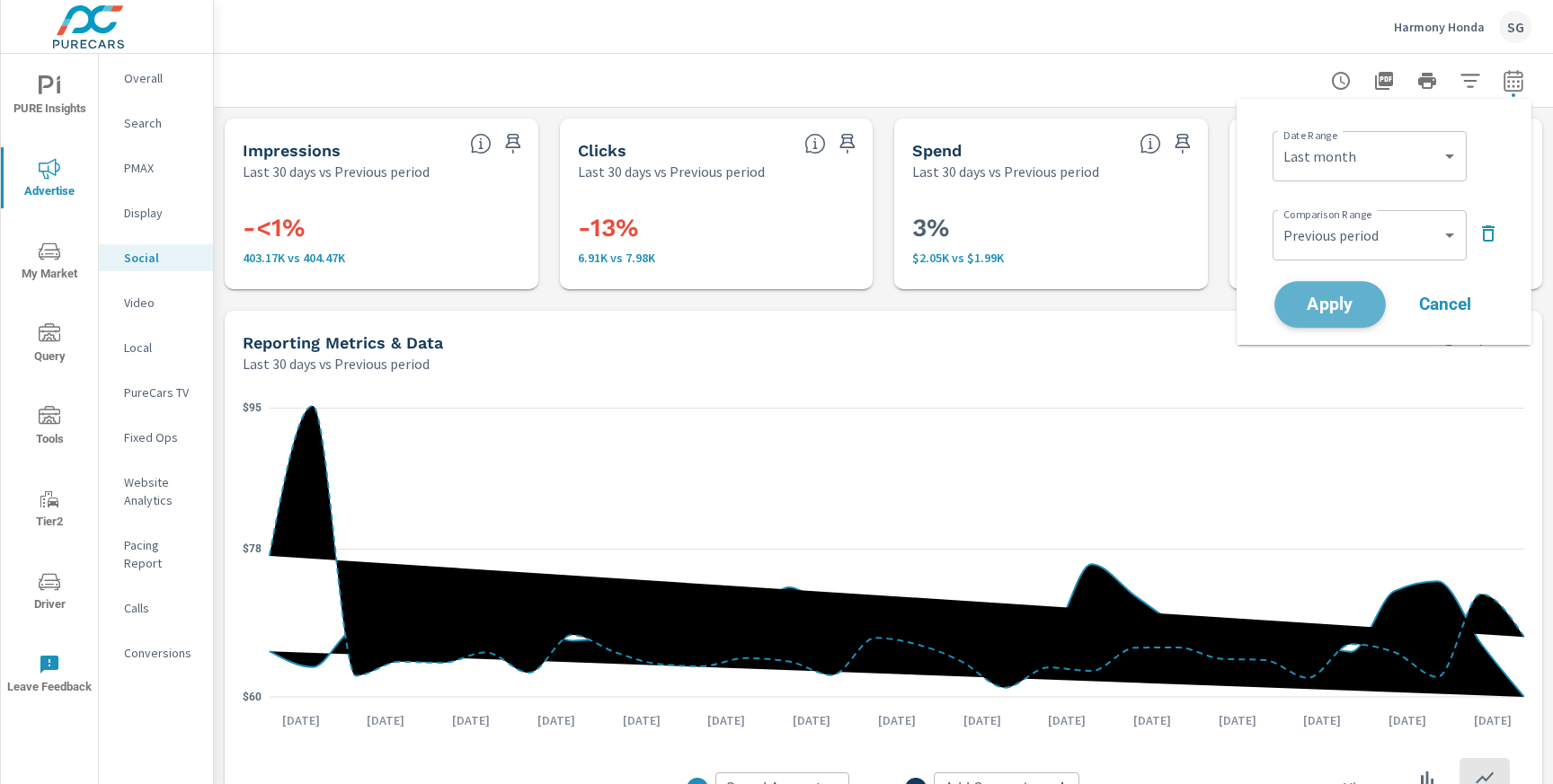
click at [1352, 312] on span "Apply" at bounding box center [1330, 305] width 74 height 17
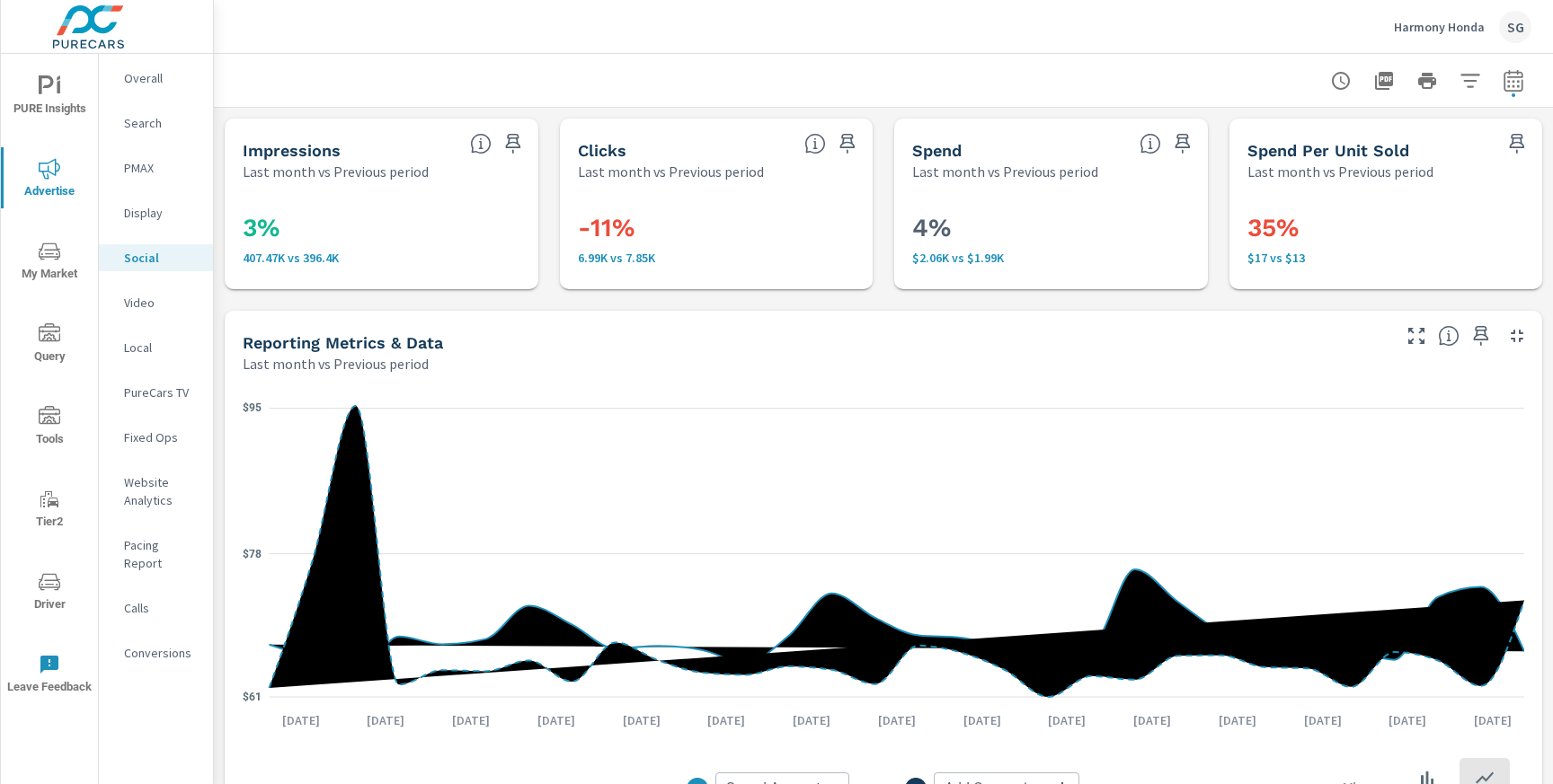
click at [157, 130] on p "Search" at bounding box center [161, 123] width 75 height 18
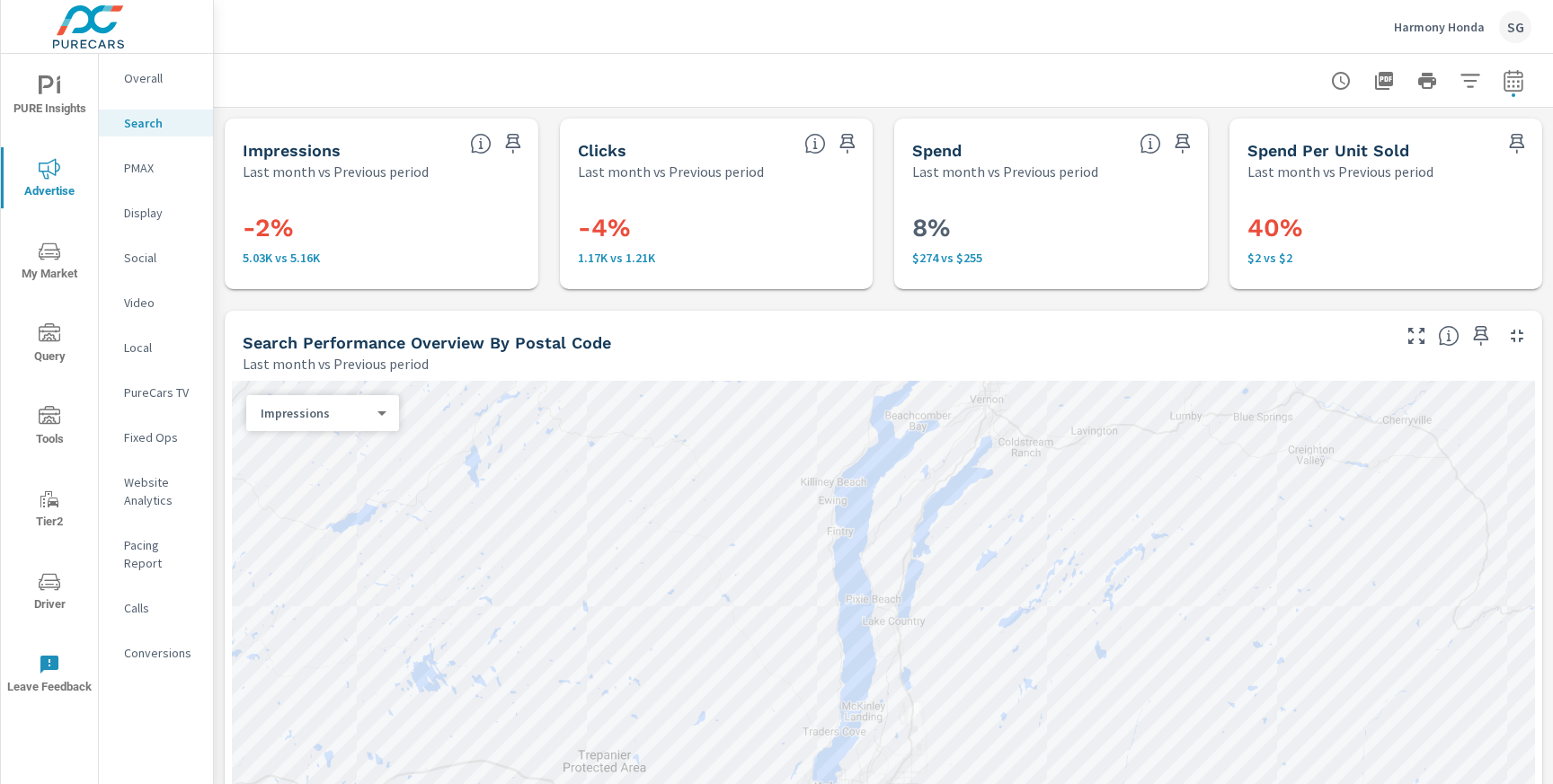
click at [1457, 22] on p "Harmony Honda" at bounding box center [1440, 26] width 91 height 16
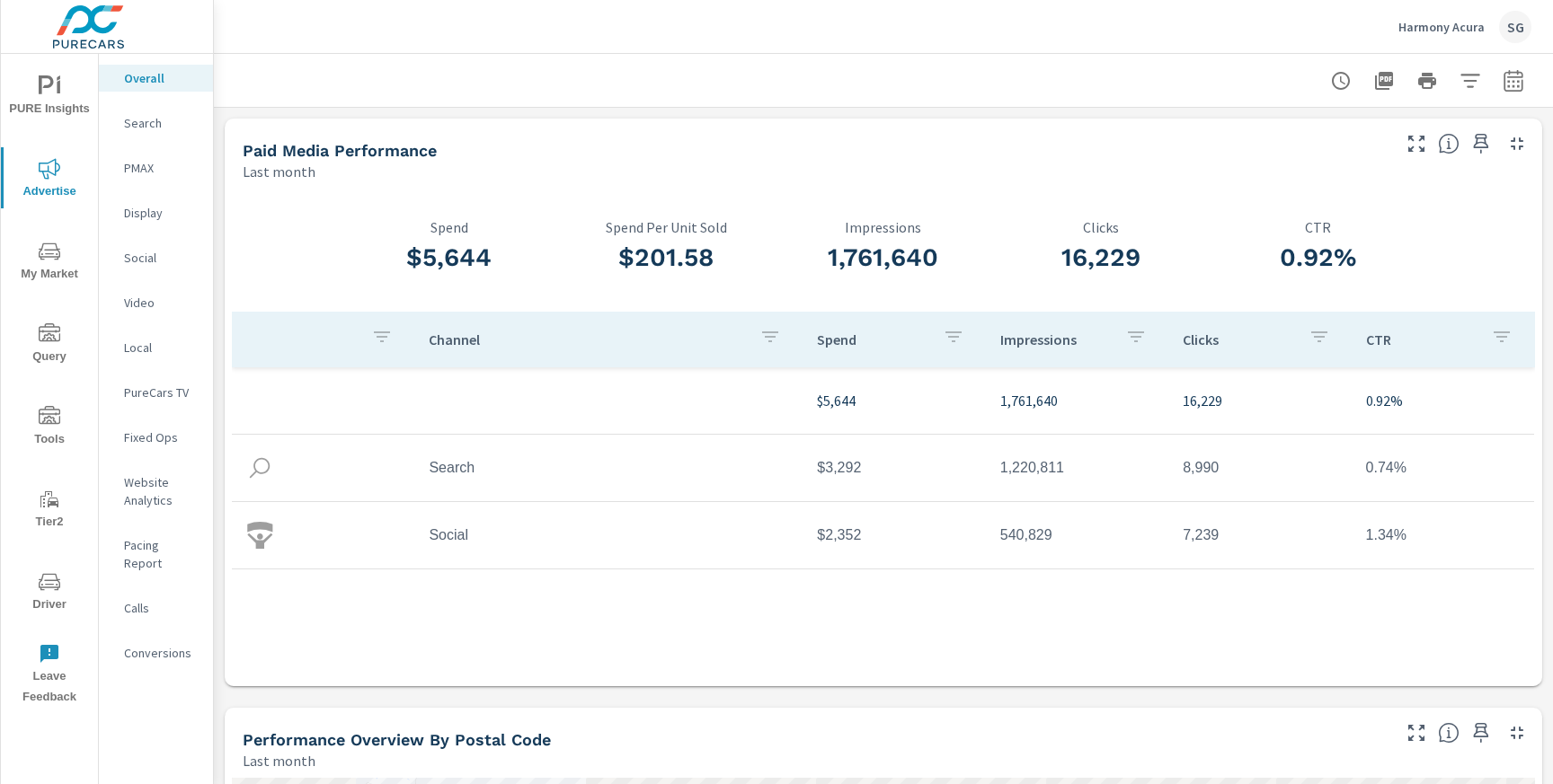
click at [1514, 98] on div at bounding box center [883, 80] width 1296 height 53
click at [1511, 86] on icon "button" at bounding box center [1513, 83] width 12 height 7
select select "Last month"
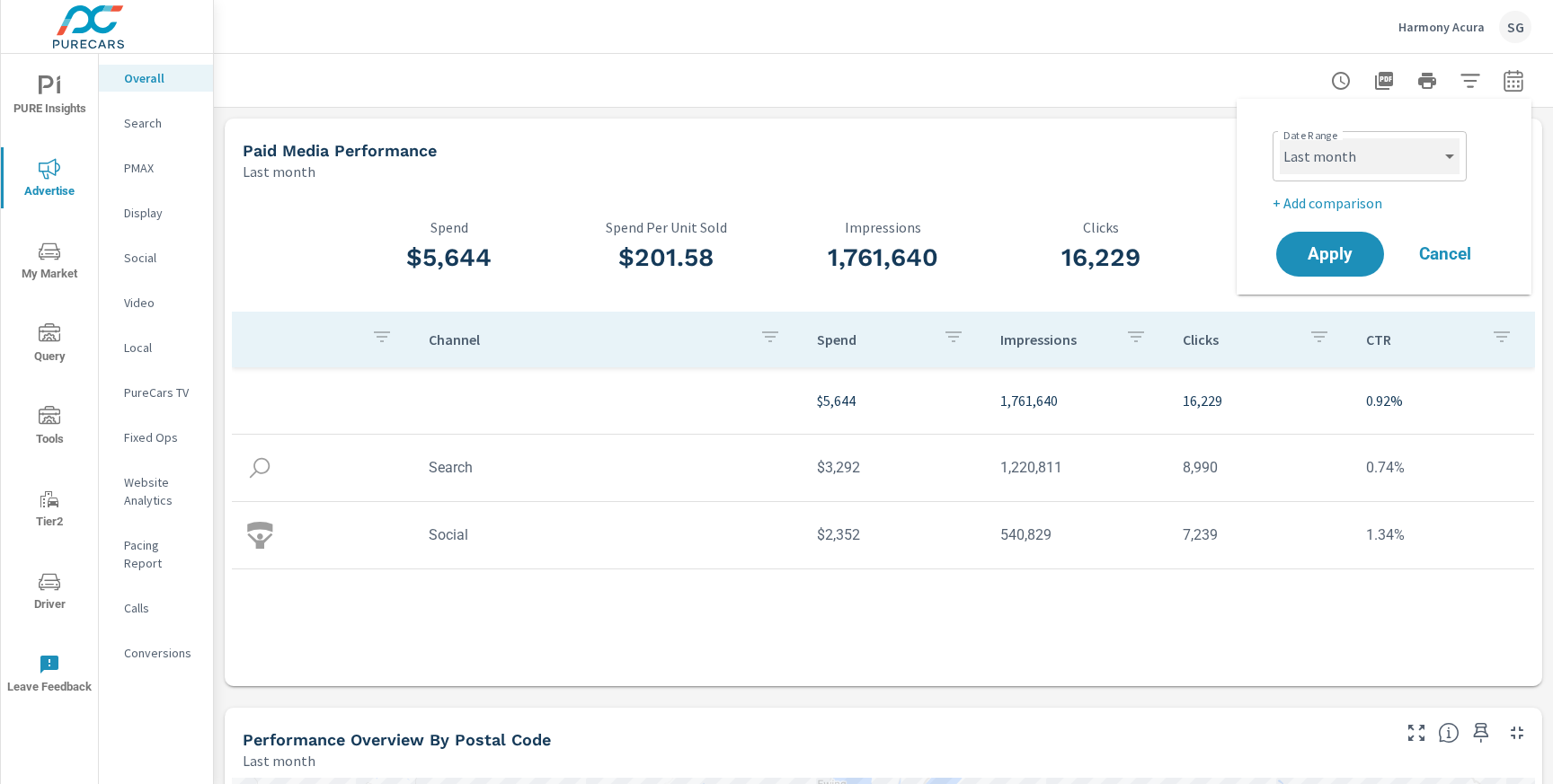
click at [1335, 162] on select "Custom [DATE] Last week Last 7 days Last 14 days Last 30 days Last 45 days Last…" at bounding box center [1370, 156] width 180 height 36
click at [1310, 198] on p "+ Add comparison" at bounding box center [1387, 203] width 230 height 21
select select "Previous period"
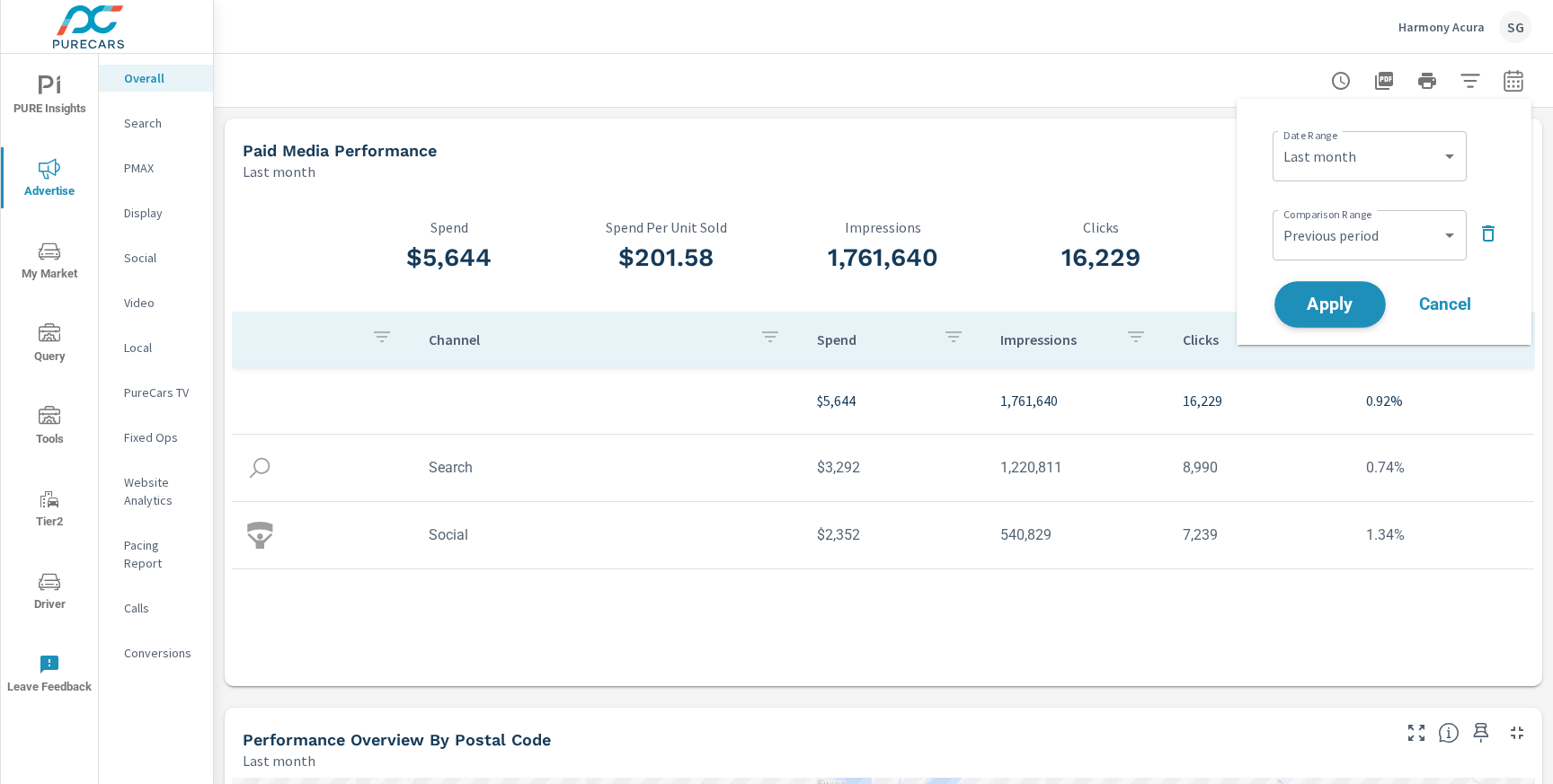
click at [1325, 296] on span "Apply" at bounding box center [1330, 305] width 74 height 17
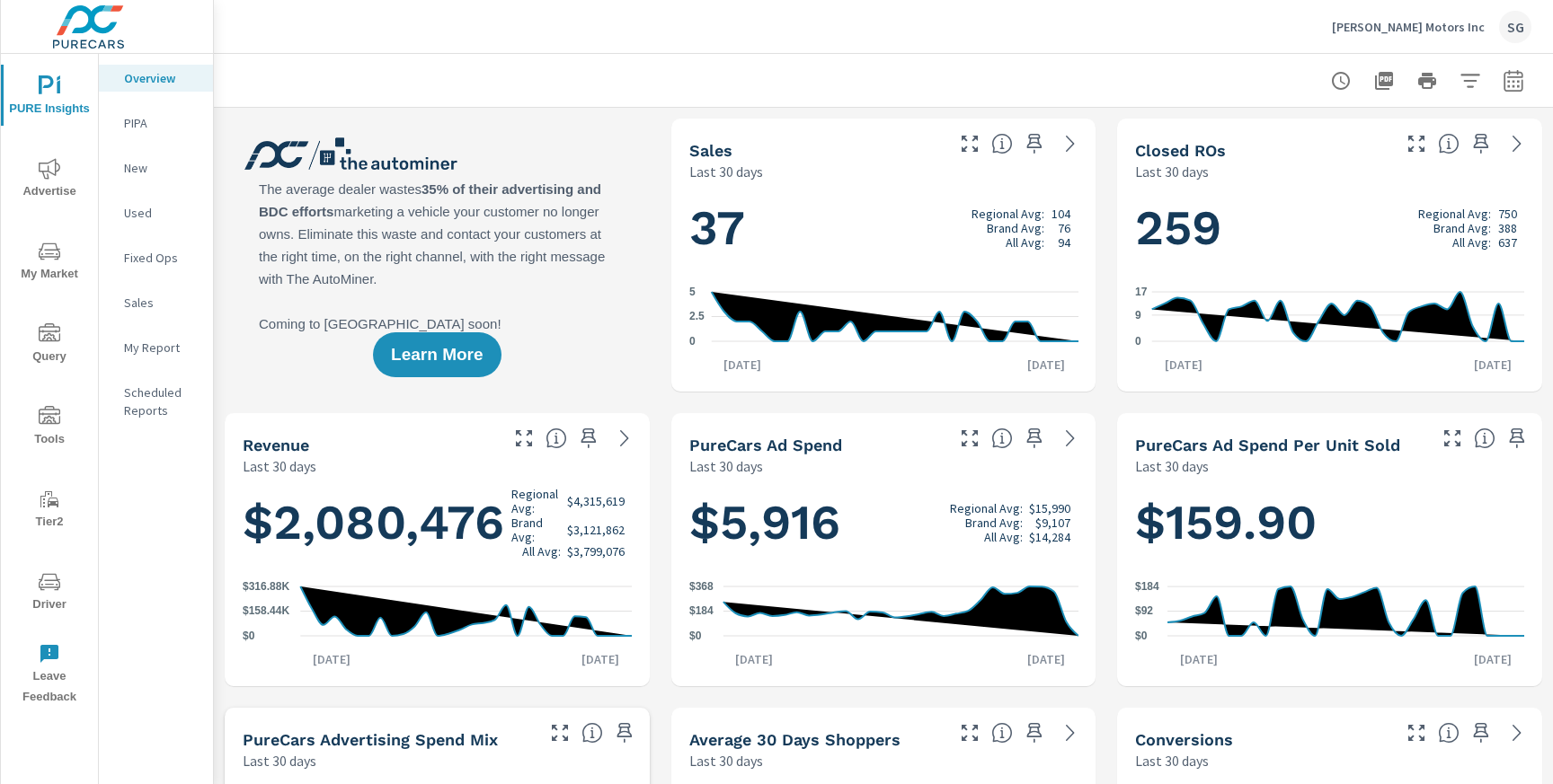
click at [58, 595] on span "Driver" at bounding box center [48, 592] width 86 height 44
